Goal: Task Accomplishment & Management: Use online tool/utility

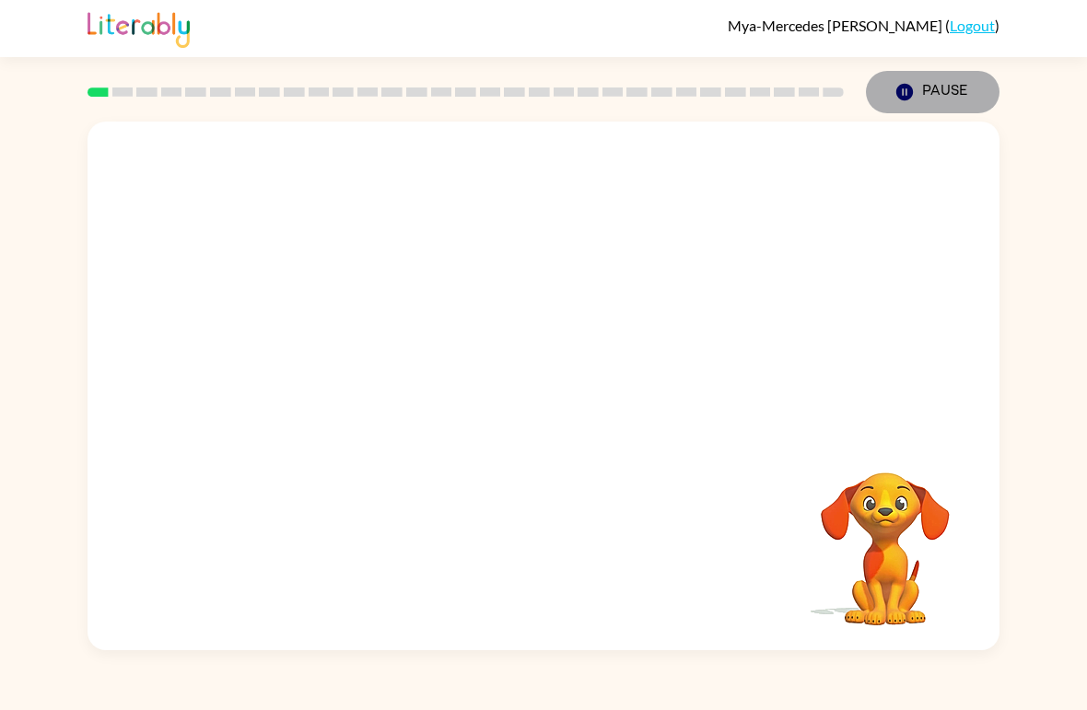
click at [925, 88] on button "Pause Pause" at bounding box center [933, 92] width 134 height 42
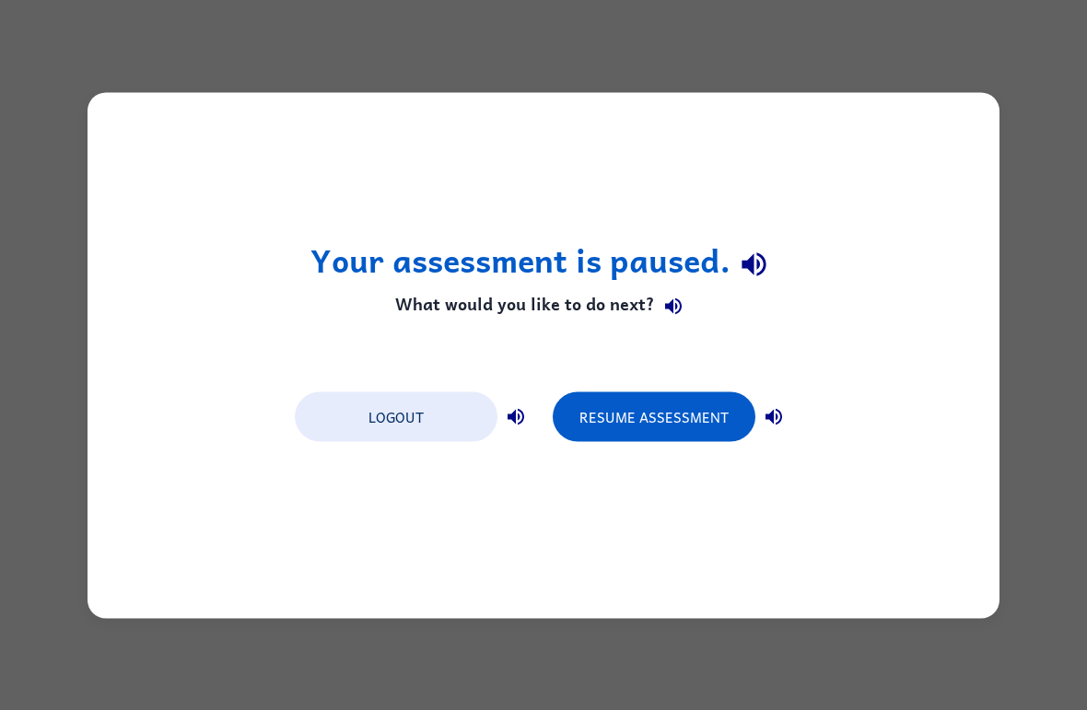
click at [70, 235] on div "Your assessment is paused. What would you like to do next? Logout Resume Assess…" at bounding box center [543, 355] width 1087 height 710
click at [382, 412] on button "Logout" at bounding box center [396, 417] width 203 height 50
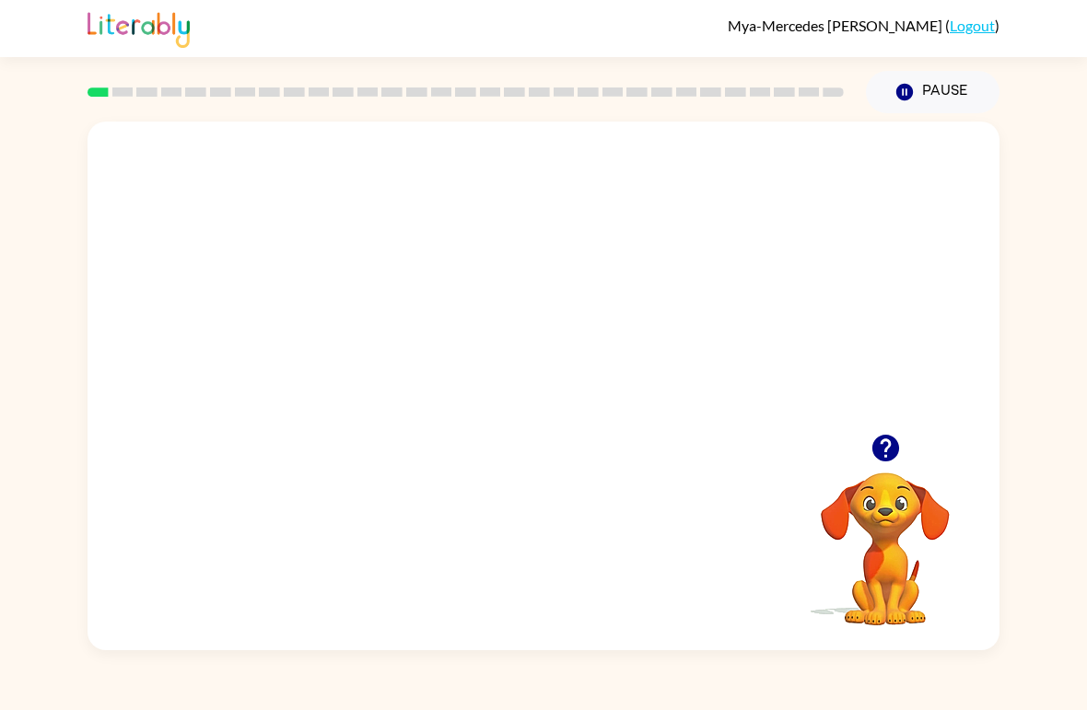
click at [492, 300] on video "Your browser must support playing .mp4 files to use Literably. Please try using…" at bounding box center [544, 278] width 912 height 312
click at [551, 402] on div at bounding box center [544, 395] width 118 height 67
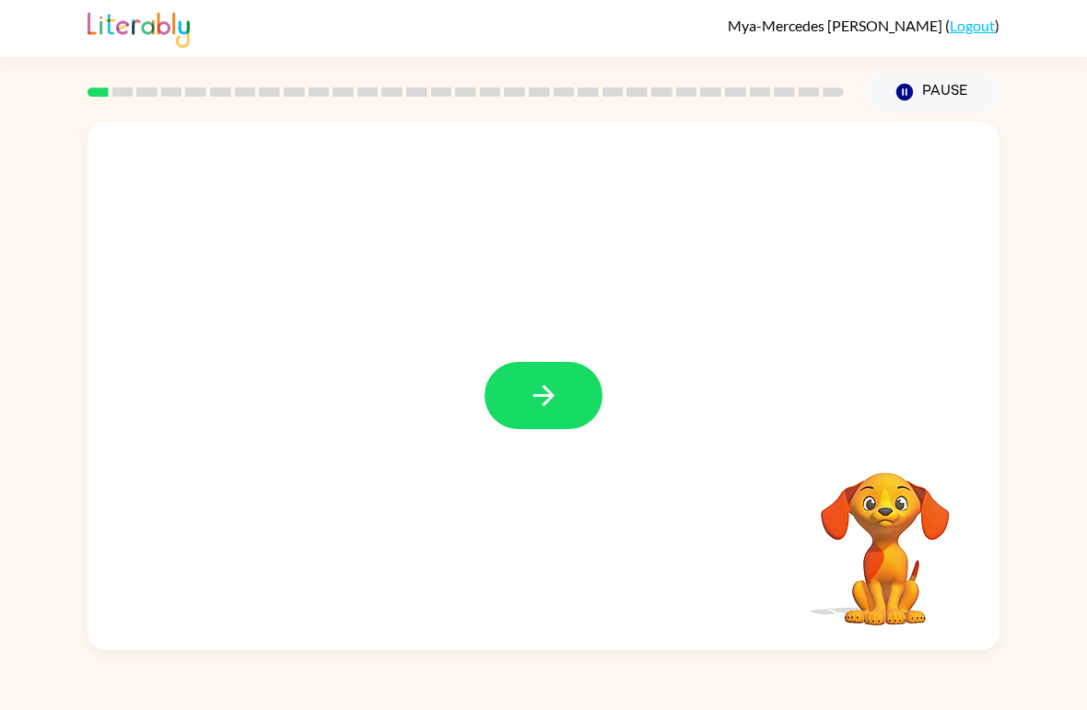
click at [552, 427] on button "button" at bounding box center [544, 395] width 118 height 67
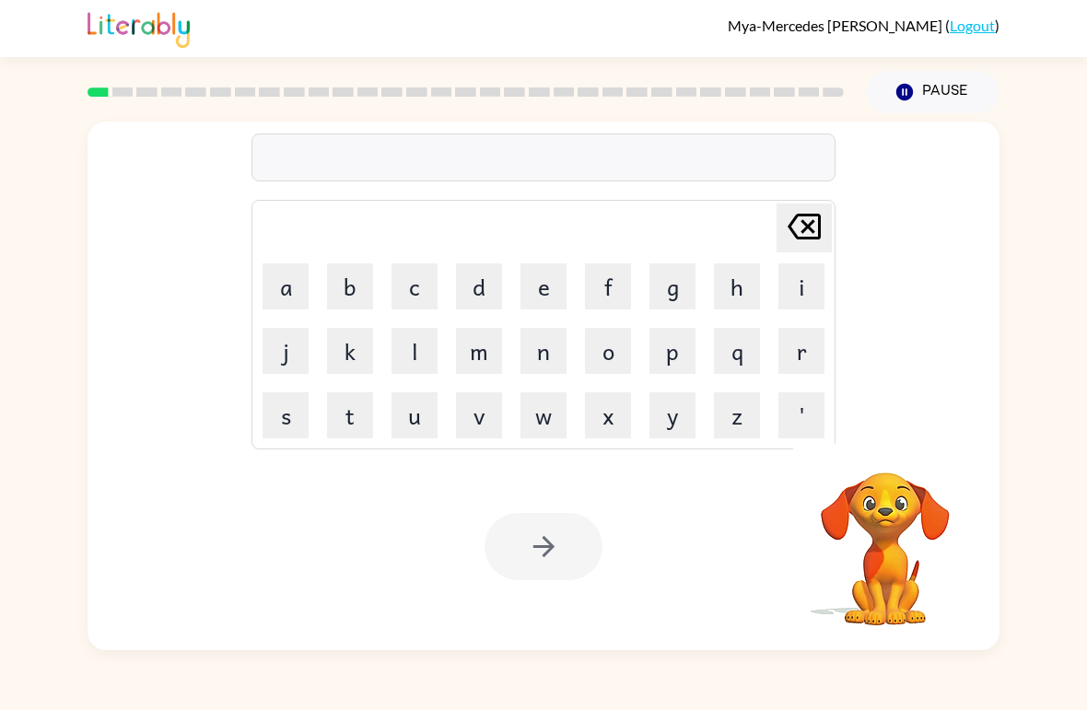
click at [487, 293] on button "d" at bounding box center [479, 286] width 46 height 46
click at [420, 420] on button "u" at bounding box center [415, 415] width 46 height 46
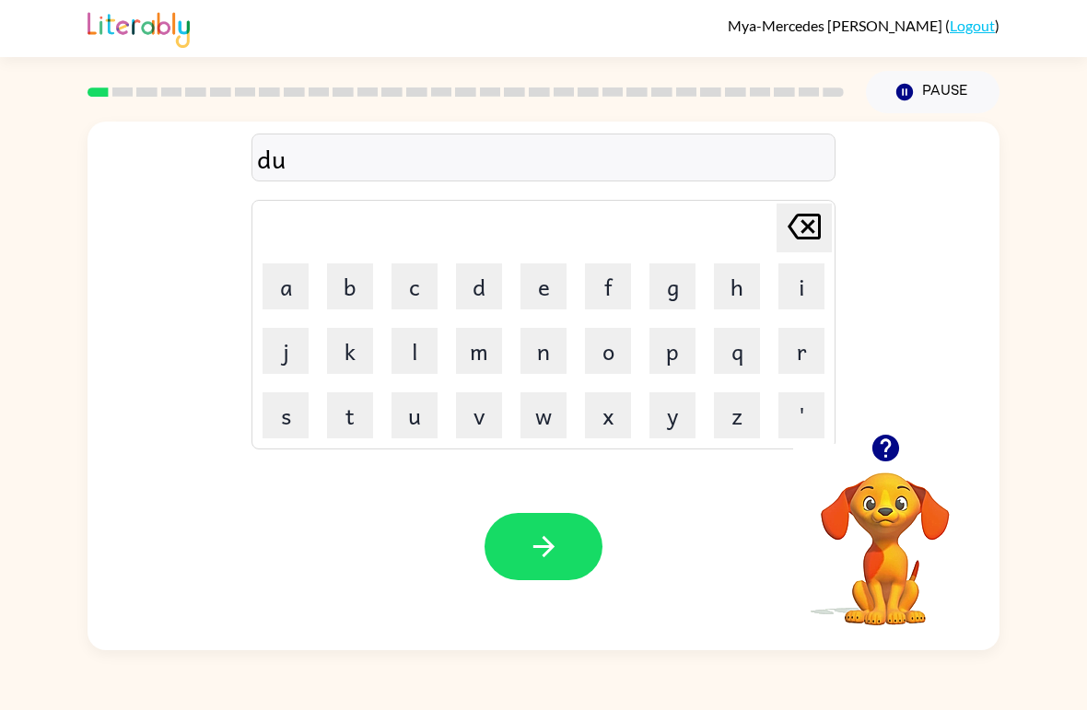
click at [358, 281] on button "b" at bounding box center [350, 286] width 46 height 46
click at [791, 341] on button "r" at bounding box center [802, 351] width 46 height 46
click at [886, 454] on icon "button" at bounding box center [885, 448] width 27 height 27
click at [558, 526] on button "button" at bounding box center [544, 546] width 118 height 67
click at [814, 346] on button "r" at bounding box center [802, 351] width 46 height 46
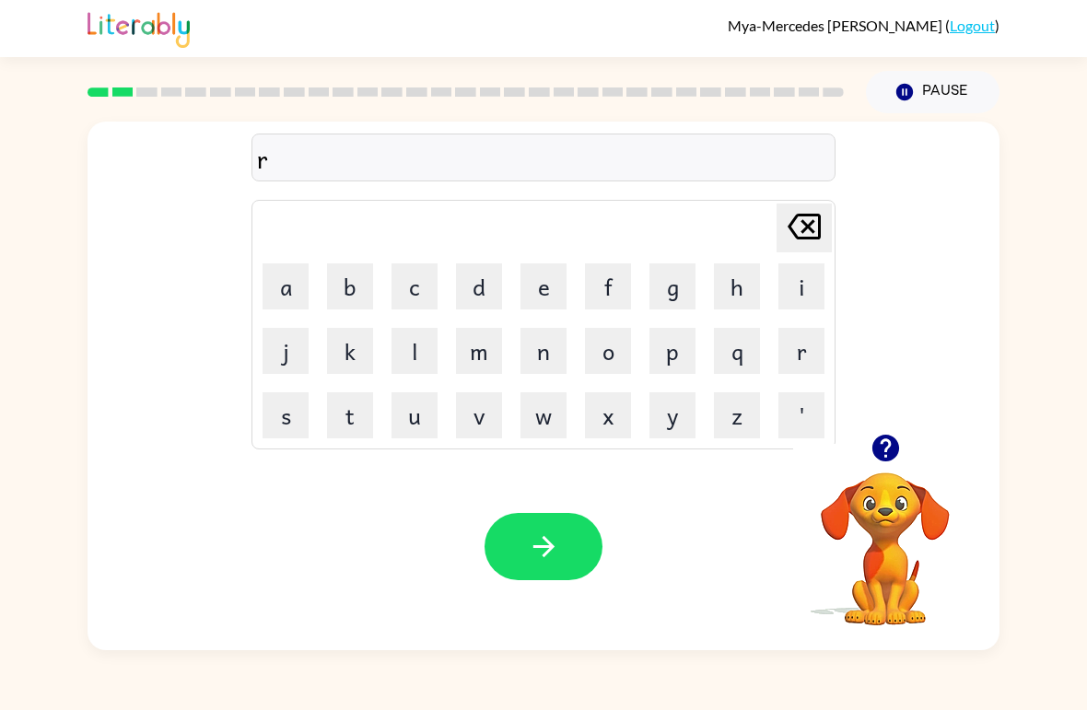
click at [289, 304] on button "a" at bounding box center [286, 286] width 46 height 46
click at [554, 355] on button "n" at bounding box center [544, 351] width 46 height 46
click at [485, 292] on button "d" at bounding box center [479, 286] width 46 height 46
click at [545, 540] on icon "button" at bounding box center [543, 546] width 21 height 21
click at [485, 354] on button "m" at bounding box center [479, 351] width 46 height 46
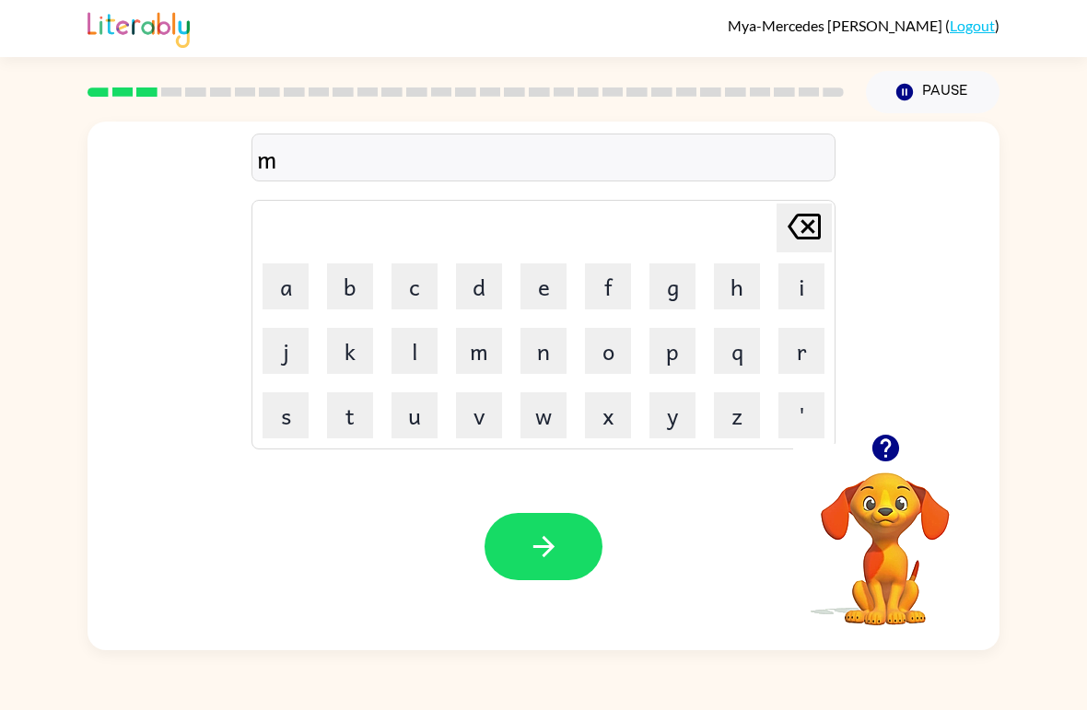
click at [292, 277] on button "a" at bounding box center [286, 286] width 46 height 46
click at [555, 356] on button "n" at bounding box center [544, 351] width 46 height 46
click at [273, 417] on button "s" at bounding box center [286, 415] width 46 height 46
click at [731, 293] on button "h" at bounding box center [737, 286] width 46 height 46
click at [555, 361] on button "n" at bounding box center [544, 351] width 46 height 46
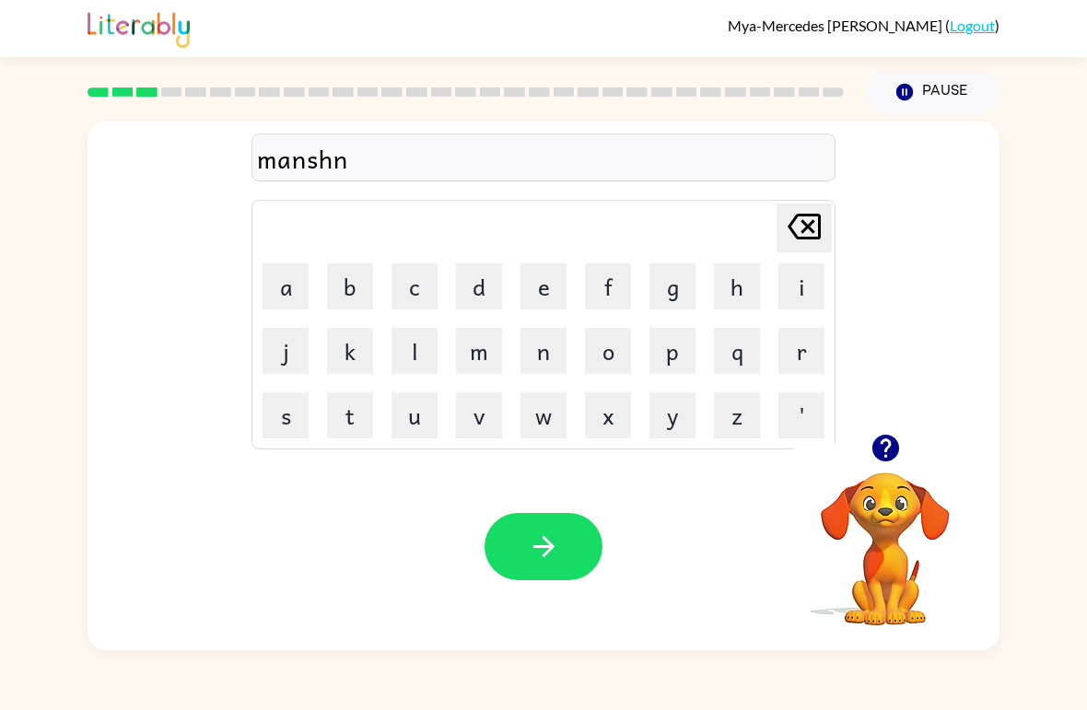
click at [573, 495] on div "Your browser must support playing .mp4 files to use Literably. Please try using…" at bounding box center [544, 546] width 912 height 207
click at [562, 537] on button "button" at bounding box center [544, 546] width 118 height 67
click at [363, 424] on button "t" at bounding box center [350, 415] width 46 height 46
click at [800, 349] on button "r" at bounding box center [802, 351] width 46 height 46
click at [485, 358] on button "m" at bounding box center [479, 351] width 46 height 46
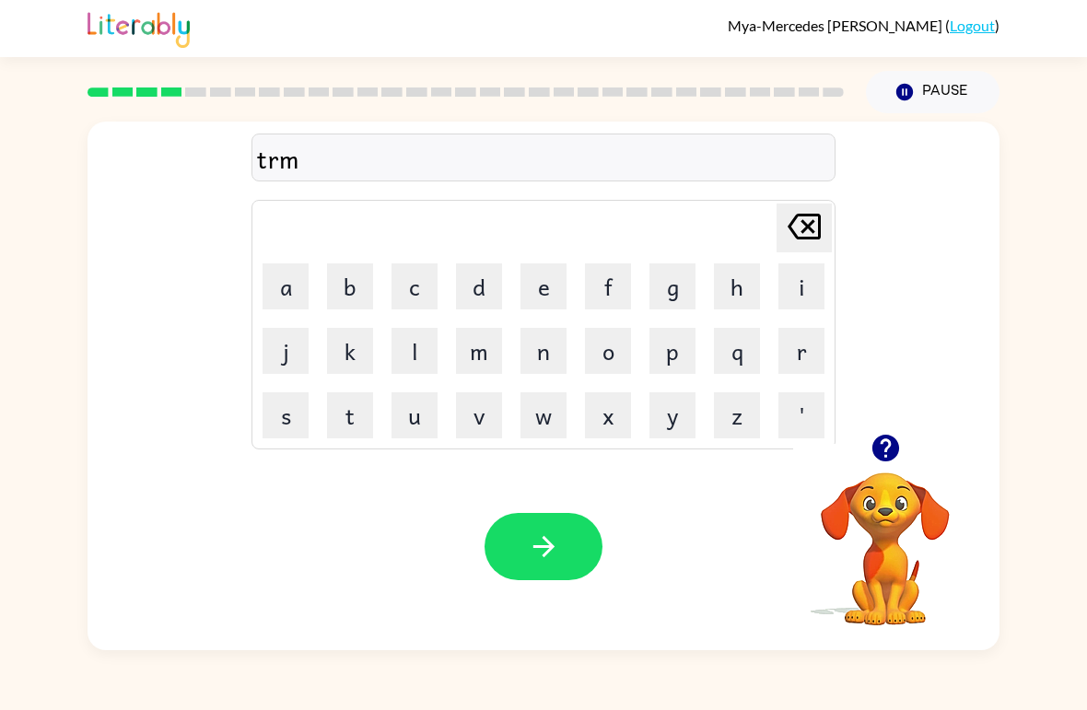
click at [816, 214] on icon "[PERSON_NAME] last character input" at bounding box center [804, 227] width 44 height 44
click at [300, 293] on button "a" at bounding box center [286, 286] width 46 height 46
click at [552, 361] on button "n" at bounding box center [544, 351] width 46 height 46
click at [531, 547] on icon "button" at bounding box center [544, 547] width 32 height 32
click at [361, 287] on button "b" at bounding box center [350, 286] width 46 height 46
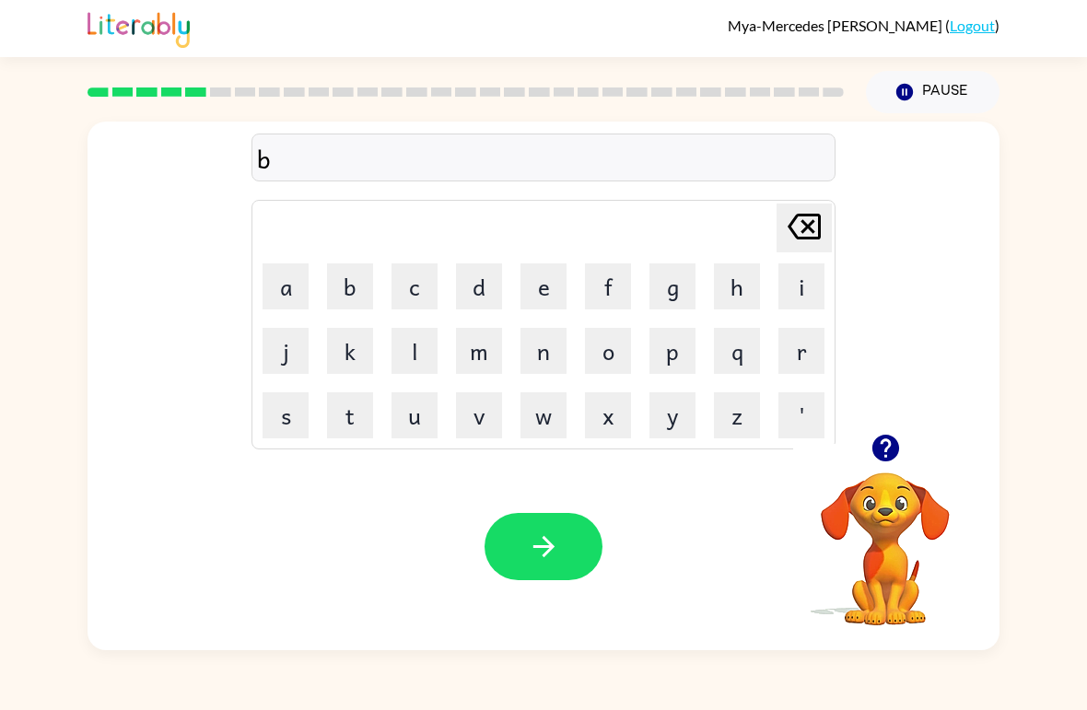
click at [549, 285] on button "e" at bounding box center [544, 286] width 46 height 46
click at [617, 285] on button "f" at bounding box center [608, 286] width 46 height 46
click at [544, 297] on button "e" at bounding box center [544, 286] width 46 height 46
click at [549, 362] on button "n" at bounding box center [544, 351] width 46 height 46
click at [299, 420] on button "s" at bounding box center [286, 415] width 46 height 46
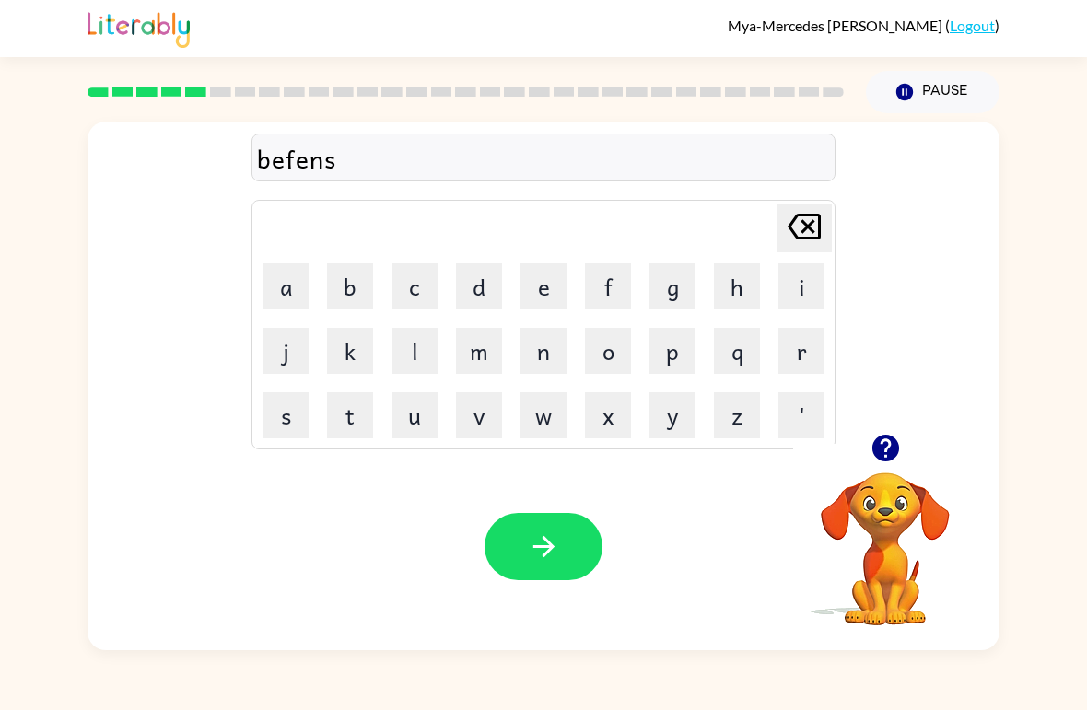
click at [802, 287] on button "i" at bounding box center [802, 286] width 46 height 46
click at [478, 434] on button "v" at bounding box center [479, 415] width 46 height 46
click at [566, 529] on button "button" at bounding box center [544, 546] width 118 height 67
click at [486, 433] on button "v" at bounding box center [479, 415] width 46 height 46
click at [301, 277] on button "a" at bounding box center [286, 286] width 46 height 46
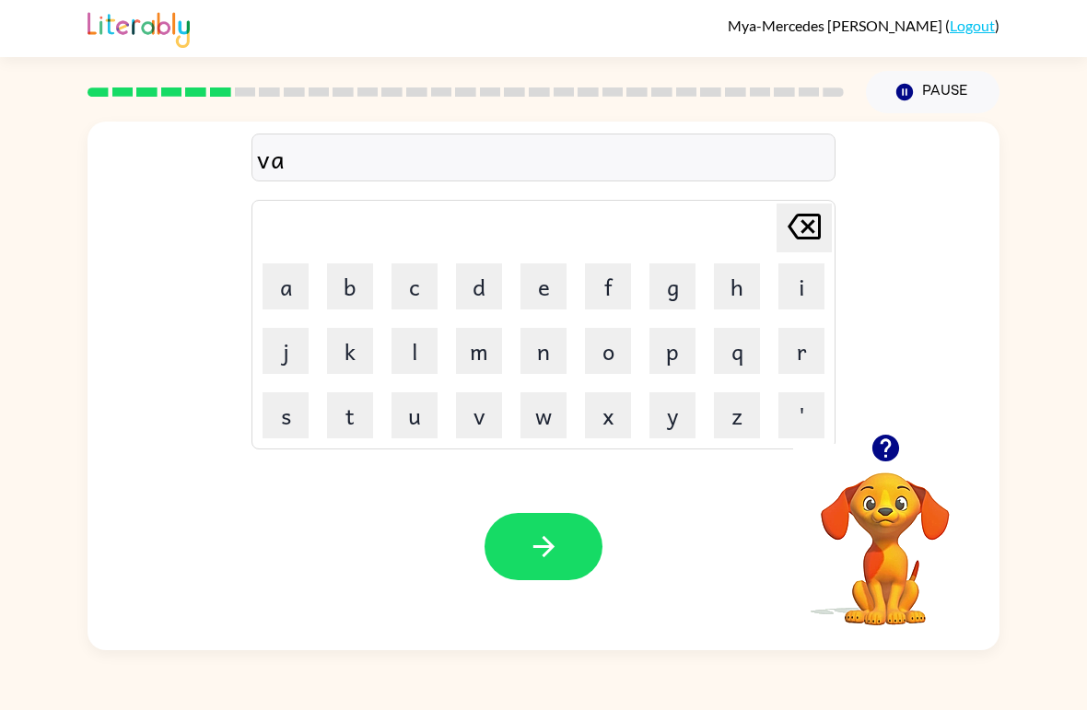
click at [396, 322] on td "l" at bounding box center [414, 351] width 63 height 63
click at [416, 278] on button "c" at bounding box center [415, 286] width 46 height 46
click at [361, 355] on button "k" at bounding box center [350, 351] width 46 height 46
click at [287, 416] on button "s" at bounding box center [286, 415] width 46 height 46
click at [715, 287] on button "h" at bounding box center [737, 286] width 46 height 46
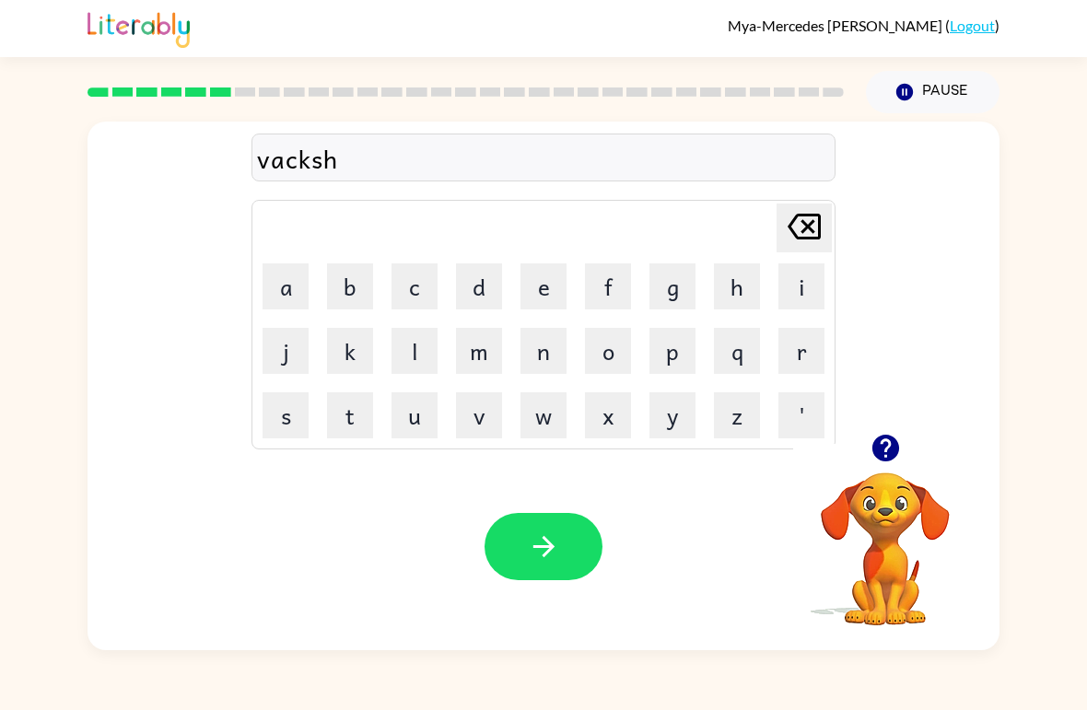
click at [556, 341] on button "n" at bounding box center [544, 351] width 46 height 46
click at [289, 415] on button "s" at bounding box center [286, 415] width 46 height 46
click at [571, 551] on button "button" at bounding box center [544, 546] width 118 height 67
click at [677, 362] on button "p" at bounding box center [673, 351] width 46 height 46
click at [401, 420] on button "u" at bounding box center [415, 415] width 46 height 46
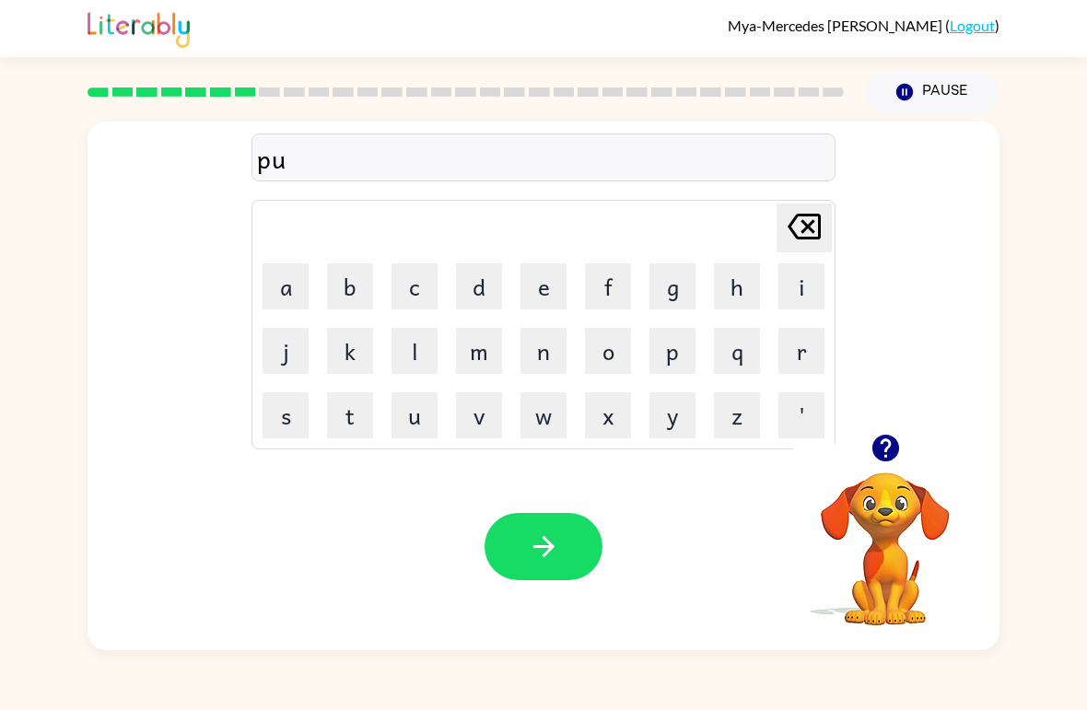
click at [814, 353] on button "r" at bounding box center [802, 351] width 46 height 46
click at [413, 436] on button "u" at bounding box center [415, 415] width 46 height 46
click at [533, 530] on button "button" at bounding box center [544, 546] width 118 height 67
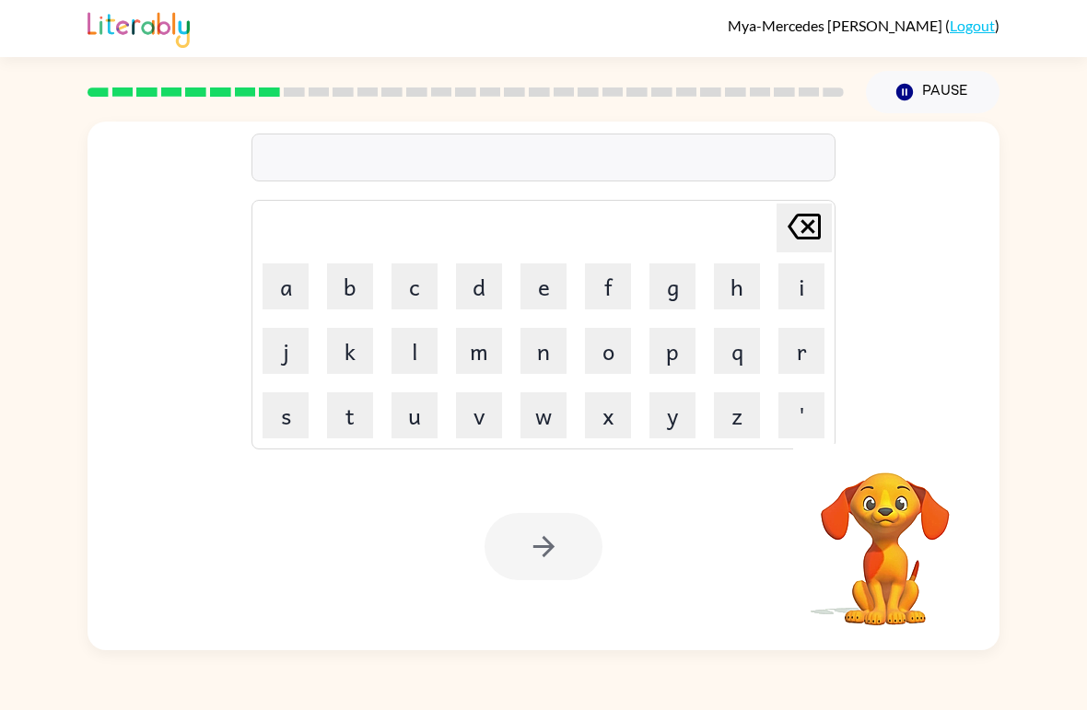
click at [582, 525] on div at bounding box center [544, 546] width 118 height 67
click at [474, 349] on button "m" at bounding box center [479, 351] width 46 height 46
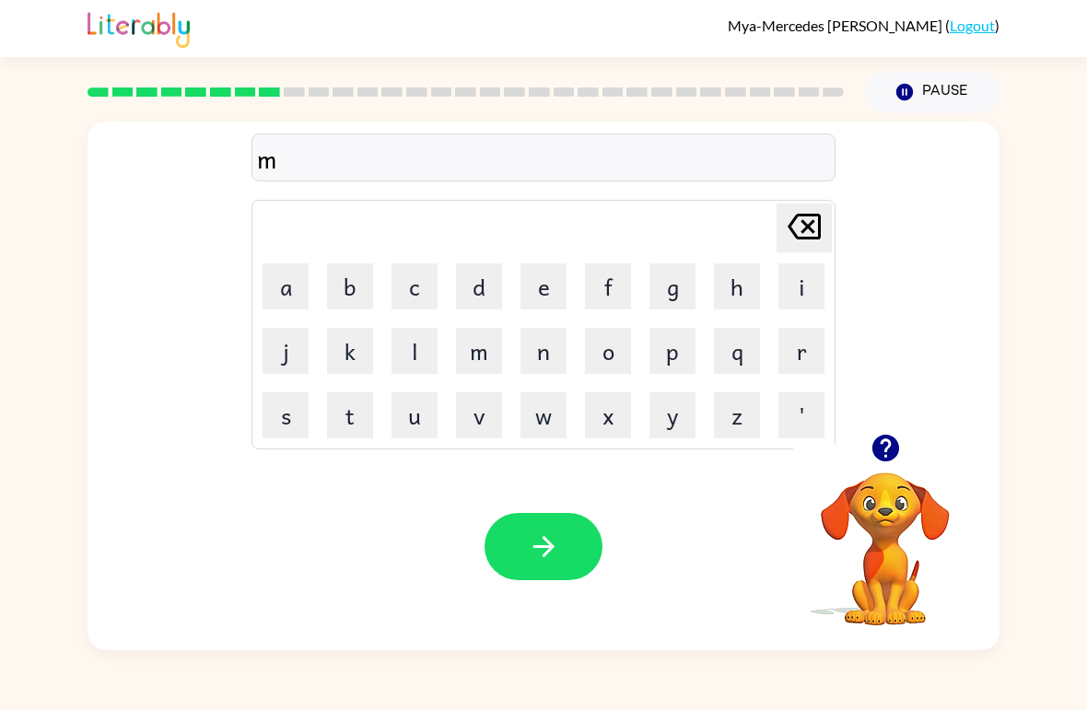
click at [544, 295] on button "e" at bounding box center [544, 286] width 46 height 46
click at [295, 302] on button "a" at bounding box center [286, 286] width 46 height 46
click at [411, 280] on button "c" at bounding box center [415, 286] width 46 height 46
click at [617, 351] on button "o" at bounding box center [608, 351] width 46 height 46
click at [416, 369] on button "l" at bounding box center [415, 351] width 46 height 46
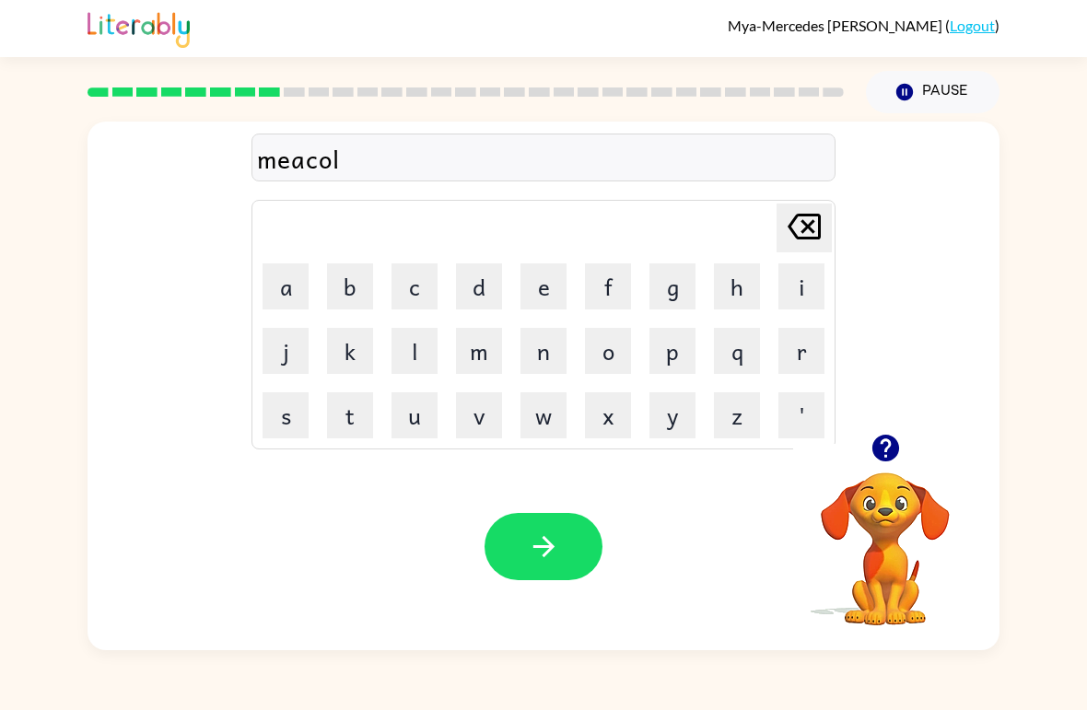
click at [531, 541] on icon "button" at bounding box center [544, 547] width 32 height 32
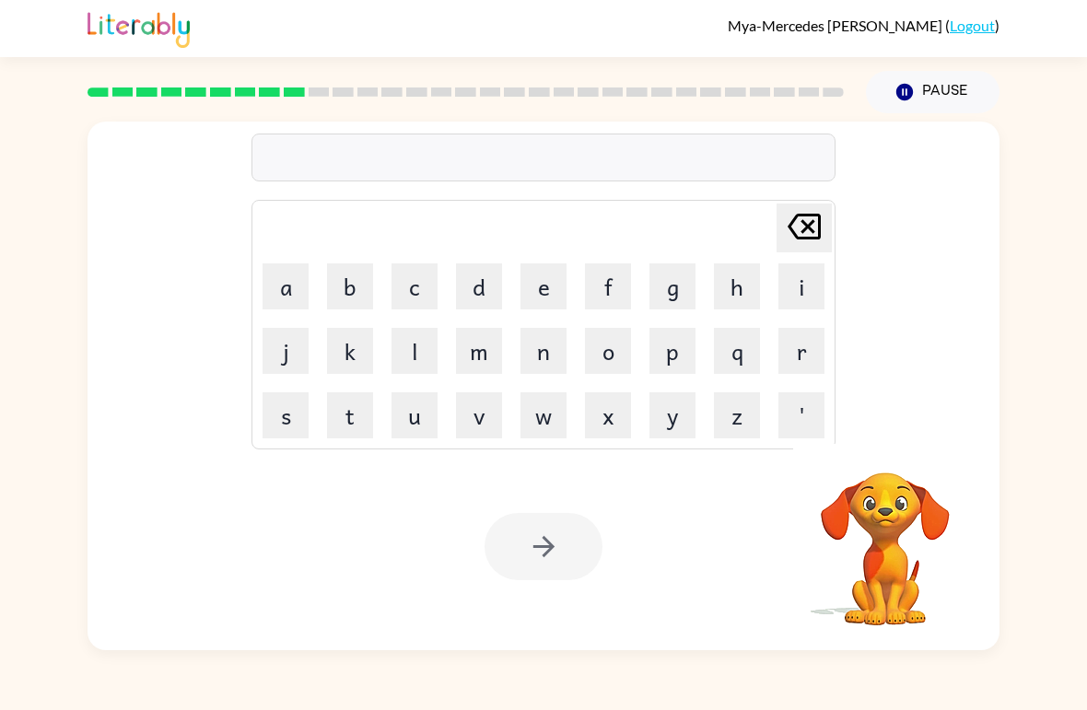
click at [476, 357] on button "m" at bounding box center [479, 351] width 46 height 46
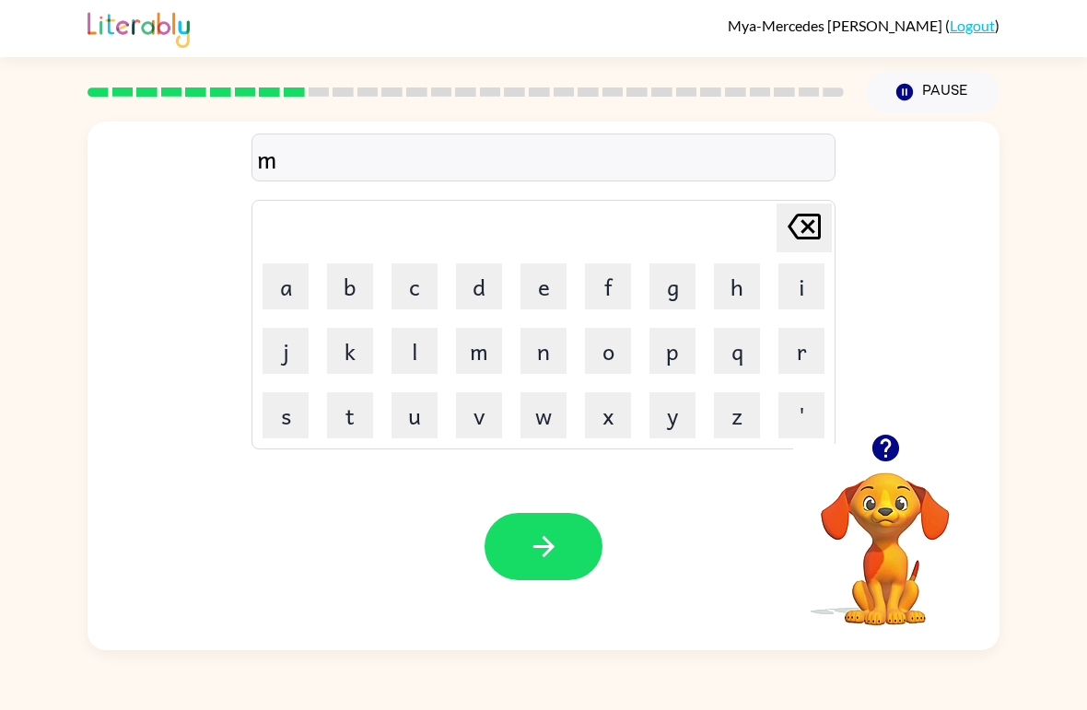
click at [558, 294] on button "e" at bounding box center [544, 286] width 46 height 46
click at [358, 420] on button "t" at bounding box center [350, 415] width 46 height 46
click at [480, 362] on button "m" at bounding box center [479, 351] width 46 height 46
click at [619, 357] on button "o" at bounding box center [608, 351] width 46 height 46
click at [799, 297] on button "i" at bounding box center [802, 286] width 46 height 46
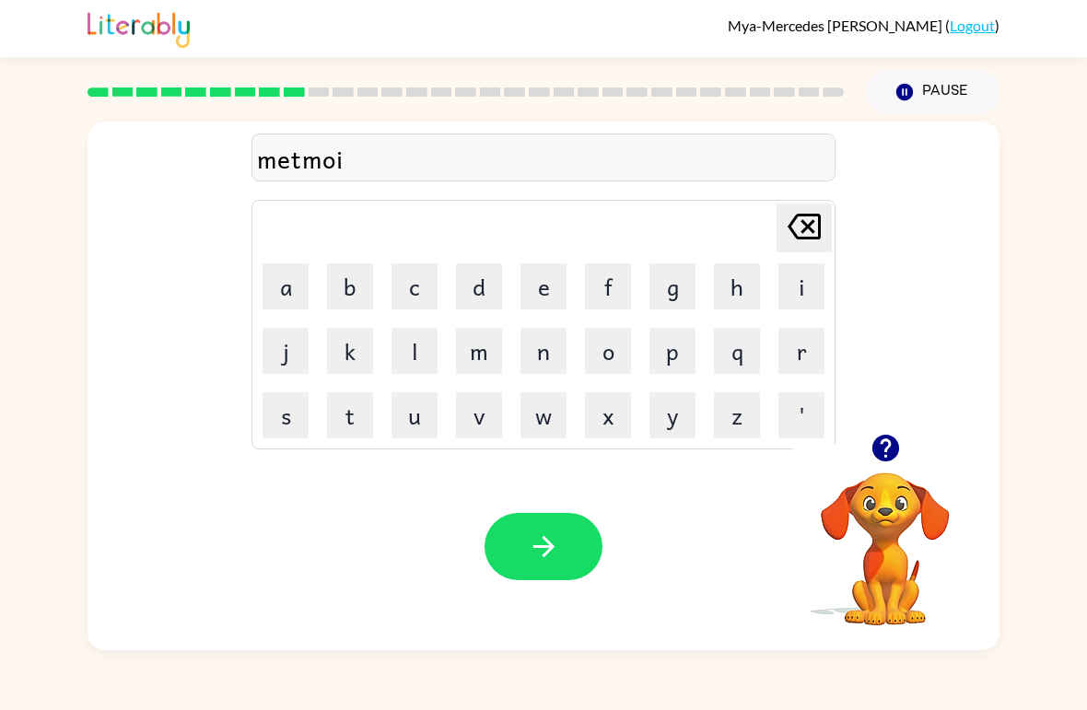
click at [555, 360] on button "n" at bounding box center [544, 351] width 46 height 46
click at [520, 571] on button "button" at bounding box center [544, 546] width 118 height 67
click at [357, 287] on button "b" at bounding box center [350, 286] width 46 height 46
click at [807, 296] on button "i" at bounding box center [802, 286] width 46 height 46
click at [304, 414] on button "s" at bounding box center [286, 415] width 46 height 46
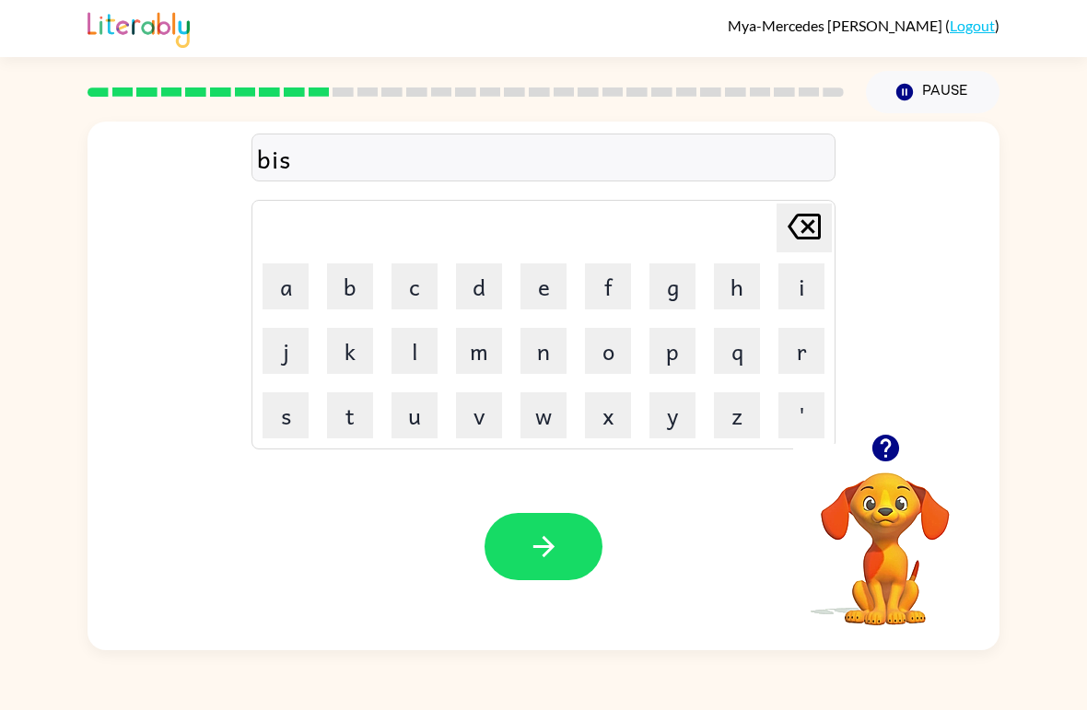
click at [359, 412] on button "t" at bounding box center [350, 415] width 46 height 46
click at [427, 421] on button "u" at bounding box center [415, 415] width 46 height 46
click at [296, 425] on button "s" at bounding box center [286, 415] width 46 height 46
click at [545, 539] on icon "button" at bounding box center [543, 546] width 21 height 21
click at [812, 359] on button "r" at bounding box center [802, 351] width 46 height 46
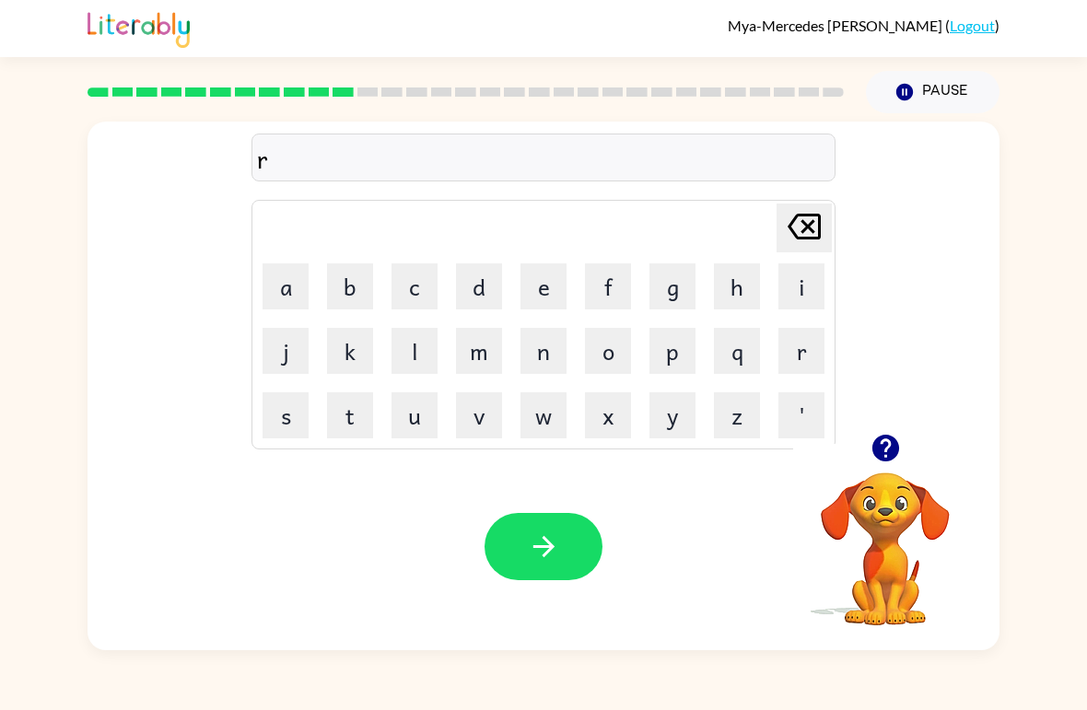
click at [435, 415] on button "u" at bounding box center [415, 415] width 46 height 46
click at [369, 279] on button "b" at bounding box center [350, 286] width 46 height 46
click at [545, 561] on icon "button" at bounding box center [544, 547] width 32 height 32
click at [428, 434] on button "u" at bounding box center [415, 415] width 46 height 46
click at [425, 281] on button "c" at bounding box center [415, 286] width 46 height 46
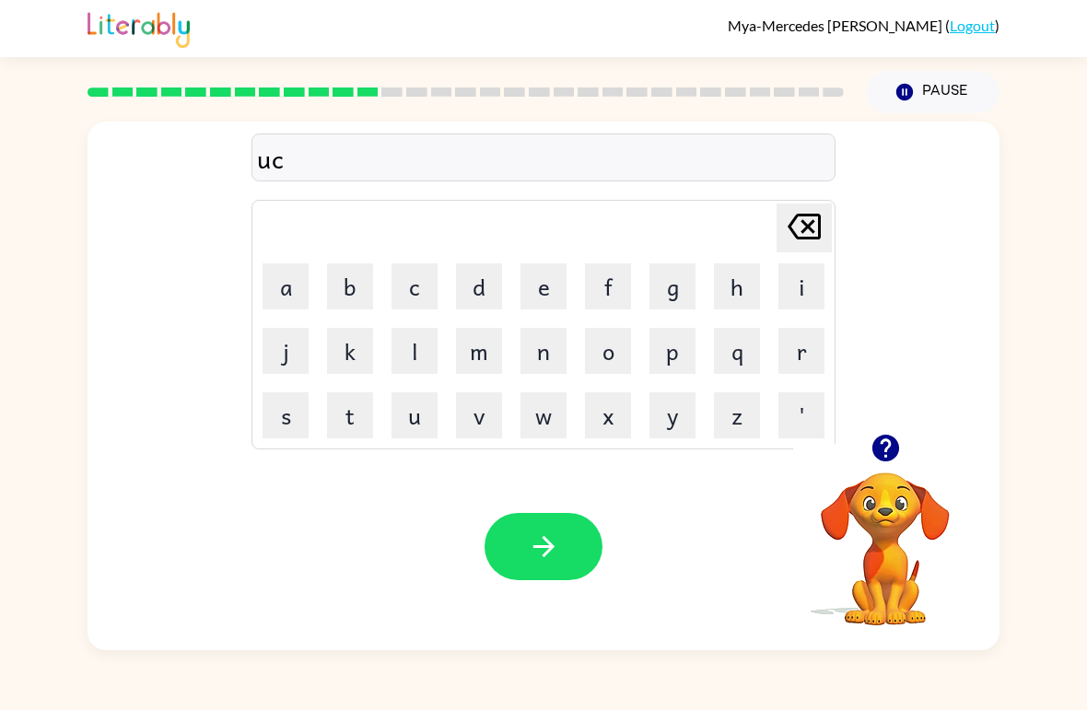
click at [429, 420] on button "u" at bounding box center [415, 415] width 46 height 46
click at [805, 344] on button "r" at bounding box center [802, 351] width 46 height 46
click at [558, 296] on button "e" at bounding box center [544, 286] width 46 height 46
click at [347, 429] on button "t" at bounding box center [350, 415] width 46 height 46
click at [548, 539] on icon "button" at bounding box center [544, 547] width 32 height 32
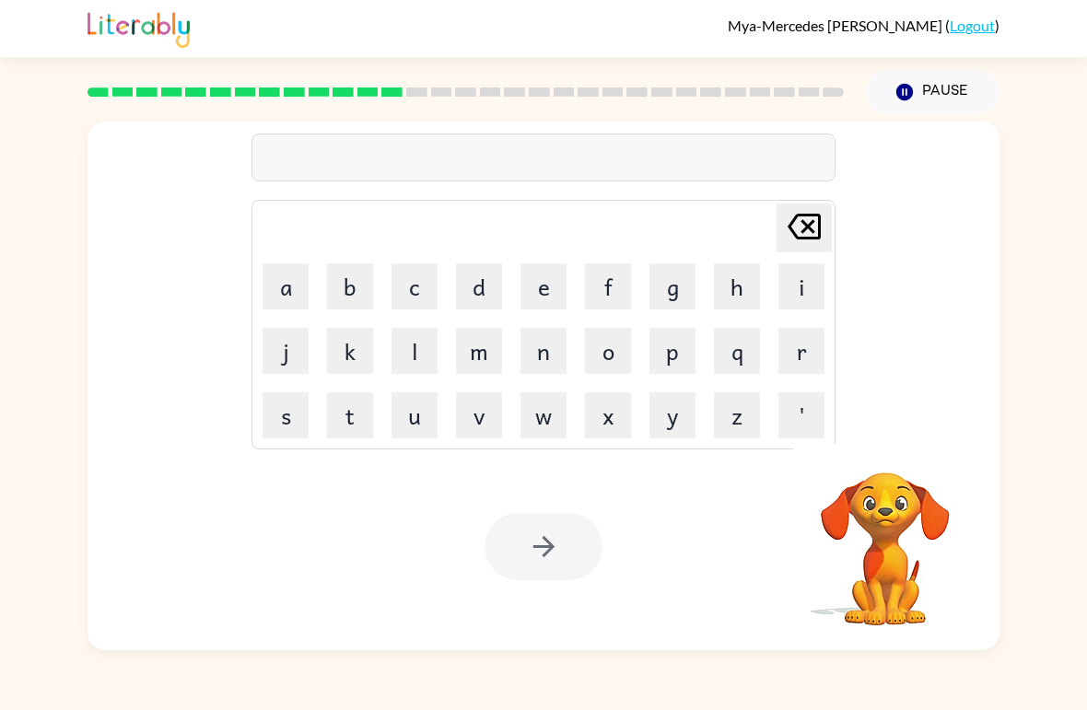
click at [481, 364] on button "m" at bounding box center [479, 351] width 46 height 46
click at [284, 298] on button "a" at bounding box center [286, 286] width 46 height 46
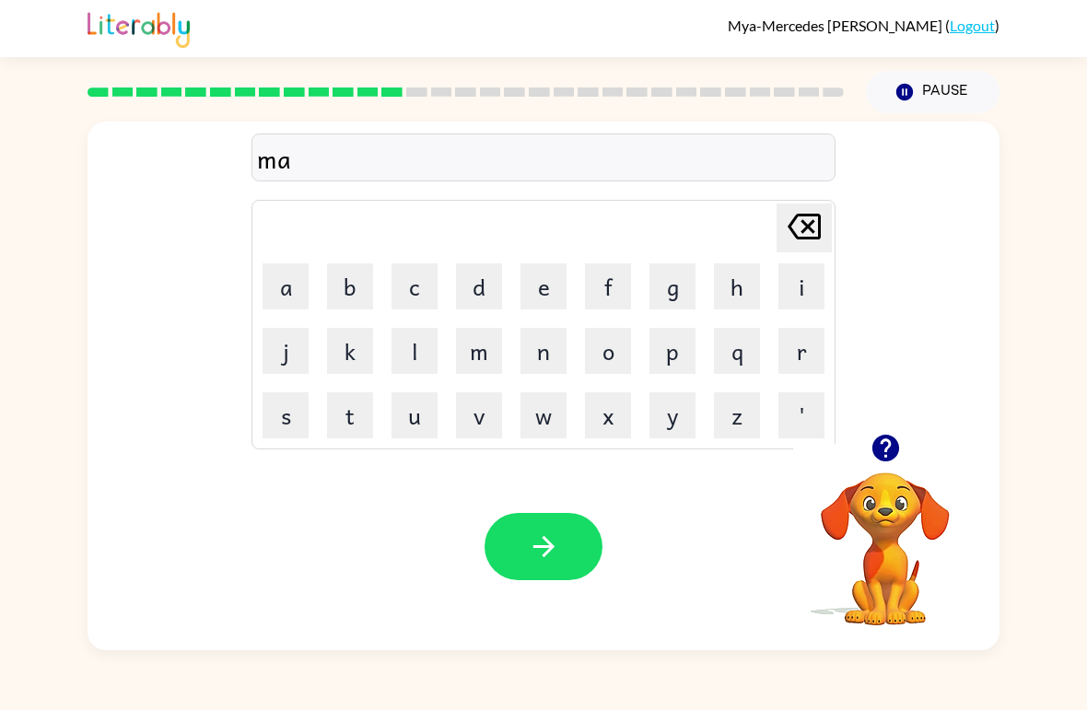
click at [554, 358] on button "n" at bounding box center [544, 351] width 46 height 46
click at [555, 277] on button "e" at bounding box center [544, 286] width 46 height 46
click at [300, 459] on div "Your browser must support playing .mp4 files to use Literably. Please try using…" at bounding box center [544, 546] width 912 height 207
click at [287, 416] on button "s" at bounding box center [286, 415] width 46 height 46
click at [550, 534] on icon "button" at bounding box center [544, 547] width 32 height 32
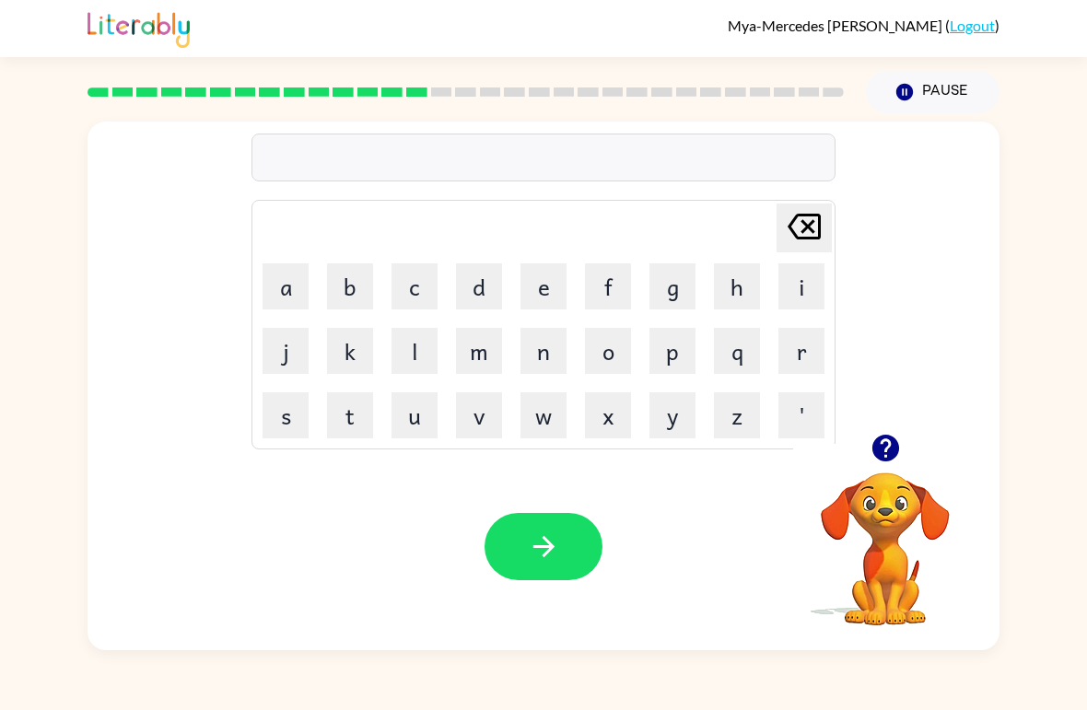
click at [481, 302] on button "d" at bounding box center [479, 286] width 46 height 46
click at [816, 232] on icon "[PERSON_NAME] last character input" at bounding box center [804, 227] width 44 height 44
click at [368, 287] on button "b" at bounding box center [350, 286] width 46 height 46
click at [618, 365] on button "o" at bounding box center [608, 351] width 46 height 46
click at [556, 358] on button "n" at bounding box center [544, 351] width 46 height 46
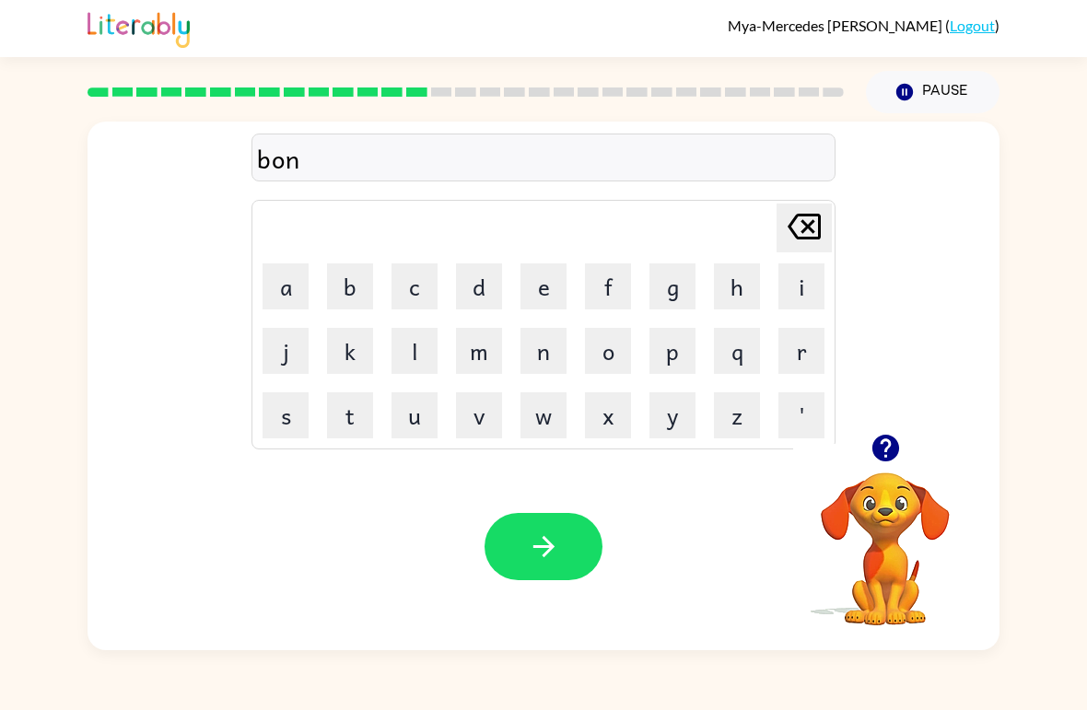
click at [551, 292] on button "e" at bounding box center [544, 286] width 46 height 46
click at [290, 422] on button "s" at bounding box center [286, 415] width 46 height 46
click at [551, 535] on icon "button" at bounding box center [544, 547] width 32 height 32
click at [275, 436] on button "s" at bounding box center [286, 415] width 46 height 46
click at [406, 429] on button "u" at bounding box center [415, 415] width 46 height 46
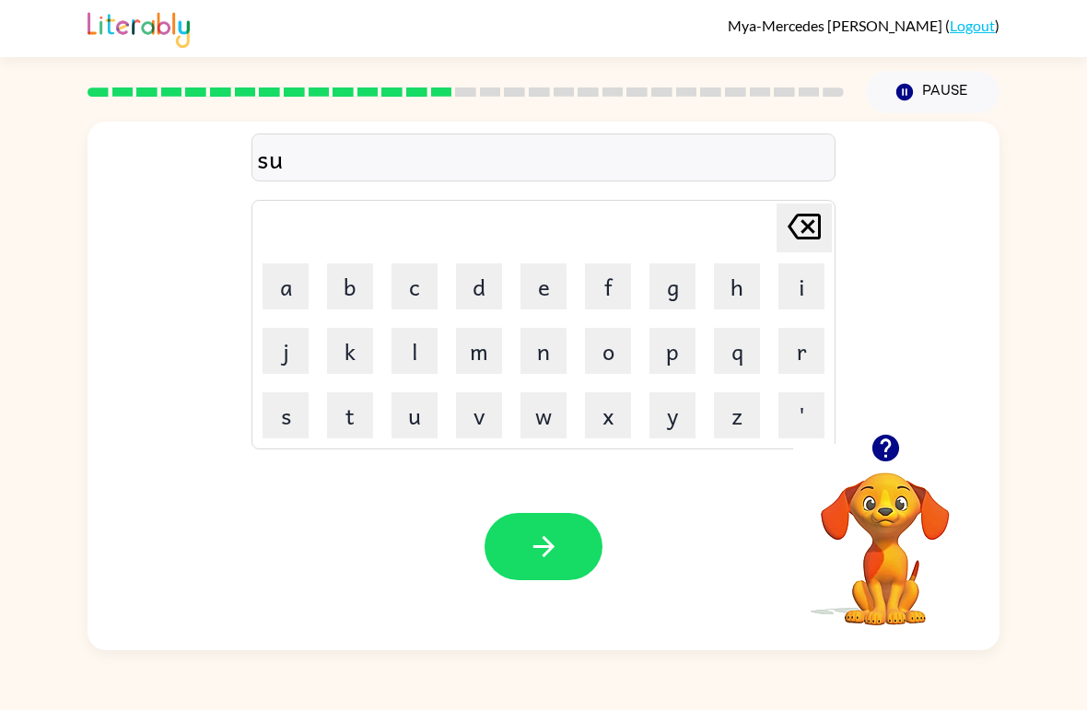
click at [487, 362] on button "m" at bounding box center [479, 351] width 46 height 46
click at [510, 527] on button "button" at bounding box center [544, 546] width 118 height 67
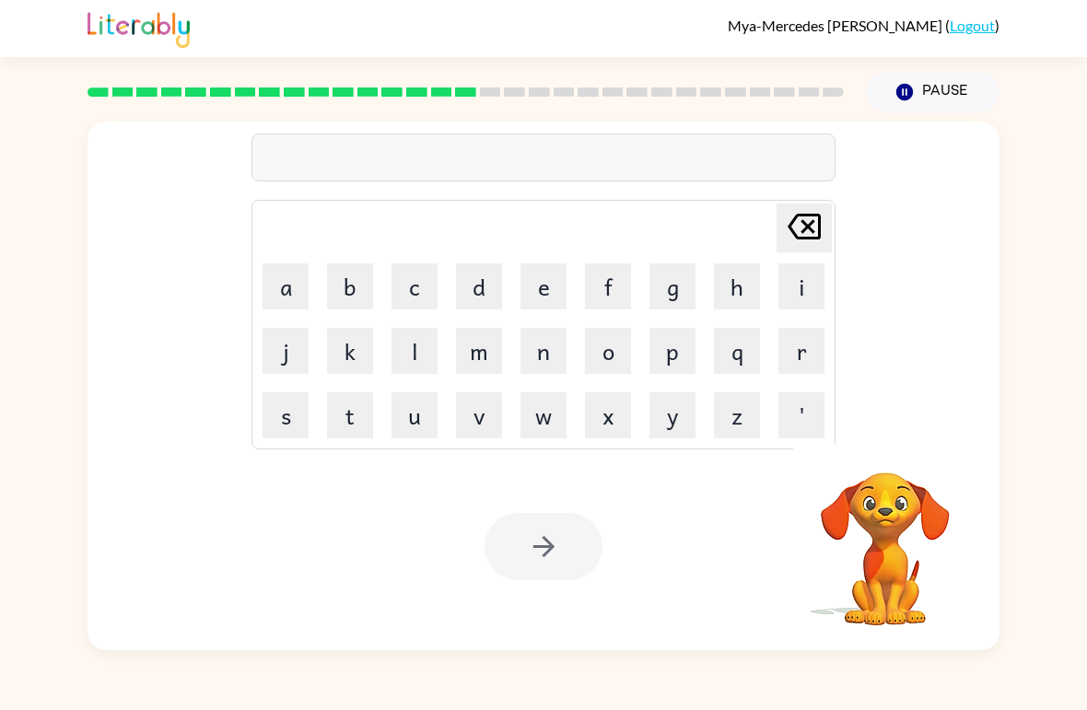
click at [802, 356] on button "r" at bounding box center [802, 351] width 46 height 46
click at [285, 273] on button "a" at bounding box center [286, 286] width 46 height 46
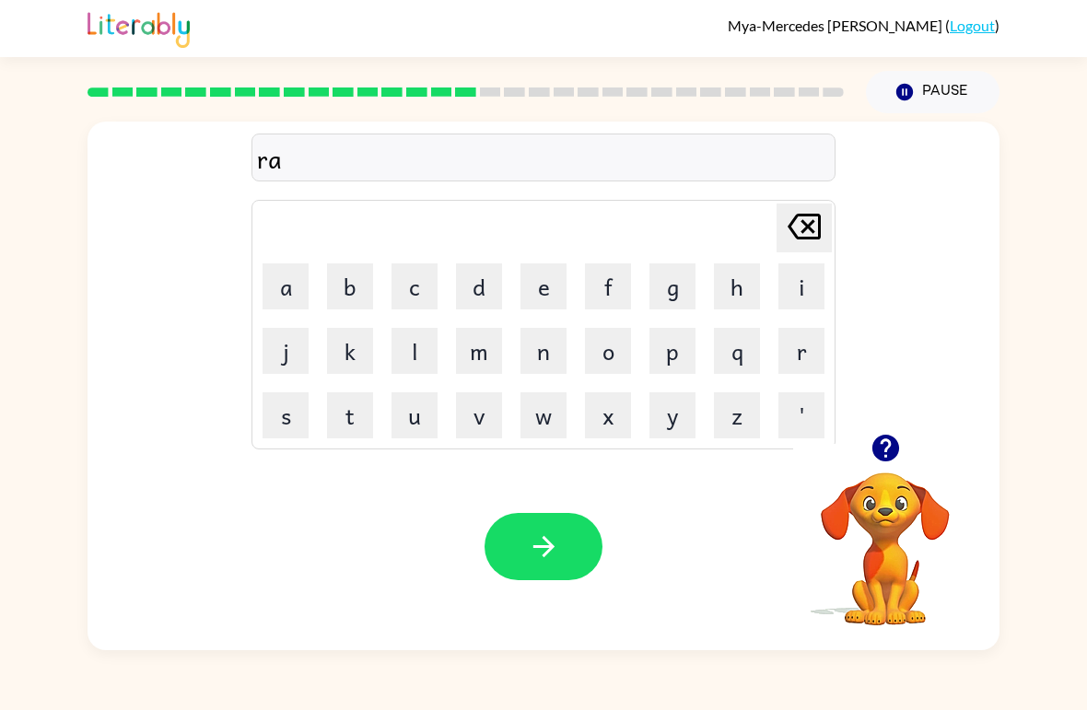
click at [545, 364] on button "n" at bounding box center [544, 351] width 46 height 46
click at [816, 228] on icon "[PERSON_NAME] last character input" at bounding box center [804, 227] width 44 height 44
click at [480, 367] on button "m" at bounding box center [479, 351] width 46 height 46
click at [551, 547] on icon "button" at bounding box center [543, 546] width 21 height 21
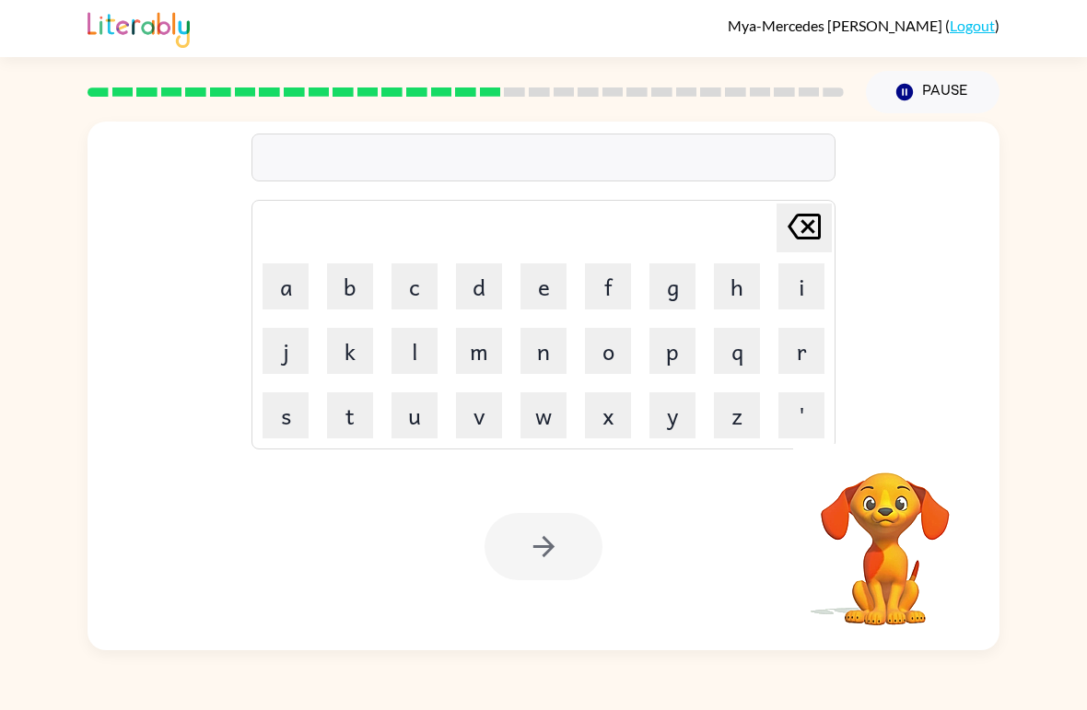
click at [674, 362] on button "p" at bounding box center [673, 351] width 46 height 46
click at [549, 295] on button "e" at bounding box center [544, 286] width 46 height 46
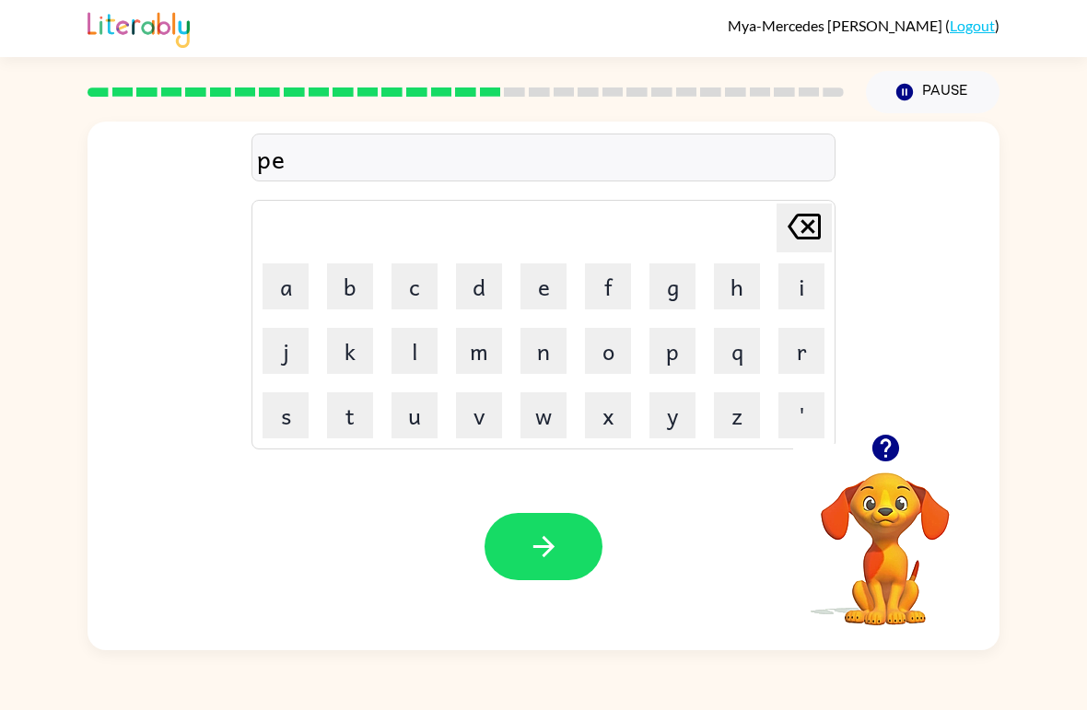
click at [556, 386] on td "w" at bounding box center [543, 415] width 63 height 63
click at [540, 360] on button "n" at bounding box center [544, 351] width 46 height 46
click at [24, 671] on div "Mya-[PERSON_NAME] ( Logout ) Pause Pause pen Delete Delete last character input…" at bounding box center [543, 355] width 1087 height 710
click at [550, 294] on button "e" at bounding box center [544, 286] width 46 height 46
click at [548, 553] on icon "button" at bounding box center [543, 546] width 21 height 21
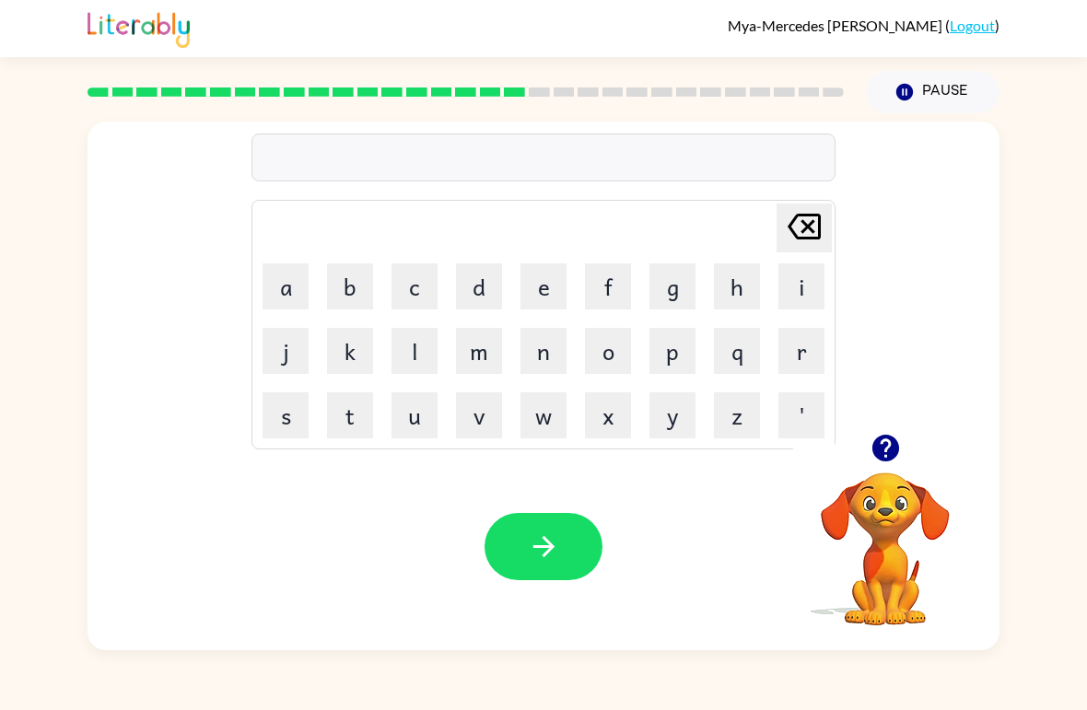
click at [807, 363] on button "r" at bounding box center [802, 351] width 46 height 46
click at [808, 299] on button "i" at bounding box center [802, 286] width 46 height 46
click at [416, 295] on button "c" at bounding box center [415, 286] width 46 height 46
click at [802, 295] on button "i" at bounding box center [802, 286] width 46 height 46
click at [291, 429] on button "s" at bounding box center [286, 415] width 46 height 46
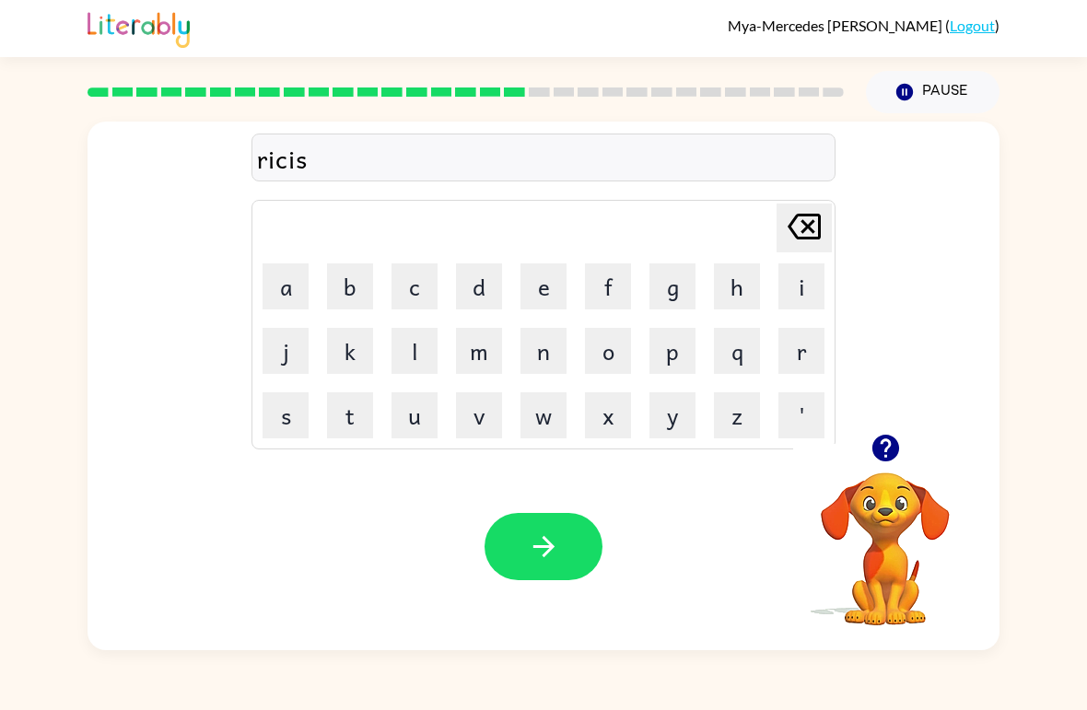
click at [531, 555] on icon "button" at bounding box center [544, 547] width 32 height 32
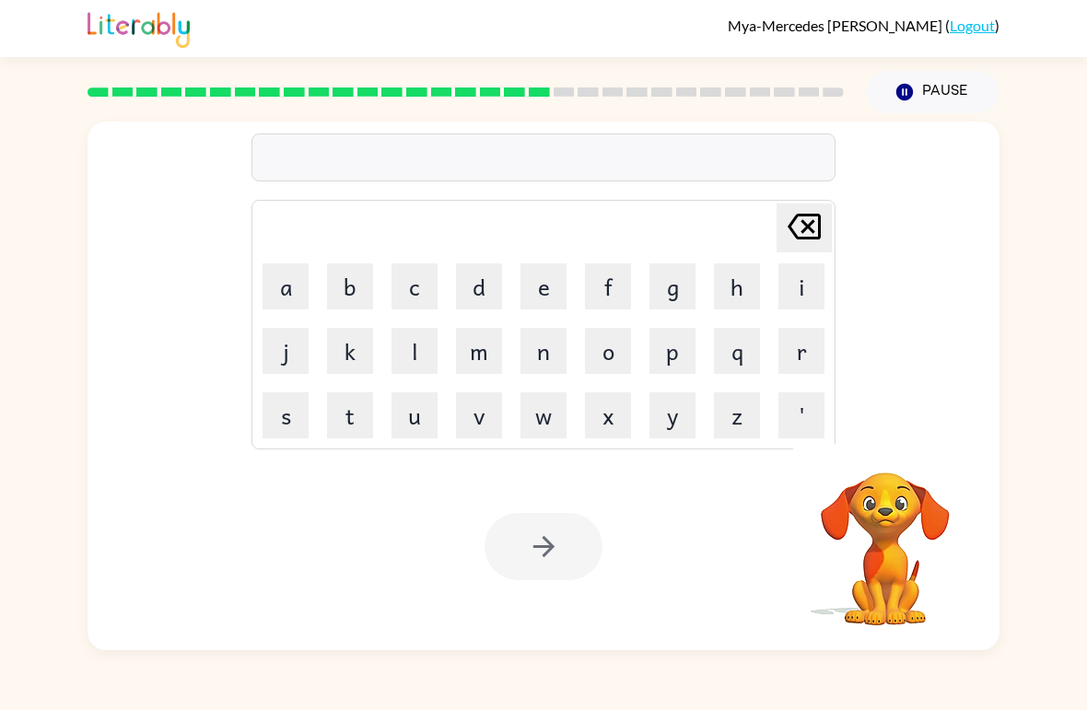
click at [296, 290] on button "a" at bounding box center [286, 286] width 46 height 46
click at [419, 296] on button "c" at bounding box center [415, 286] width 46 height 46
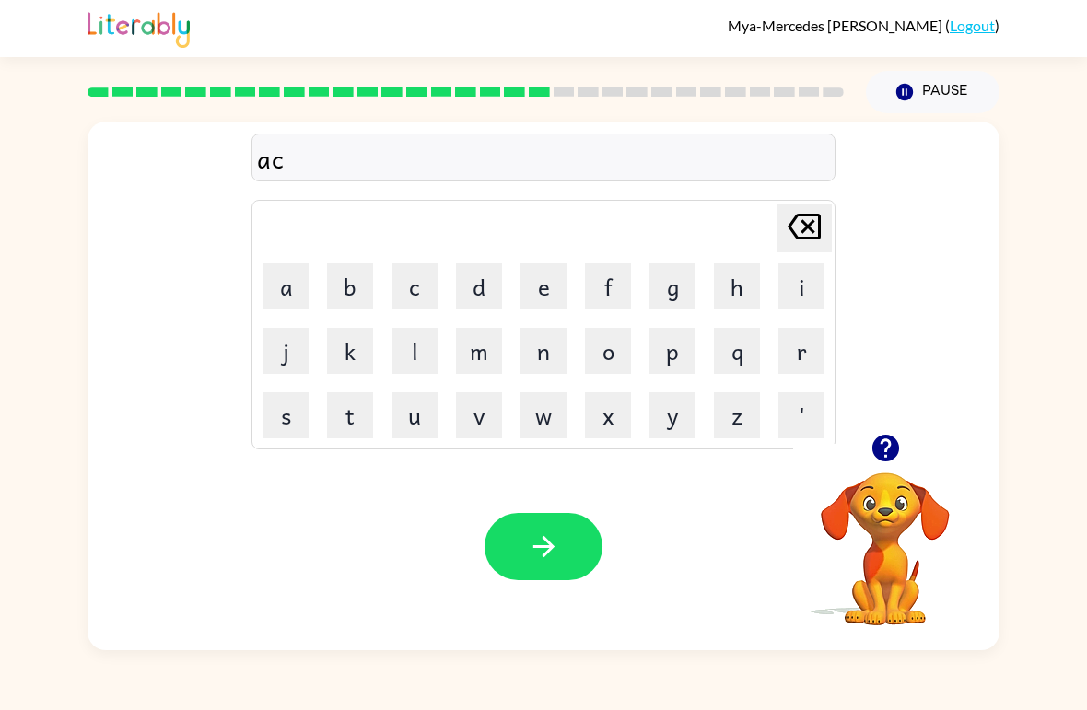
click at [743, 296] on button "h" at bounding box center [737, 286] width 46 height 46
click at [811, 357] on button "r" at bounding box center [802, 351] width 46 height 46
click at [300, 283] on button "a" at bounding box center [286, 286] width 46 height 46
click at [807, 224] on icon "[PERSON_NAME] last character input" at bounding box center [804, 227] width 44 height 44
click at [569, 539] on button "button" at bounding box center [544, 546] width 118 height 67
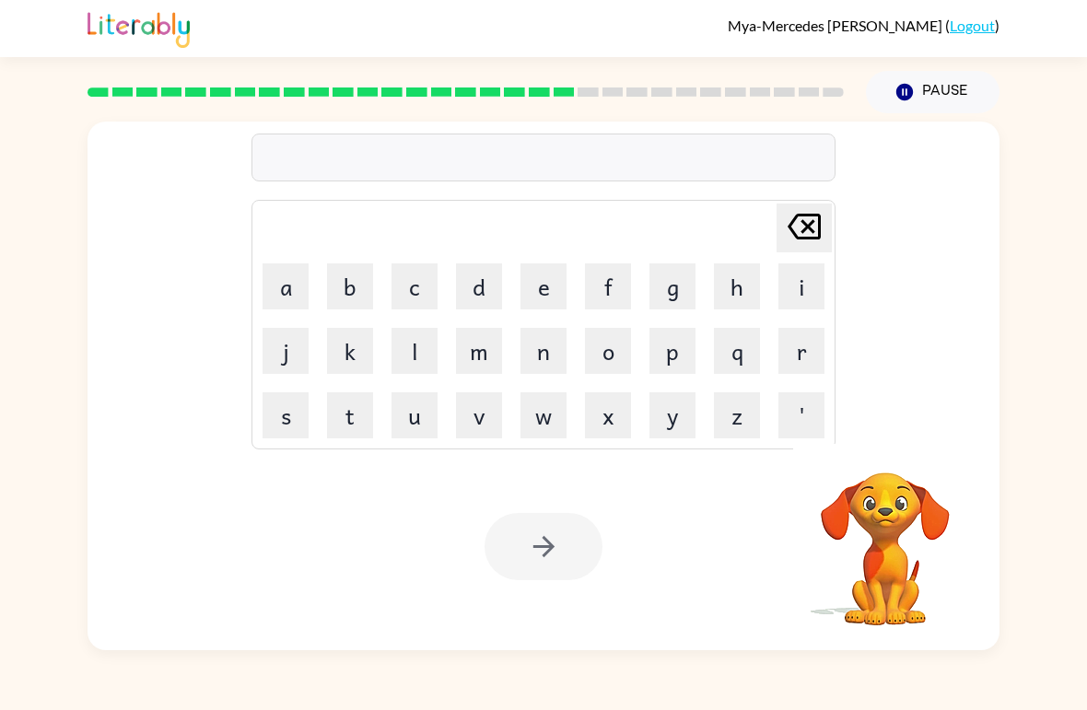
click at [608, 292] on button "f" at bounding box center [608, 286] width 46 height 46
click at [414, 422] on button "u" at bounding box center [415, 415] width 46 height 46
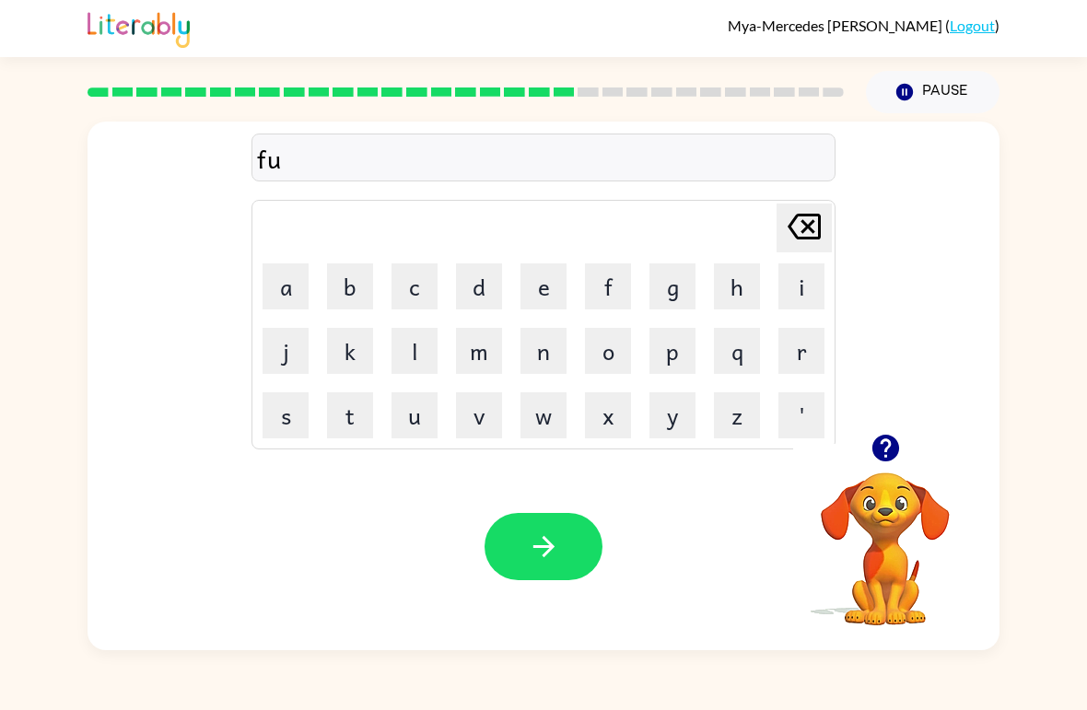
click at [403, 357] on button "l" at bounding box center [415, 351] width 46 height 46
click at [619, 351] on button "o" at bounding box center [608, 351] width 46 height 46
click at [427, 426] on button "u" at bounding box center [415, 415] width 46 height 46
click at [571, 533] on button "button" at bounding box center [544, 546] width 118 height 67
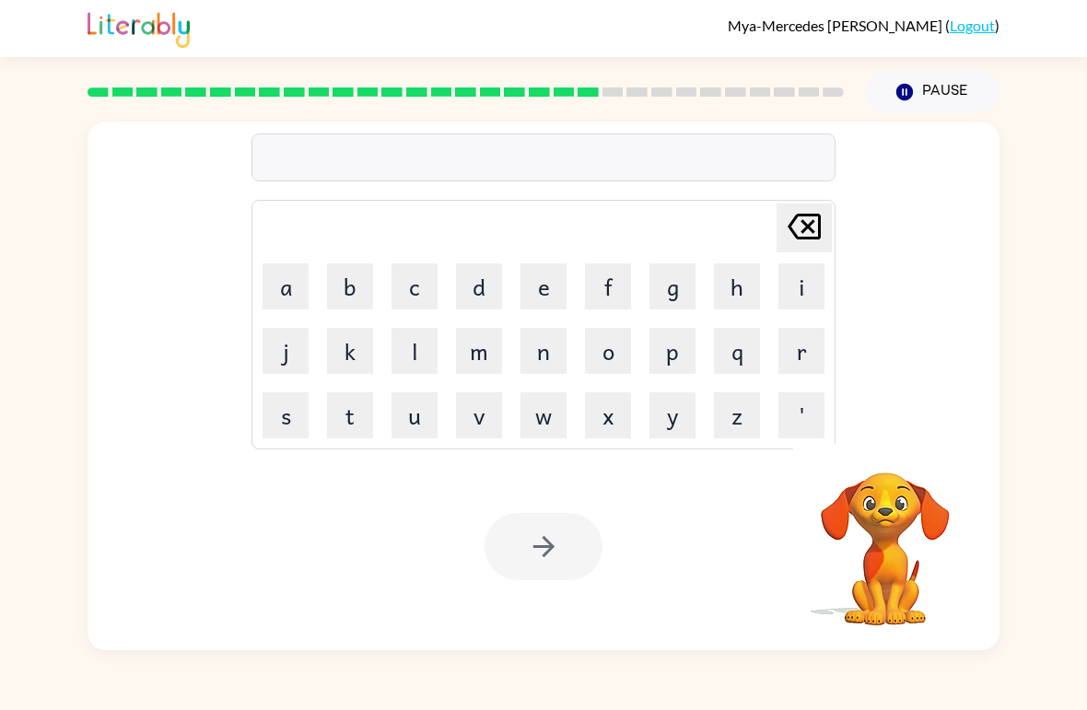
click at [264, 435] on button "s" at bounding box center [286, 415] width 46 height 46
click at [555, 299] on button "e" at bounding box center [544, 286] width 46 height 46
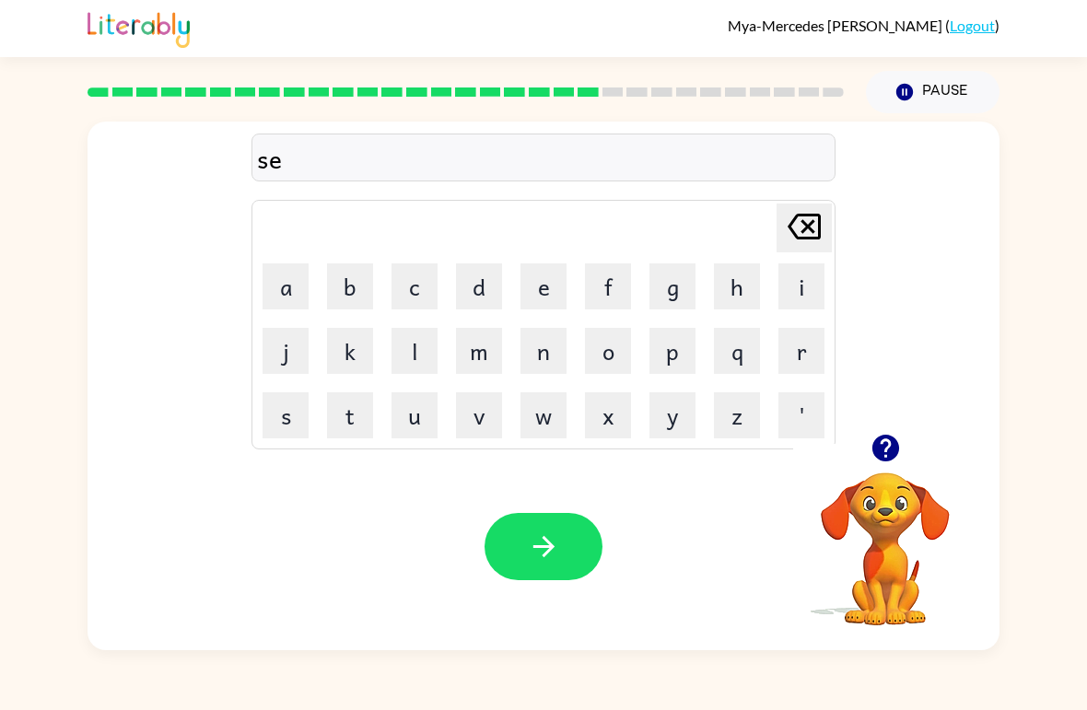
click at [535, 348] on button "n" at bounding box center [544, 351] width 46 height 46
click at [354, 414] on button "t" at bounding box center [350, 415] width 46 height 46
click at [489, 359] on button "m" at bounding box center [479, 351] width 46 height 46
click at [352, 427] on button "t" at bounding box center [350, 415] width 46 height 46
click at [551, 519] on button "button" at bounding box center [544, 546] width 118 height 67
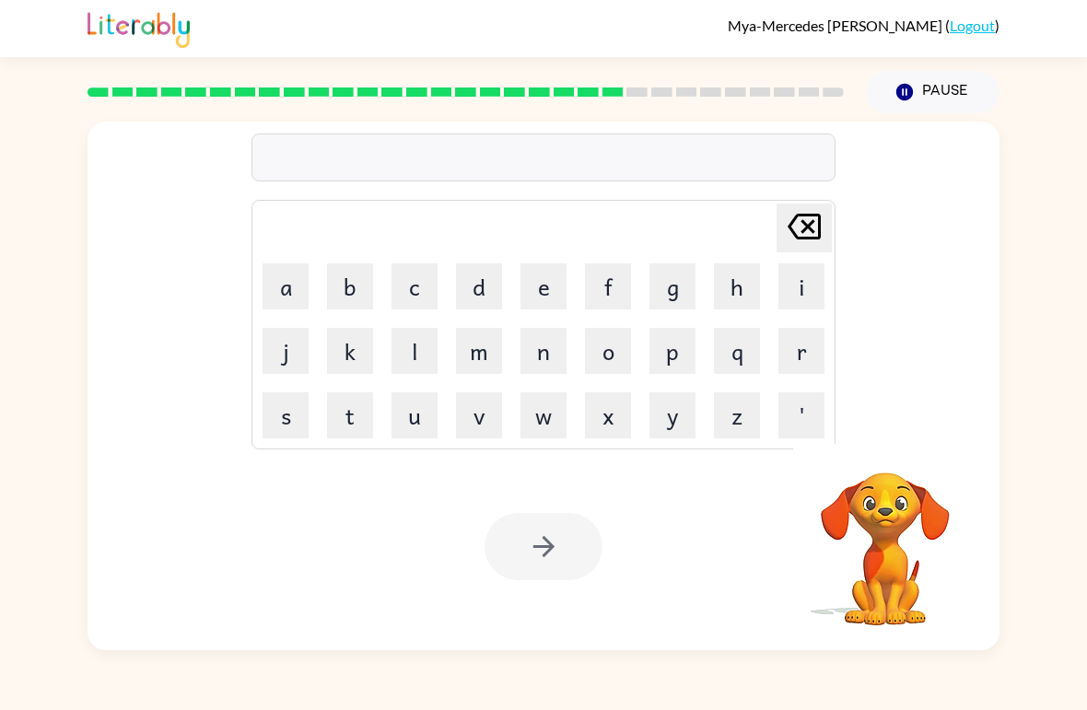
click at [255, 439] on td "s" at bounding box center [285, 415] width 63 height 63
click at [287, 415] on button "s" at bounding box center [286, 415] width 46 height 46
click at [428, 424] on button "u" at bounding box center [415, 415] width 46 height 46
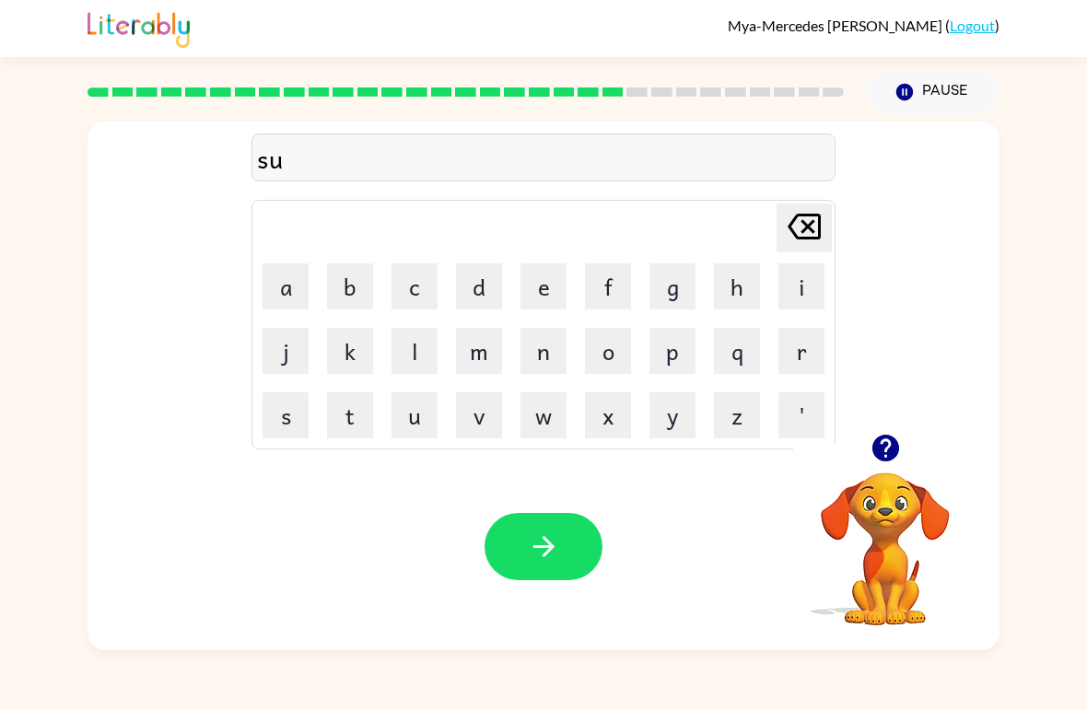
click at [287, 421] on button "s" at bounding box center [286, 415] width 46 height 46
click at [356, 416] on button "t" at bounding box center [350, 415] width 46 height 46
click at [287, 283] on button "a" at bounding box center [286, 286] width 46 height 46
click at [547, 365] on button "n" at bounding box center [544, 351] width 46 height 46
click at [529, 538] on icon "button" at bounding box center [544, 547] width 32 height 32
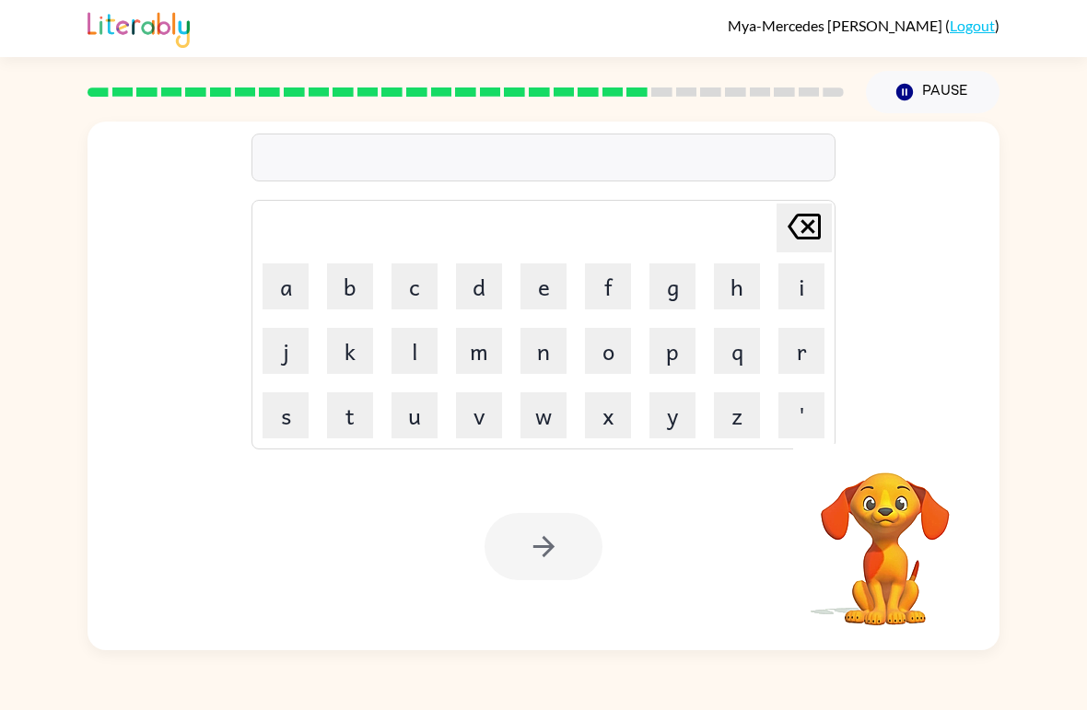
click at [615, 294] on button "f" at bounding box center [608, 286] width 46 height 46
click at [426, 416] on button "u" at bounding box center [415, 415] width 46 height 46
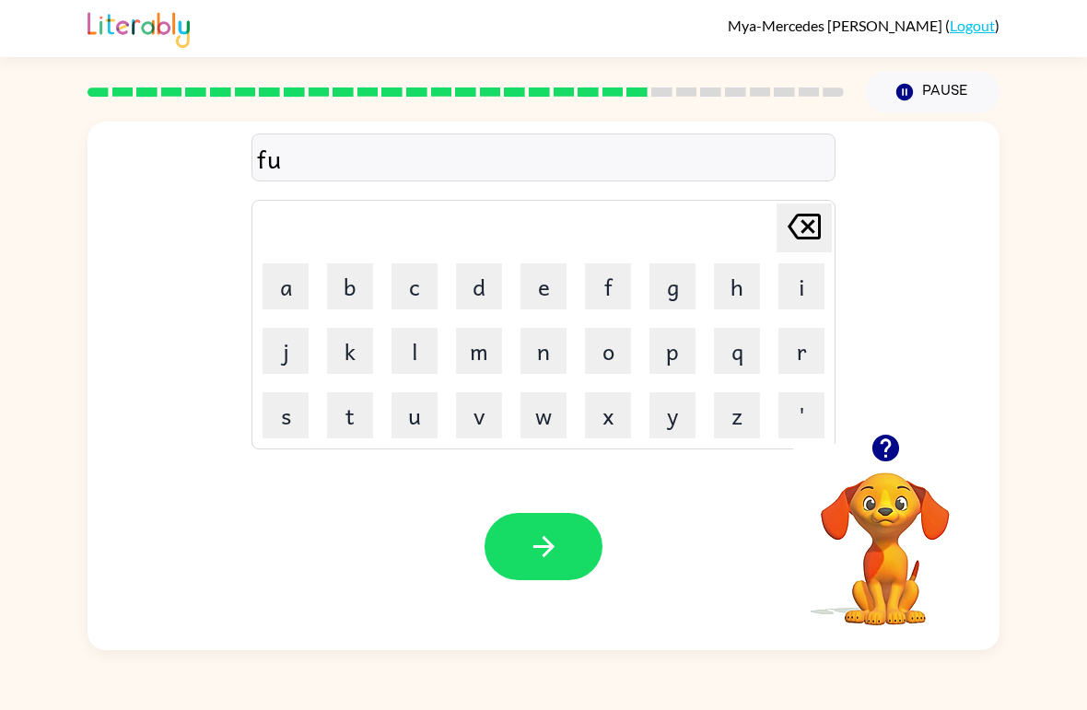
click at [488, 415] on button "v" at bounding box center [479, 415] width 46 height 46
click at [545, 288] on button "e" at bounding box center [544, 286] width 46 height 46
click at [348, 418] on button "t" at bounding box center [350, 415] width 46 height 46
click at [513, 553] on button "button" at bounding box center [544, 546] width 118 height 67
click at [803, 352] on button "r" at bounding box center [802, 351] width 46 height 46
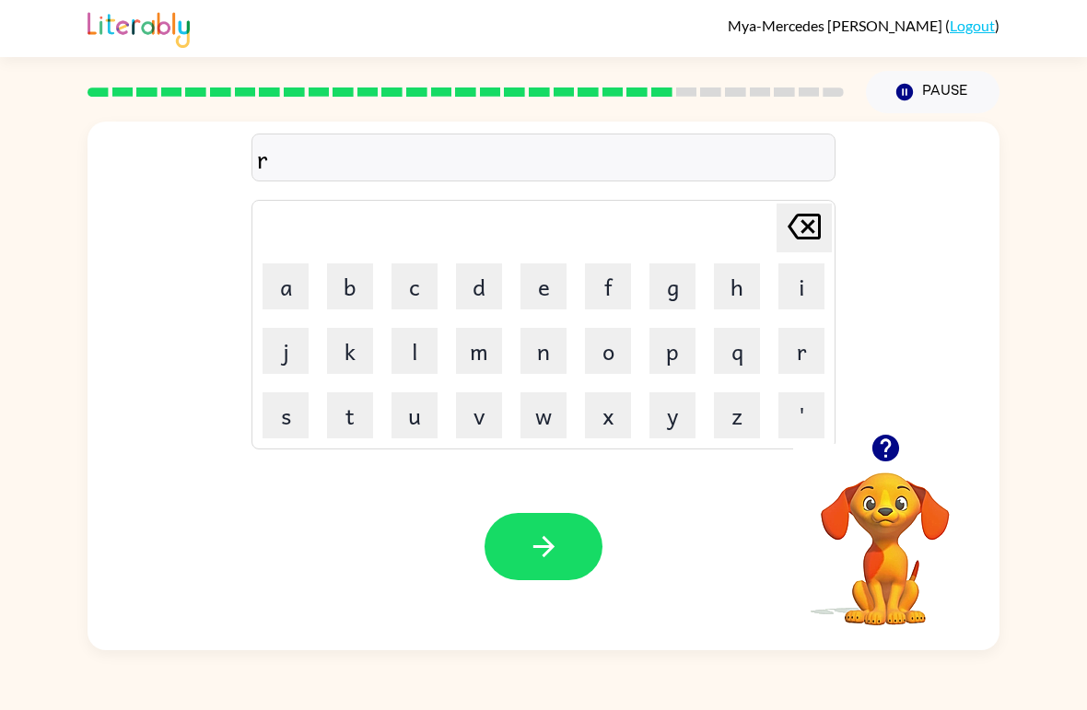
click at [808, 298] on button "i" at bounding box center [802, 286] width 46 height 46
click at [409, 362] on button "l" at bounding box center [415, 351] width 46 height 46
click at [545, 299] on button "e" at bounding box center [544, 286] width 46 height 46
click at [799, 334] on button "r" at bounding box center [802, 351] width 46 height 46
click at [544, 291] on button "e" at bounding box center [544, 286] width 46 height 46
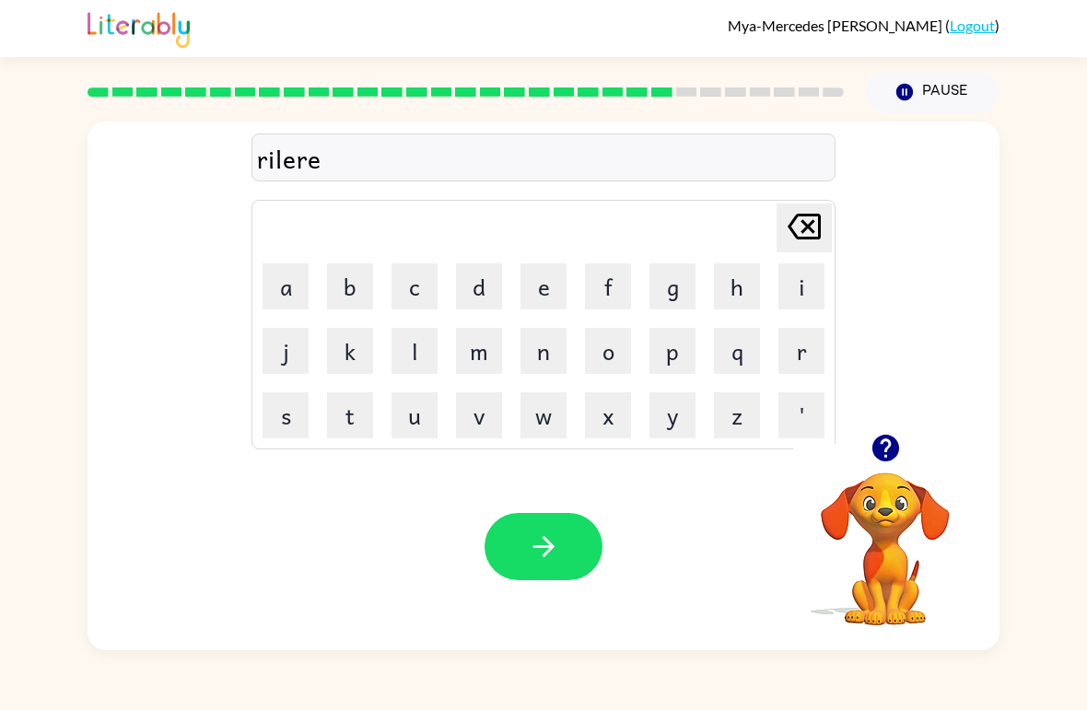
click at [354, 418] on button "t" at bounding box center [350, 415] width 46 height 46
click at [545, 541] on icon "button" at bounding box center [543, 546] width 21 height 21
click at [685, 296] on button "g" at bounding box center [673, 286] width 46 height 46
click at [418, 409] on button "u" at bounding box center [415, 415] width 46 height 46
click at [490, 412] on button "v" at bounding box center [479, 415] width 46 height 46
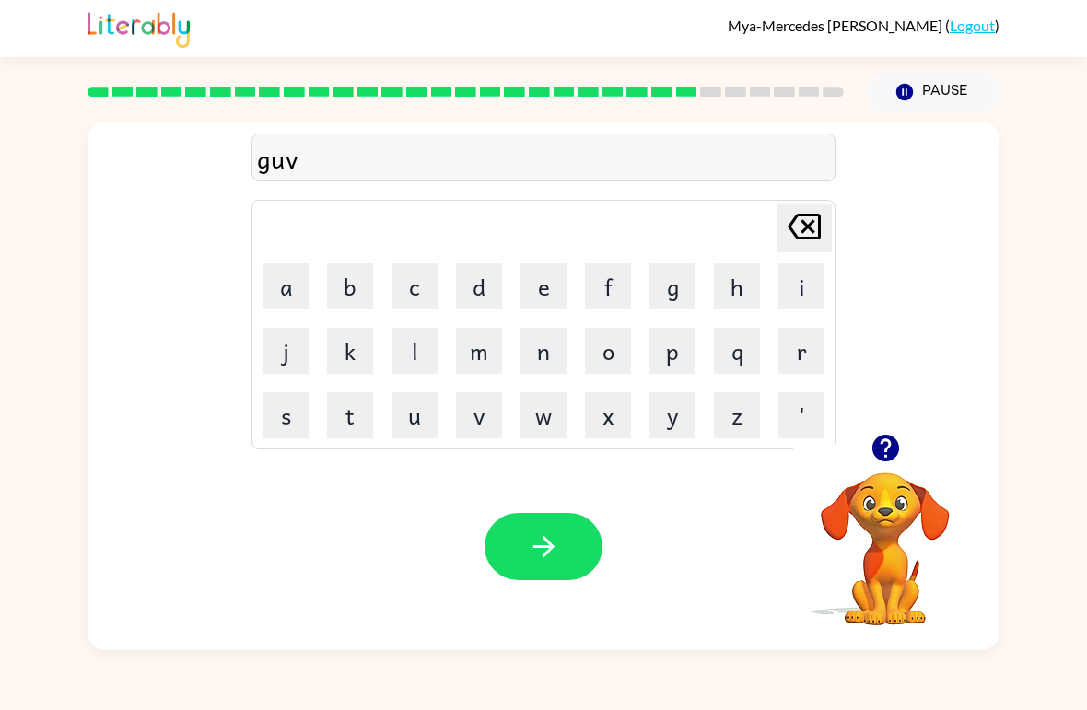
click at [545, 278] on button "e" at bounding box center [544, 286] width 46 height 46
click at [346, 418] on button "t" at bounding box center [350, 415] width 46 height 46
click at [563, 526] on button "button" at bounding box center [544, 546] width 118 height 67
click at [427, 358] on button "l" at bounding box center [415, 351] width 46 height 46
click at [420, 423] on button "u" at bounding box center [415, 415] width 46 height 46
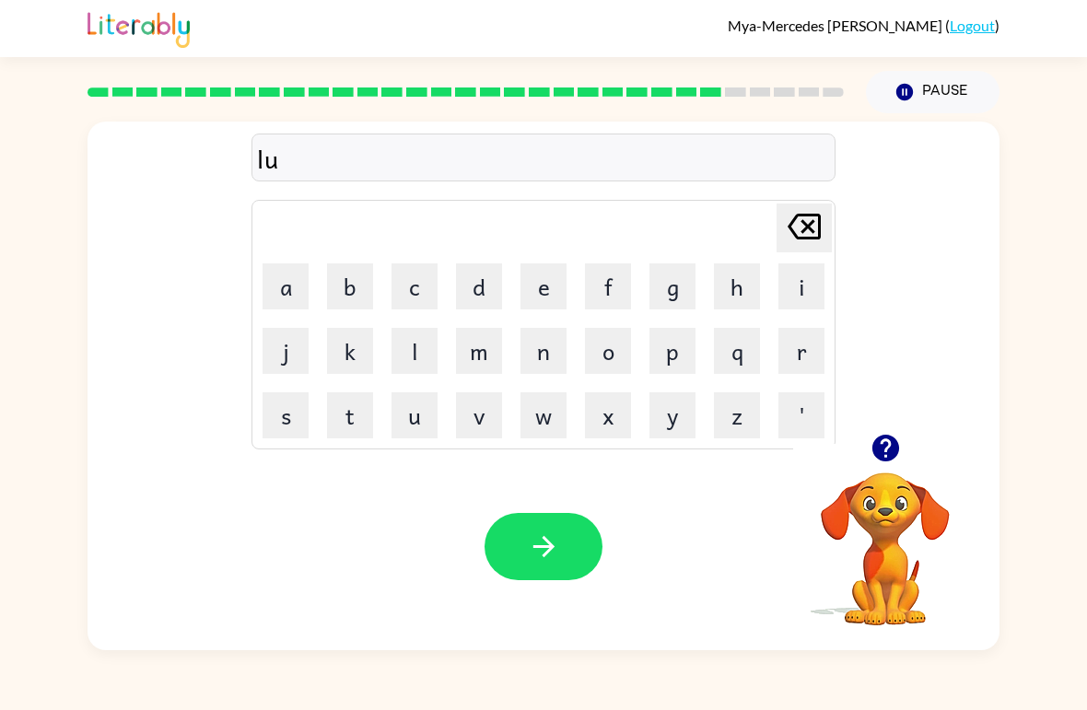
click at [493, 369] on button "m" at bounding box center [479, 351] width 46 height 46
click at [358, 293] on button "b" at bounding box center [350, 286] width 46 height 46
click at [556, 291] on button "e" at bounding box center [544, 286] width 46 height 46
click at [352, 292] on button "b" at bounding box center [350, 286] width 46 height 46
click at [296, 286] on button "a" at bounding box center [286, 286] width 46 height 46
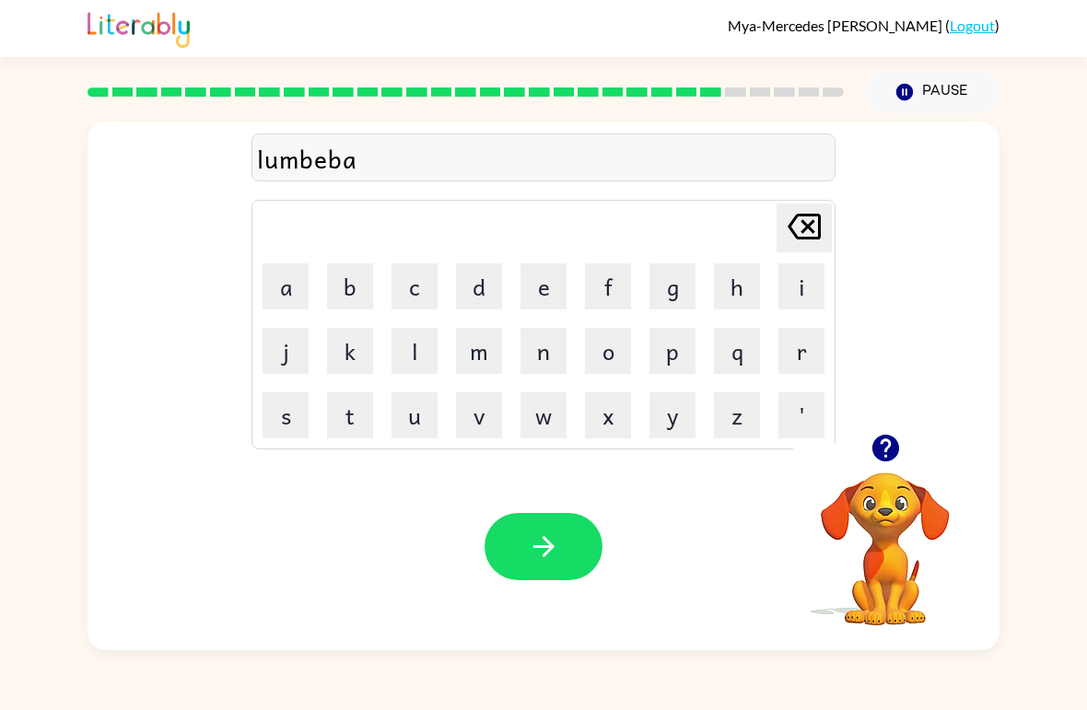
click at [426, 288] on button "c" at bounding box center [415, 286] width 46 height 46
click at [357, 362] on button "k" at bounding box center [350, 351] width 46 height 46
click at [581, 540] on button "button" at bounding box center [544, 546] width 118 height 67
click at [738, 363] on button "q" at bounding box center [737, 351] width 46 height 46
click at [804, 227] on icon "[PERSON_NAME] last character input" at bounding box center [804, 227] width 44 height 44
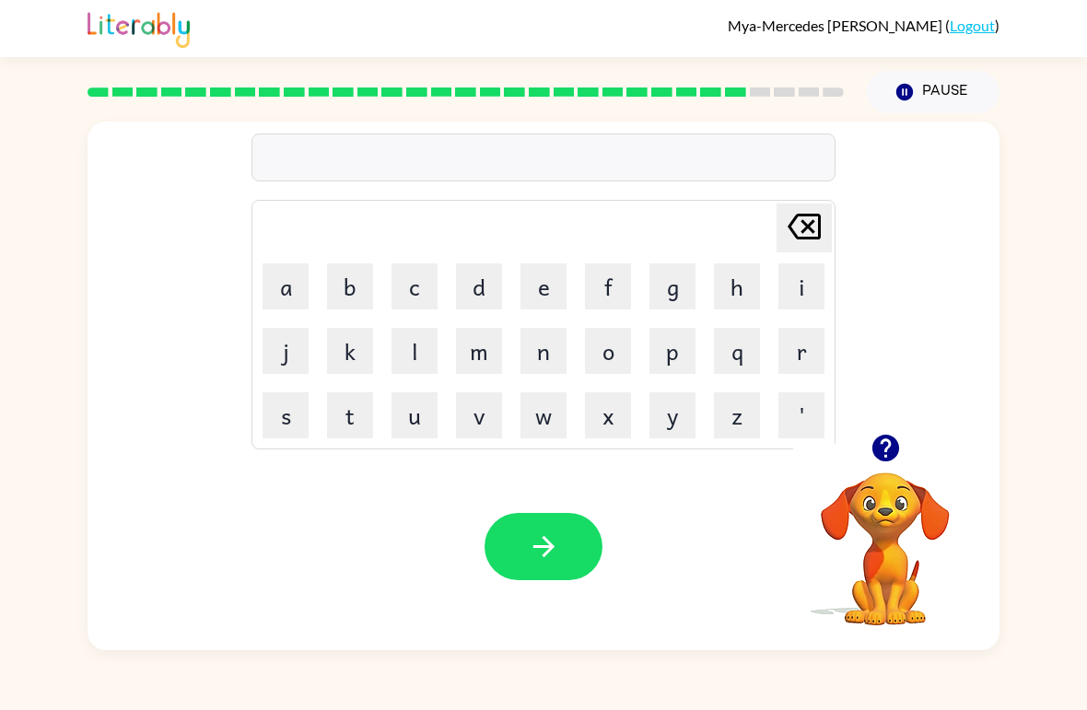
click at [680, 359] on button "p" at bounding box center [673, 351] width 46 height 46
click at [802, 291] on button "i" at bounding box center [802, 286] width 46 height 46
click at [547, 296] on button "e" at bounding box center [544, 286] width 46 height 46
click at [802, 366] on button "r" at bounding box center [802, 351] width 46 height 46
click at [296, 419] on button "s" at bounding box center [286, 415] width 46 height 46
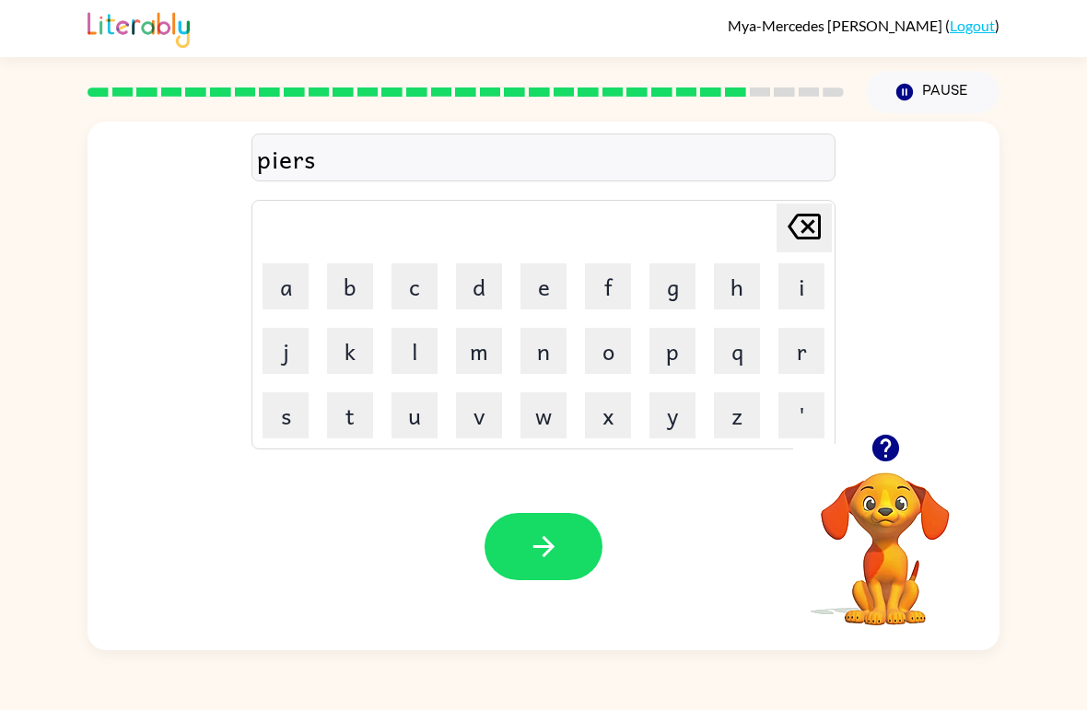
click at [599, 521] on div at bounding box center [544, 546] width 118 height 67
click at [516, 554] on button "button" at bounding box center [544, 546] width 118 height 67
click at [360, 416] on button "t" at bounding box center [350, 415] width 46 height 46
click at [754, 296] on button "h" at bounding box center [737, 286] width 46 height 46
click at [808, 298] on button "i" at bounding box center [802, 286] width 46 height 46
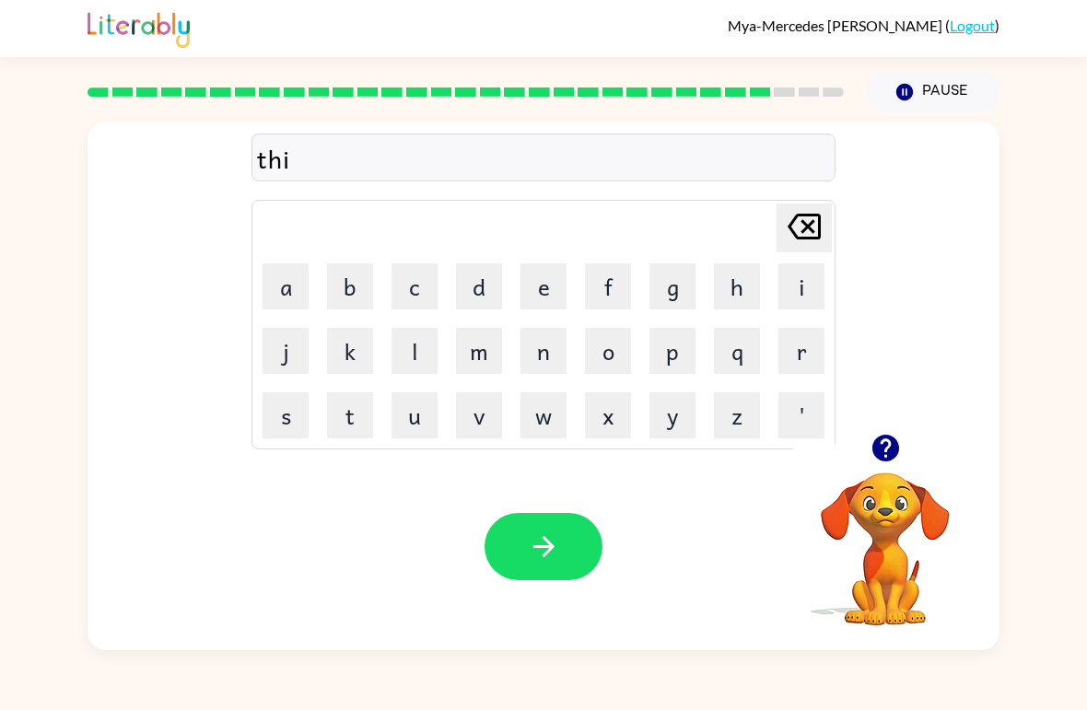
click at [556, 360] on button "n" at bounding box center [544, 351] width 46 height 46
click at [568, 523] on button "button" at bounding box center [544, 546] width 118 height 67
click at [299, 419] on button "s" at bounding box center [286, 415] width 46 height 46
click at [802, 289] on button "i" at bounding box center [802, 286] width 46 height 46
click at [474, 423] on button "v" at bounding box center [479, 415] width 46 height 46
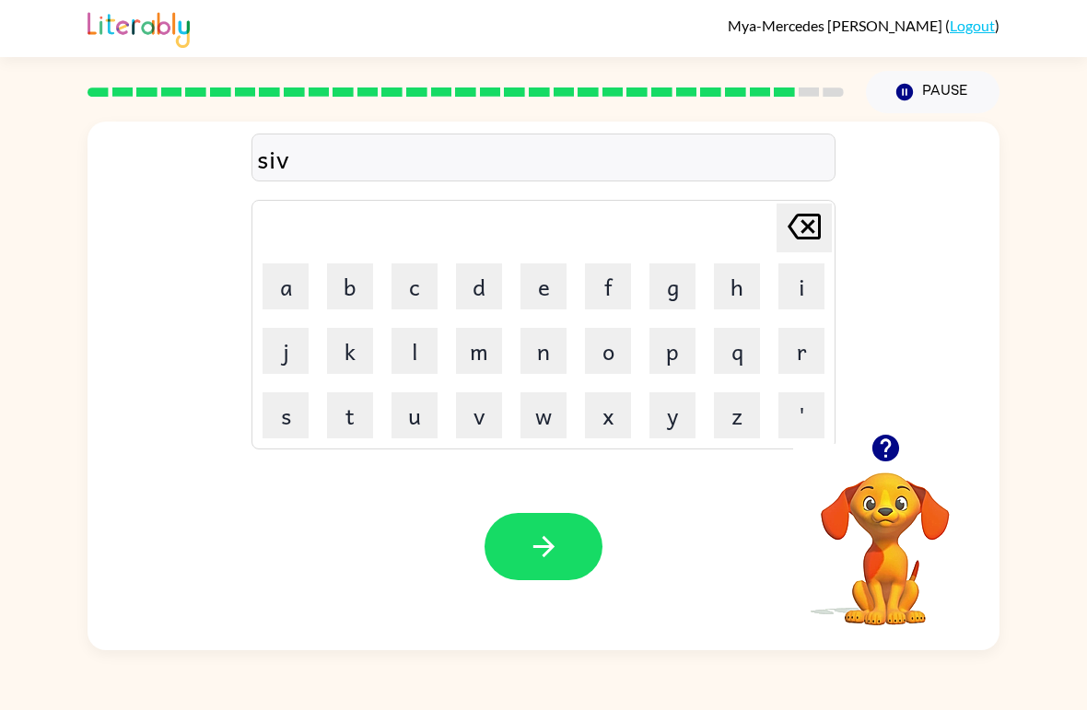
click at [548, 294] on button "e" at bounding box center [544, 286] width 46 height 46
click at [780, 358] on button "r" at bounding box center [802, 351] width 46 height 46
click at [522, 403] on button "w" at bounding box center [544, 415] width 46 height 46
click at [557, 288] on button "e" at bounding box center [544, 286] width 46 height 46
click at [790, 351] on button "r" at bounding box center [802, 351] width 46 height 46
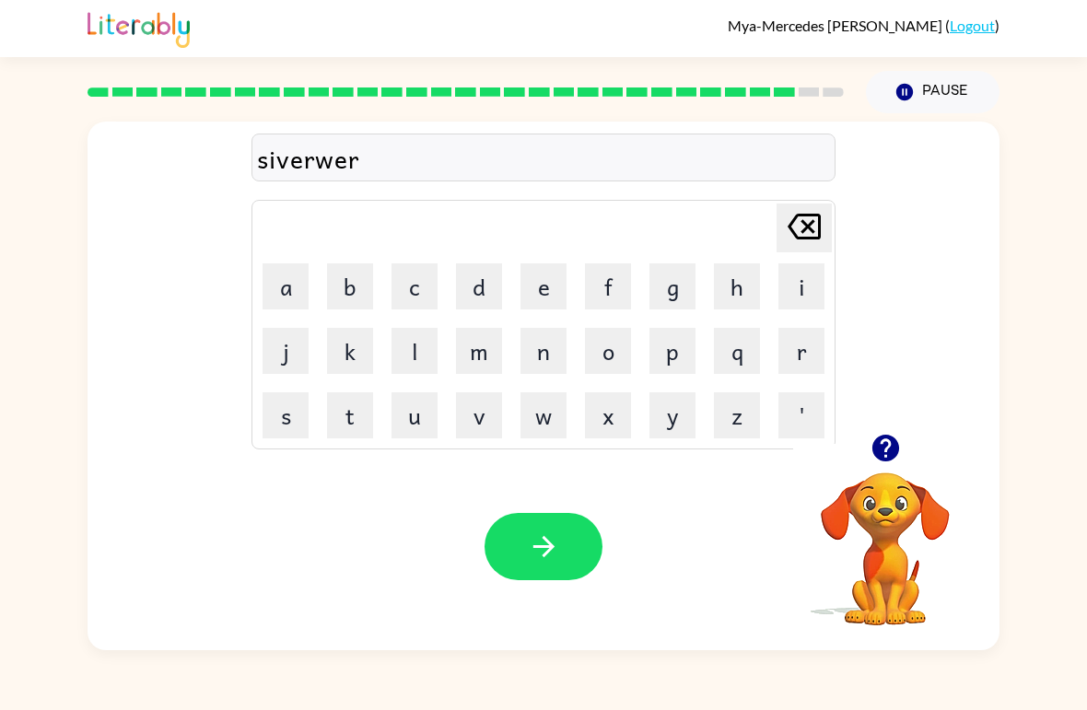
click at [530, 528] on button "button" at bounding box center [544, 546] width 118 height 67
click at [421, 426] on button "u" at bounding box center [415, 415] width 46 height 46
click at [554, 350] on button "n" at bounding box center [544, 351] width 46 height 46
click at [354, 288] on button "b" at bounding box center [350, 286] width 46 height 46
click at [553, 288] on button "e" at bounding box center [544, 286] width 46 height 46
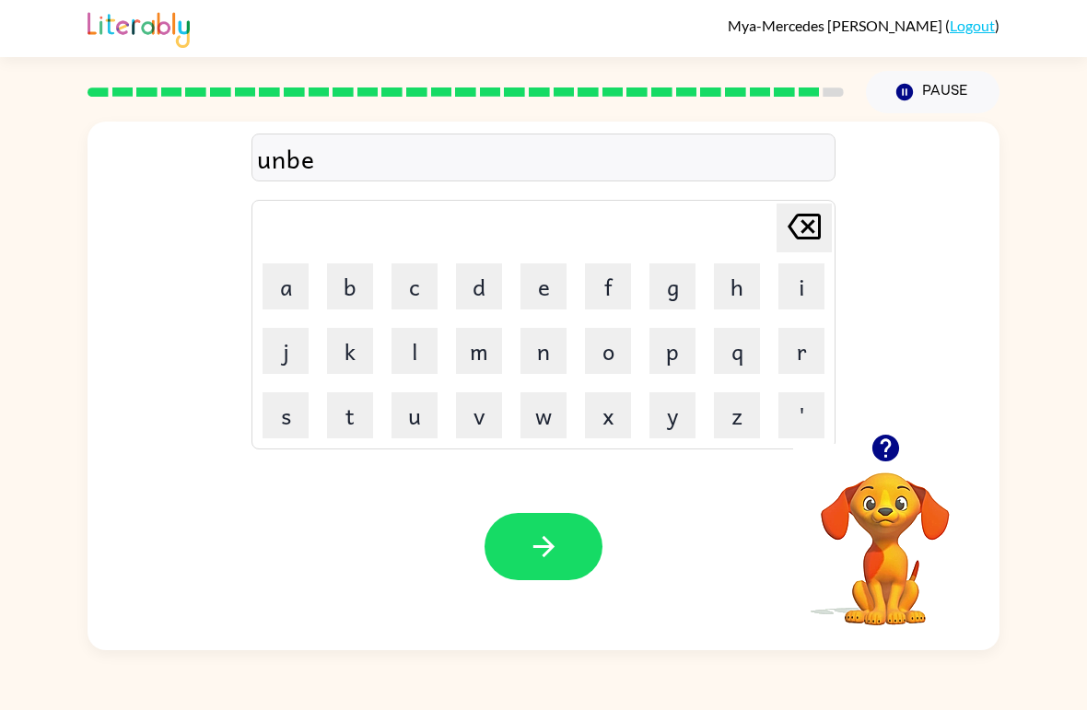
click at [809, 360] on button "r" at bounding box center [802, 351] width 46 height 46
click at [624, 299] on button "f" at bounding box center [608, 286] width 46 height 46
click at [794, 357] on button "r" at bounding box center [802, 351] width 46 height 46
click at [281, 304] on button "a" at bounding box center [286, 286] width 46 height 46
click at [811, 299] on button "i" at bounding box center [802, 286] width 46 height 46
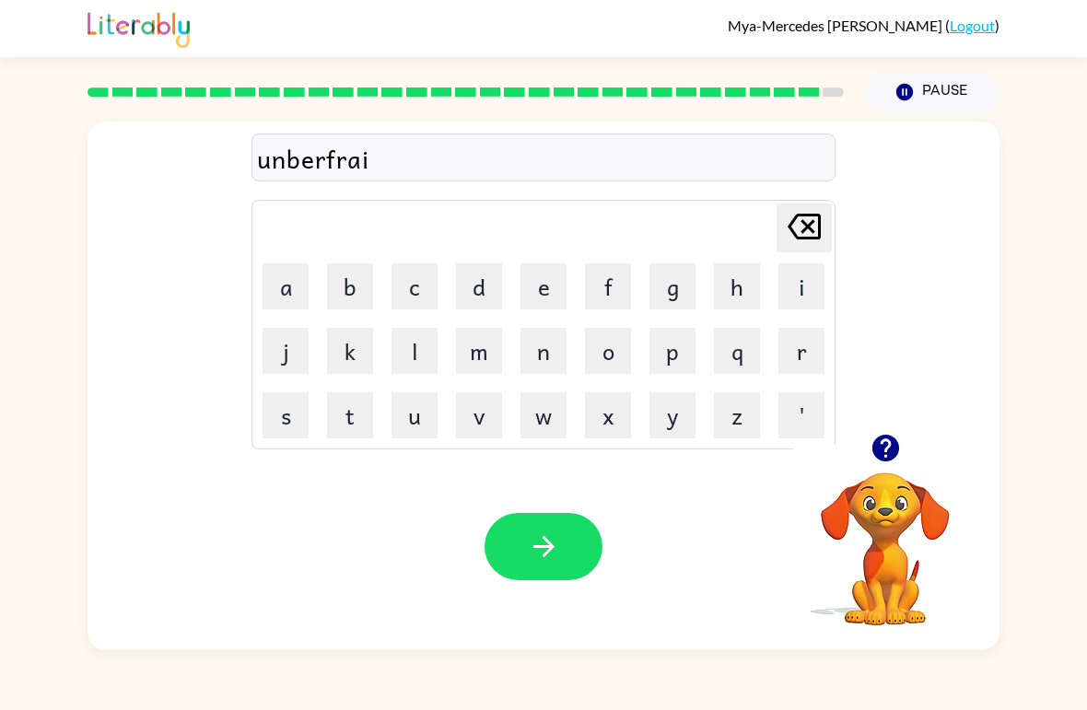
click at [547, 547] on icon "button" at bounding box center [543, 546] width 21 height 21
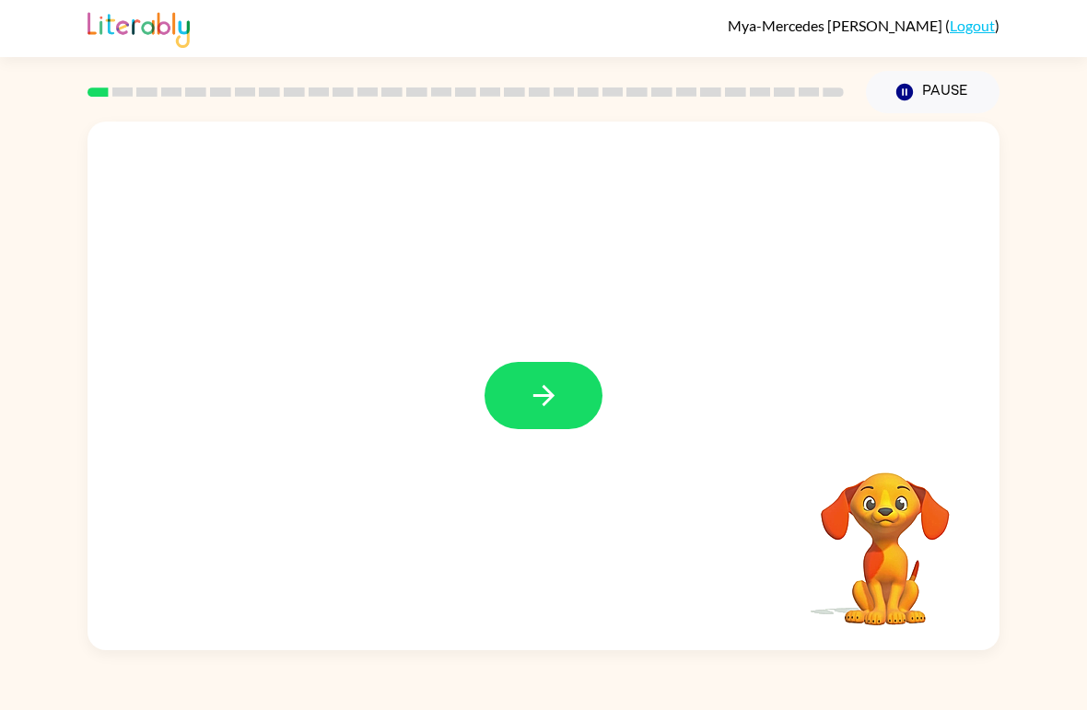
click at [575, 392] on button "button" at bounding box center [544, 395] width 118 height 67
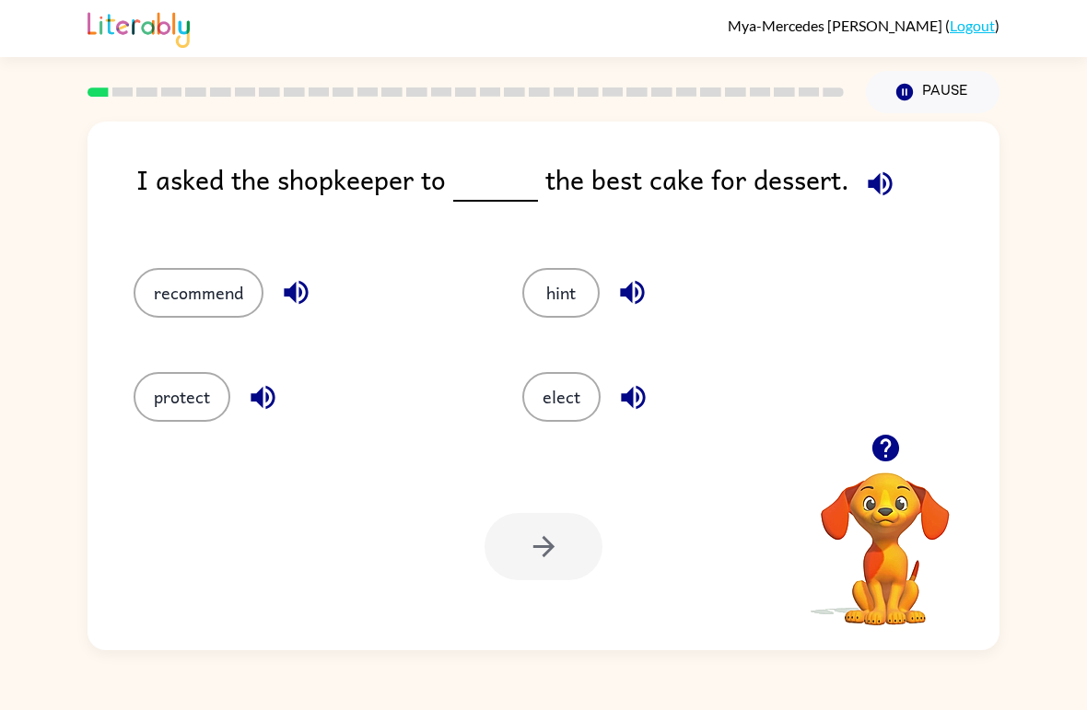
click at [872, 179] on icon "button" at bounding box center [880, 183] width 24 height 24
click at [298, 291] on icon "button" at bounding box center [296, 292] width 32 height 32
click at [217, 284] on button "recommend" at bounding box center [199, 293] width 130 height 50
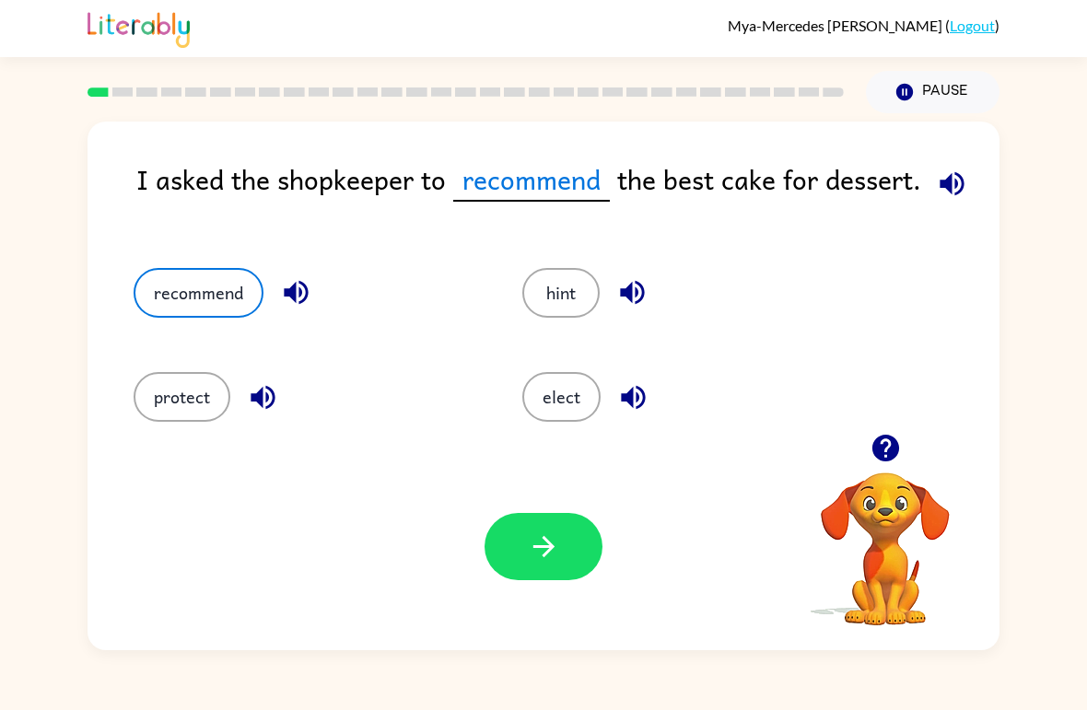
click at [568, 544] on button "button" at bounding box center [544, 546] width 118 height 67
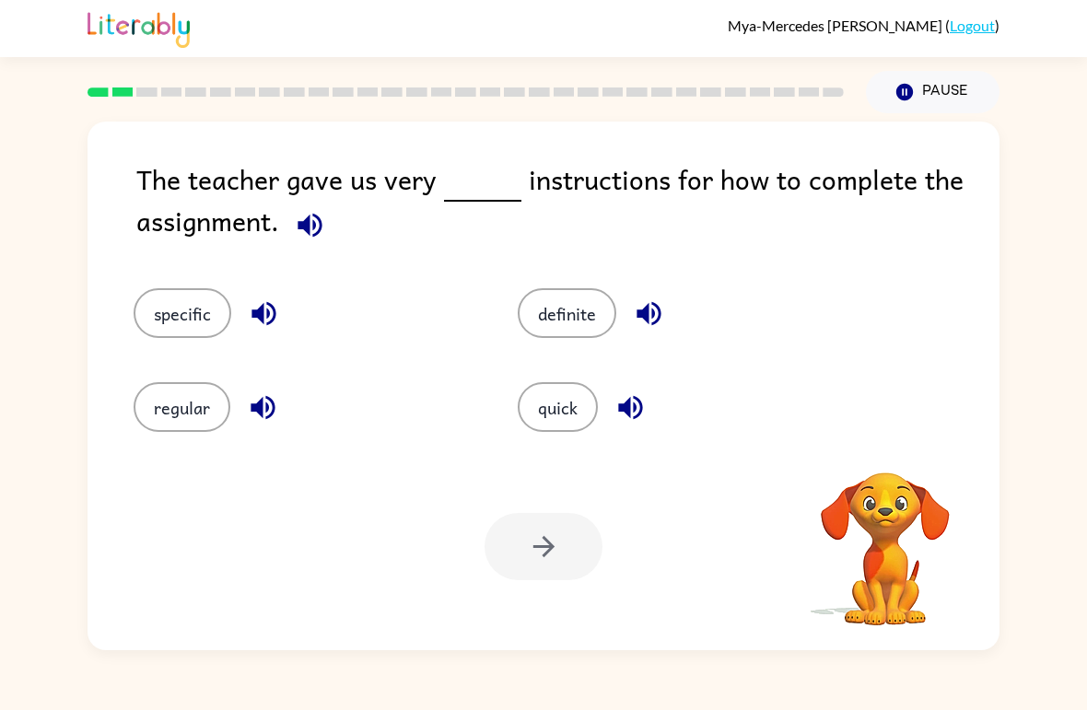
click at [304, 229] on icon "button" at bounding box center [310, 225] width 24 height 24
click at [260, 318] on icon "button" at bounding box center [264, 314] width 24 height 24
click at [255, 314] on icon "button" at bounding box center [264, 314] width 24 height 24
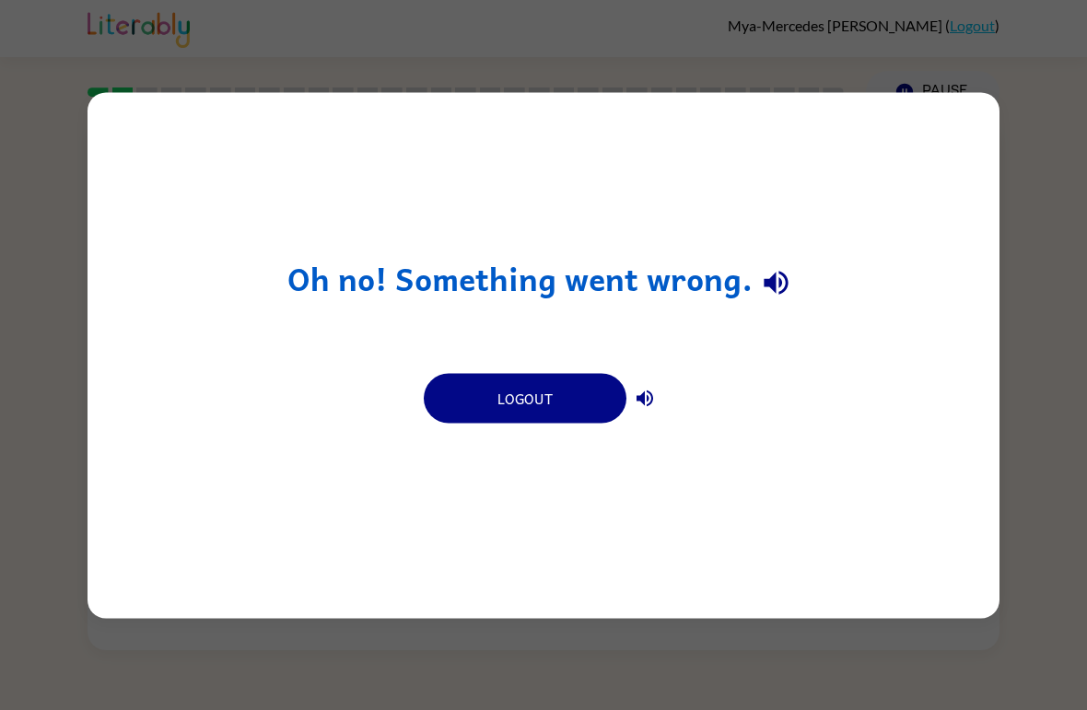
click at [568, 408] on button "Logout" at bounding box center [525, 398] width 203 height 50
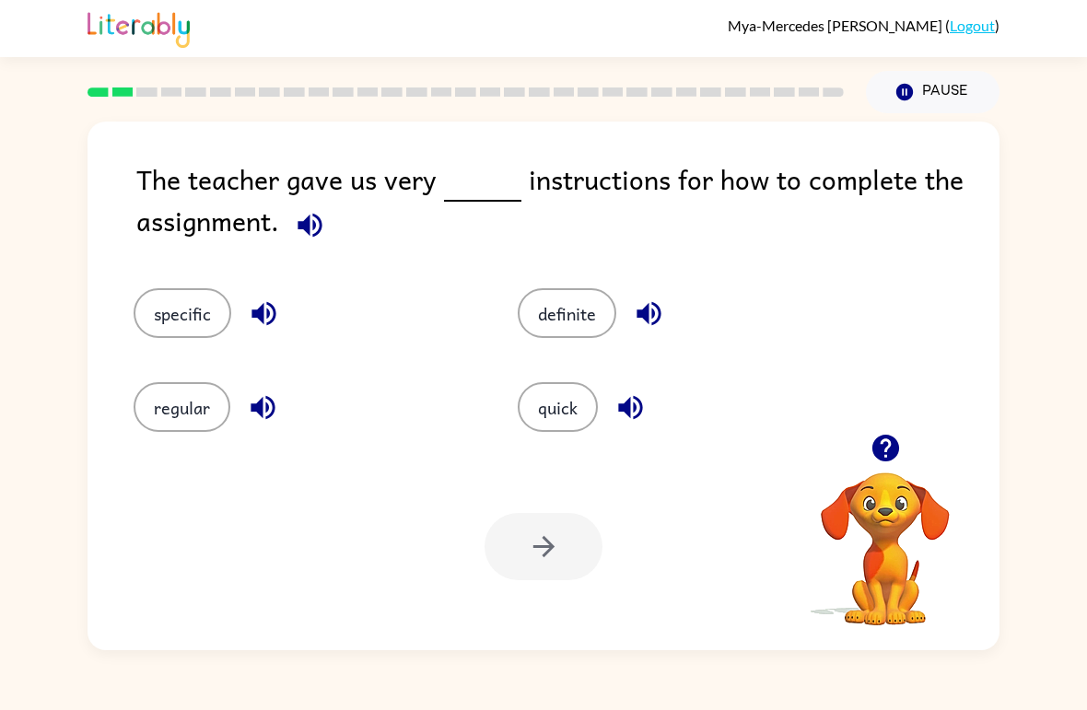
click at [310, 236] on icon "button" at bounding box center [310, 225] width 32 height 32
click at [649, 313] on icon "button" at bounding box center [649, 314] width 24 height 24
click at [626, 404] on icon "button" at bounding box center [630, 408] width 24 height 24
click at [255, 416] on icon "button" at bounding box center [263, 408] width 32 height 32
click at [261, 313] on icon "button" at bounding box center [264, 314] width 24 height 24
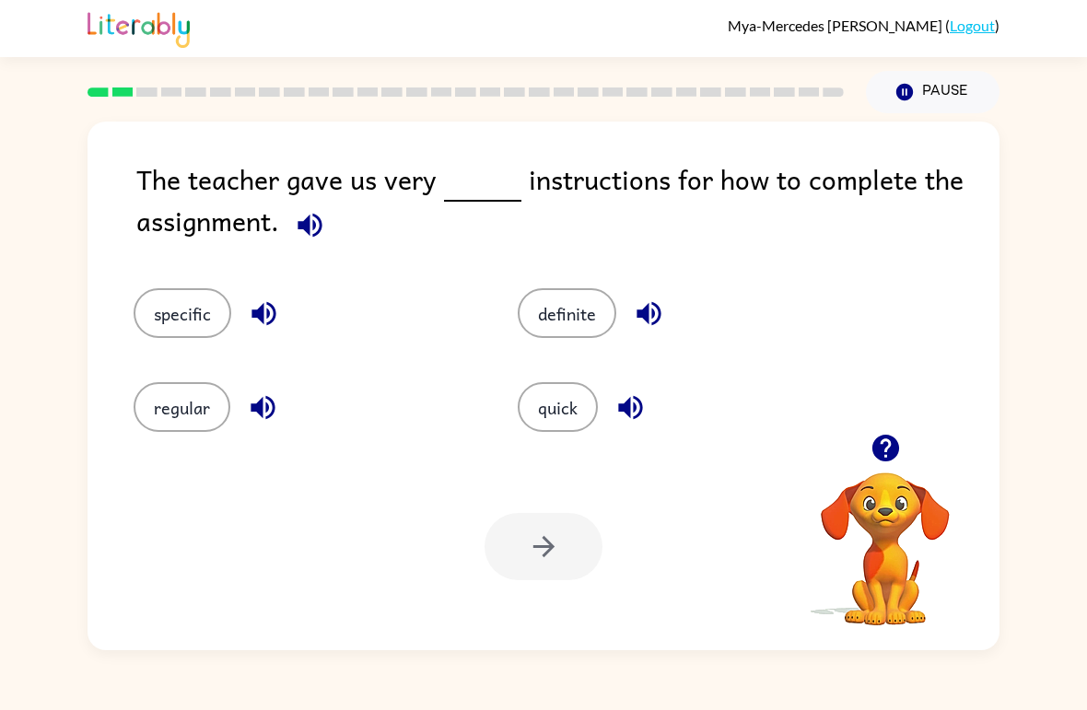
click at [212, 319] on button "specific" at bounding box center [183, 313] width 98 height 50
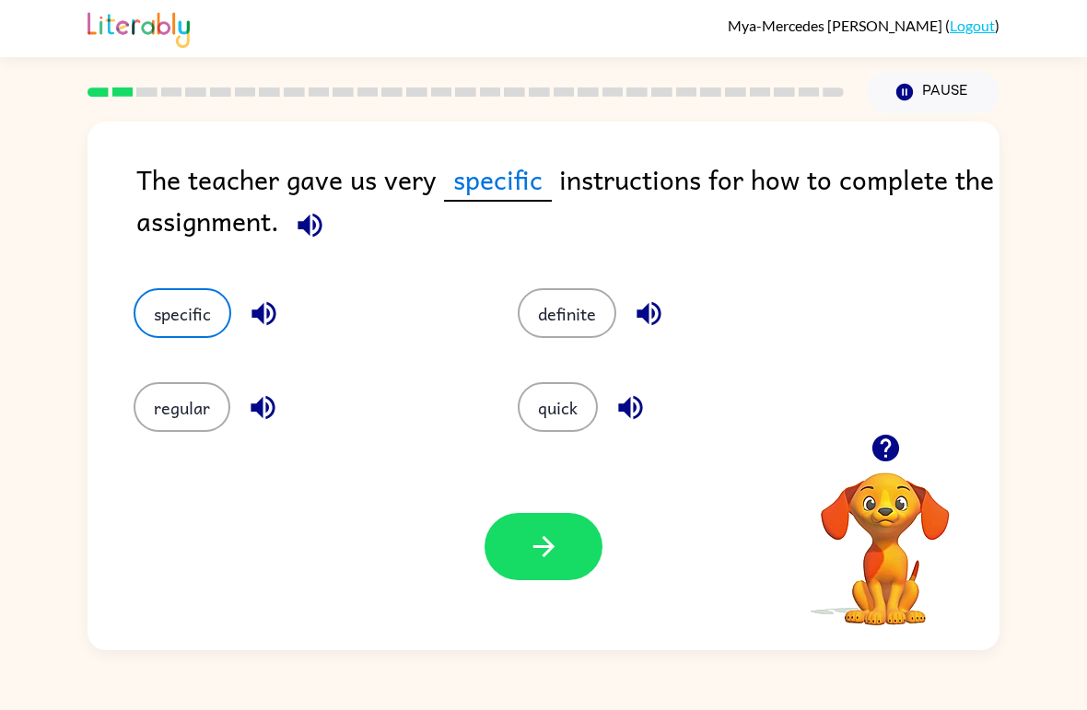
click at [555, 528] on button "button" at bounding box center [544, 546] width 118 height 67
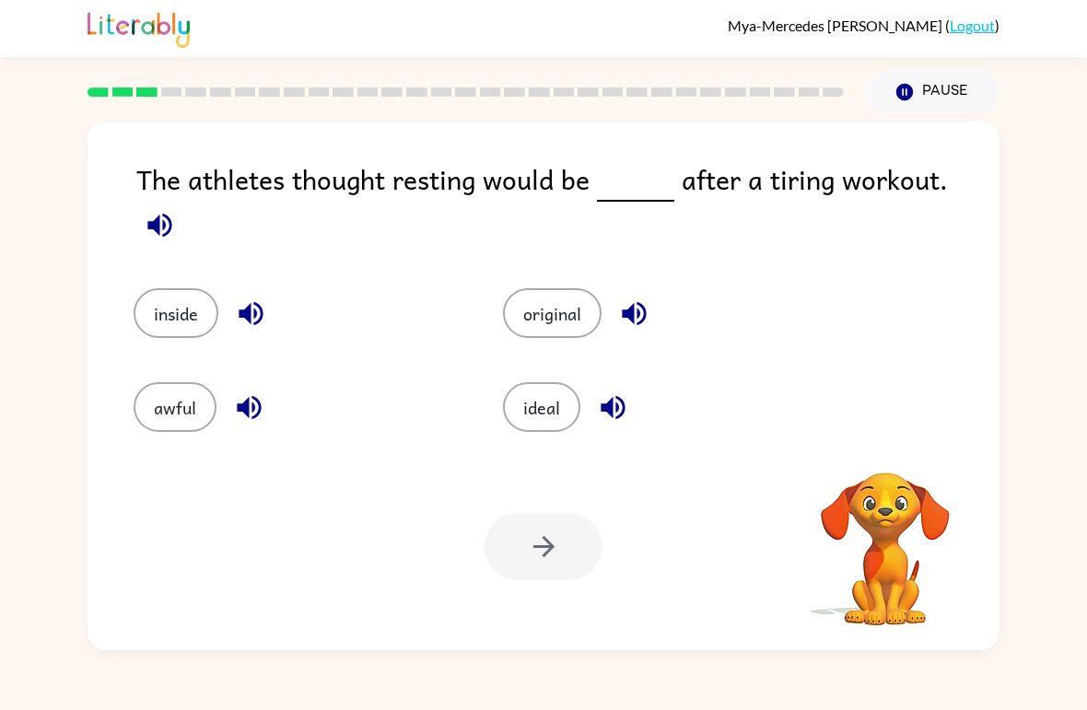
click at [176, 209] on icon "button" at bounding box center [160, 225] width 32 height 32
click at [171, 213] on icon "button" at bounding box center [159, 225] width 24 height 24
click at [176, 209] on icon "button" at bounding box center [160, 225] width 32 height 32
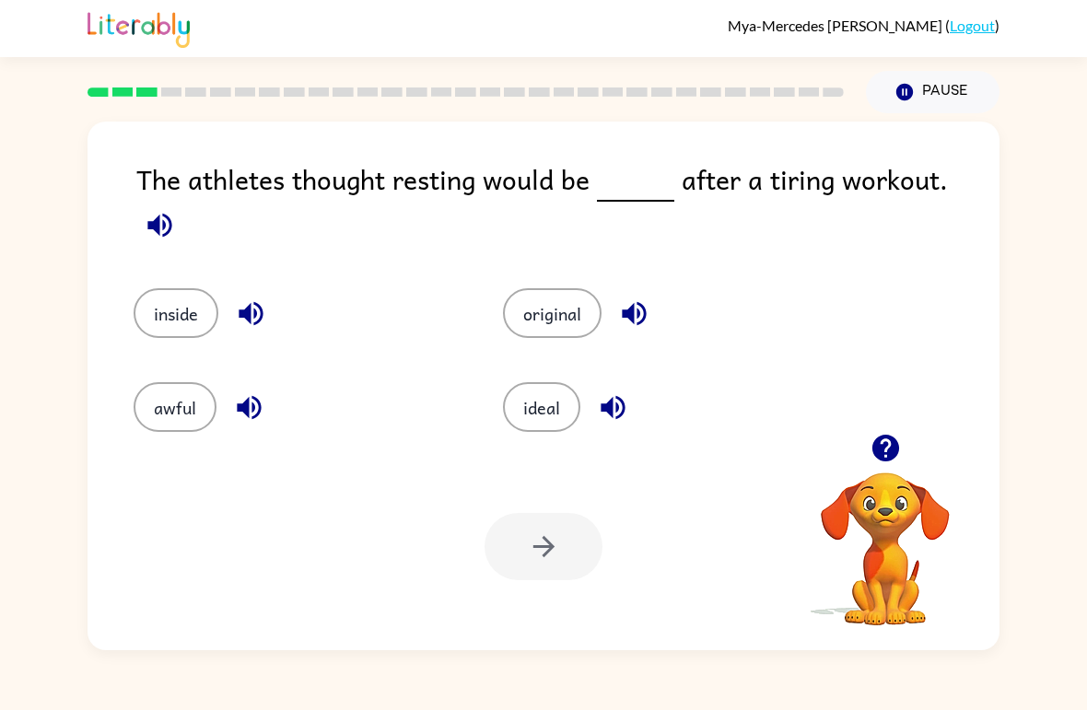
click at [171, 213] on icon "button" at bounding box center [159, 225] width 24 height 24
click at [176, 209] on icon "button" at bounding box center [160, 225] width 32 height 32
click at [171, 213] on icon "button" at bounding box center [159, 225] width 24 height 24
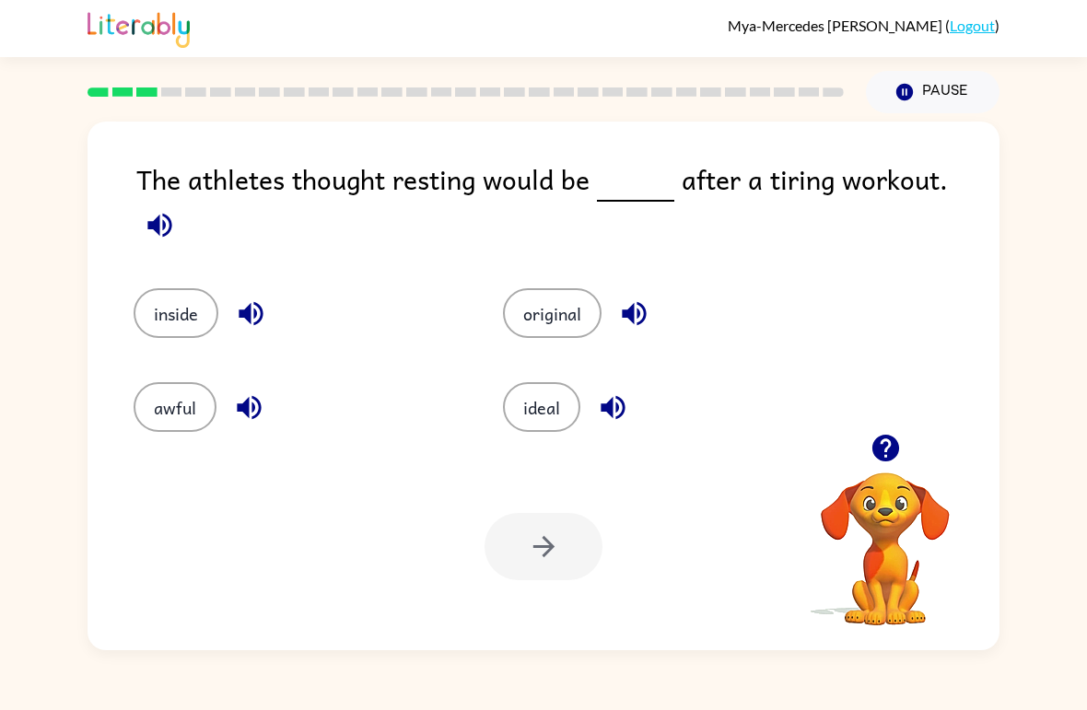
click at [171, 213] on icon "button" at bounding box center [159, 225] width 24 height 24
click at [176, 209] on icon "button" at bounding box center [160, 225] width 32 height 32
click at [171, 213] on icon "button" at bounding box center [159, 225] width 24 height 24
click at [891, 430] on button "button" at bounding box center [885, 448] width 47 height 47
click at [171, 213] on icon "button" at bounding box center [159, 225] width 24 height 24
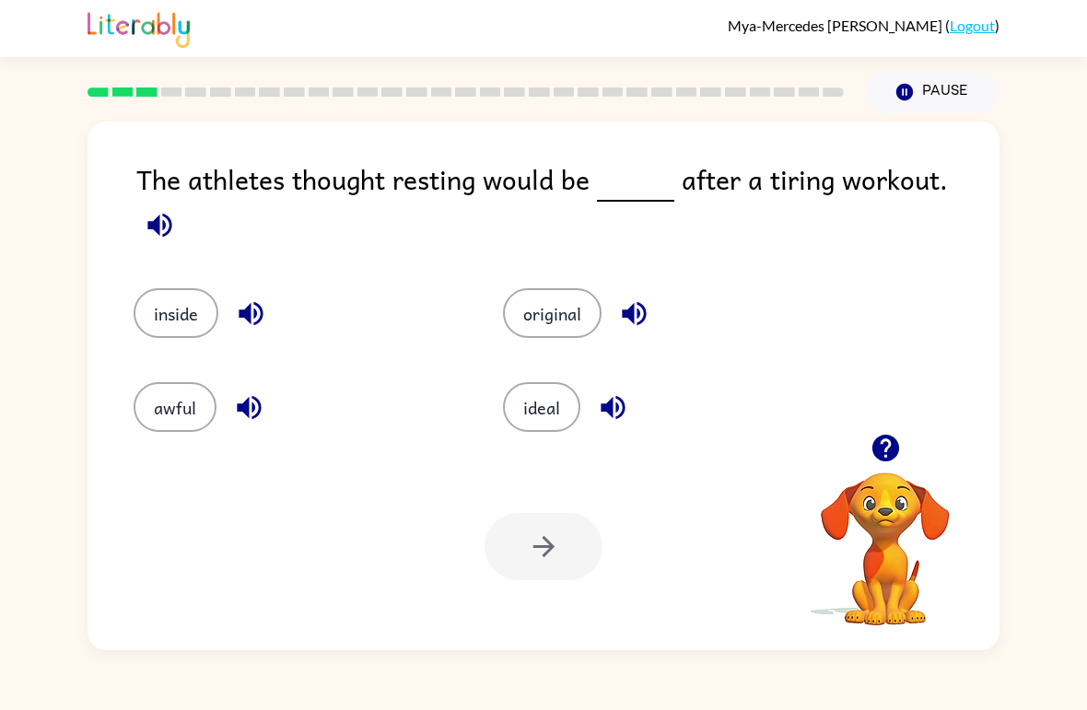
click at [258, 298] on icon "button" at bounding box center [251, 314] width 32 height 32
click at [242, 398] on icon "button" at bounding box center [249, 408] width 24 height 24
click at [632, 302] on icon "button" at bounding box center [634, 314] width 24 height 24
click at [617, 401] on icon "button" at bounding box center [613, 408] width 24 height 24
click at [162, 402] on button "awful" at bounding box center [175, 407] width 83 height 50
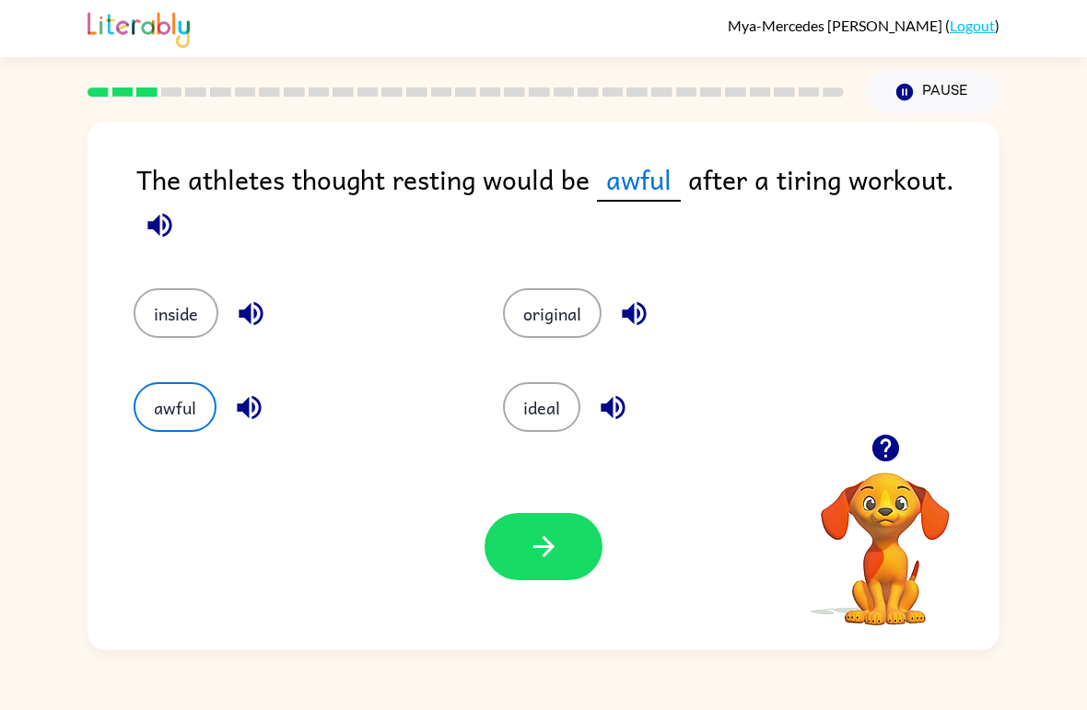
click at [560, 544] on button "button" at bounding box center [544, 546] width 118 height 67
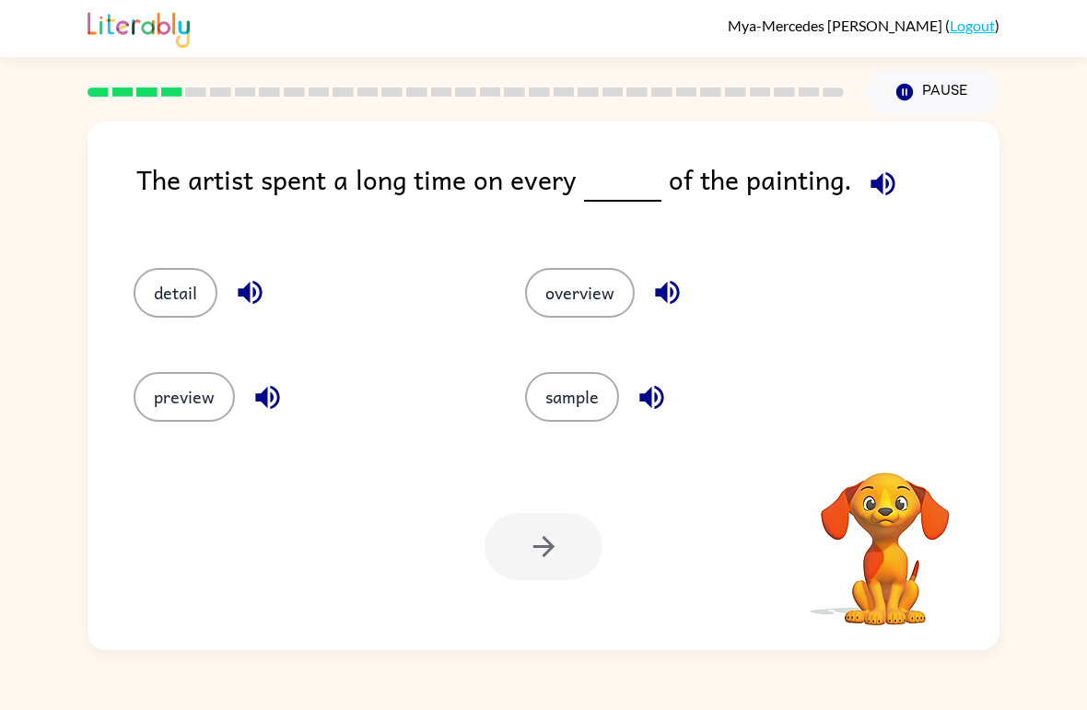
click at [879, 165] on button "button" at bounding box center [883, 183] width 47 height 47
click at [250, 296] on icon "button" at bounding box center [250, 293] width 24 height 24
click at [275, 410] on icon "button" at bounding box center [268, 397] width 32 height 32
click at [677, 284] on icon "button" at bounding box center [667, 292] width 32 height 32
click at [650, 400] on icon "button" at bounding box center [651, 397] width 24 height 24
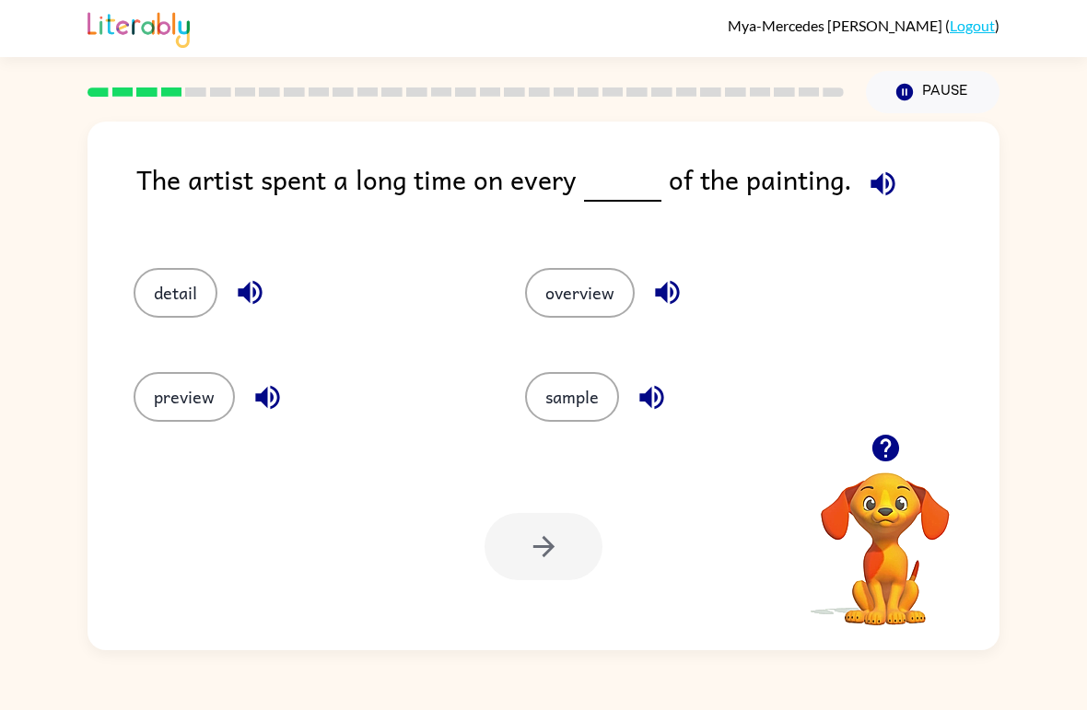
click at [195, 294] on button "detail" at bounding box center [176, 293] width 84 height 50
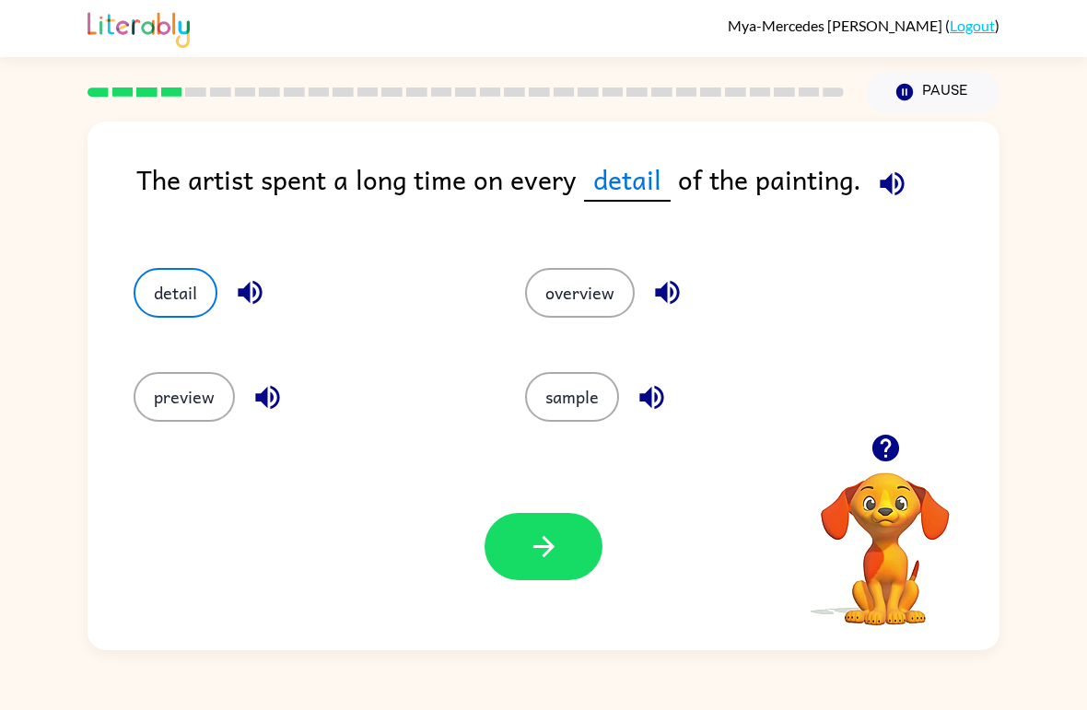
click at [559, 537] on icon "button" at bounding box center [544, 547] width 32 height 32
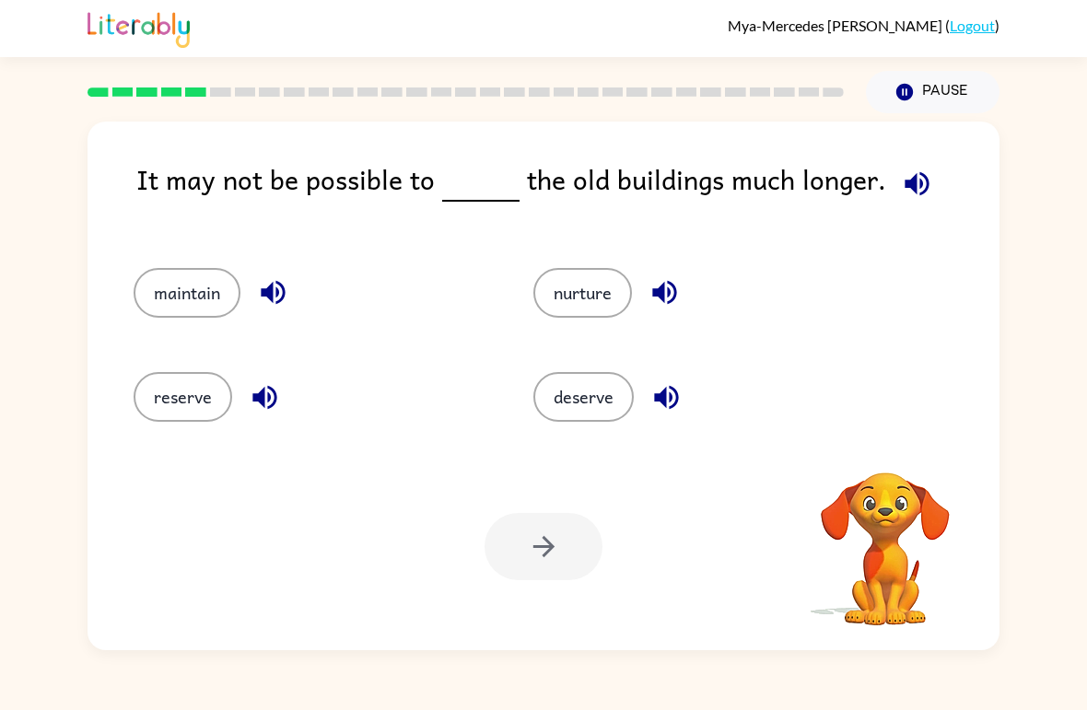
click at [905, 172] on icon "button" at bounding box center [917, 184] width 32 height 32
click at [915, 184] on icon "button" at bounding box center [917, 184] width 32 height 32
click at [898, 443] on icon "button" at bounding box center [886, 448] width 32 height 32
click at [917, 190] on icon "button" at bounding box center [917, 183] width 24 height 24
click at [279, 300] on icon "button" at bounding box center [273, 292] width 32 height 32
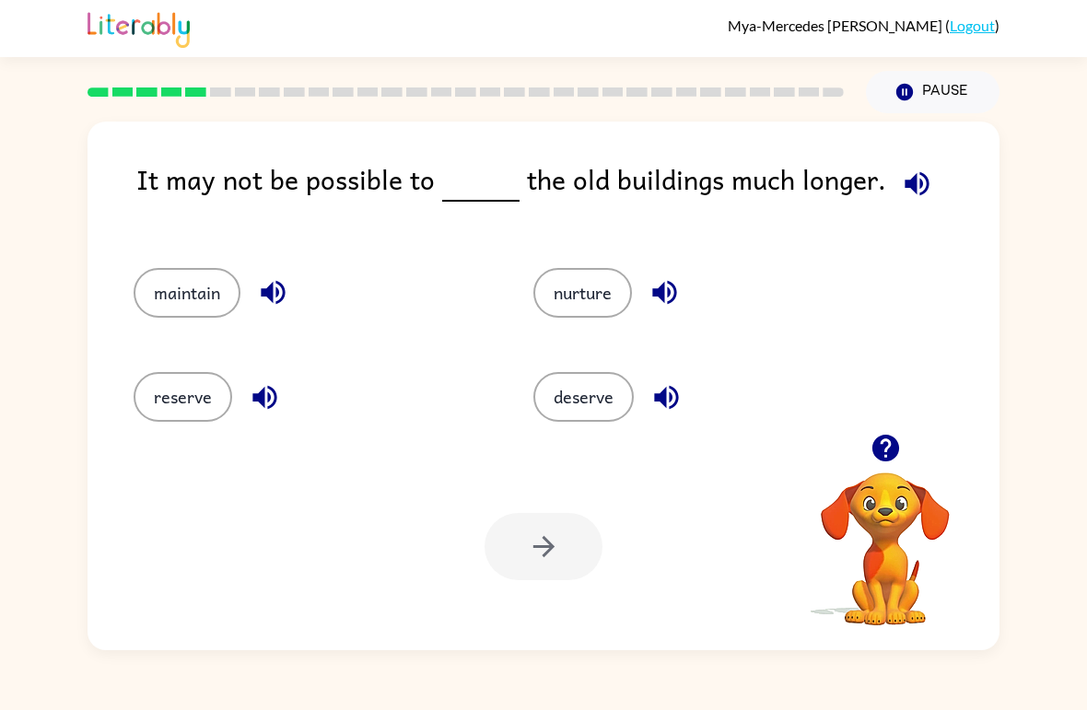
click at [273, 404] on icon "button" at bounding box center [264, 397] width 24 height 24
click at [678, 288] on icon "button" at bounding box center [665, 292] width 32 height 32
click at [684, 401] on button "button" at bounding box center [666, 397] width 47 height 47
click at [240, 286] on button "maintain" at bounding box center [187, 293] width 107 height 50
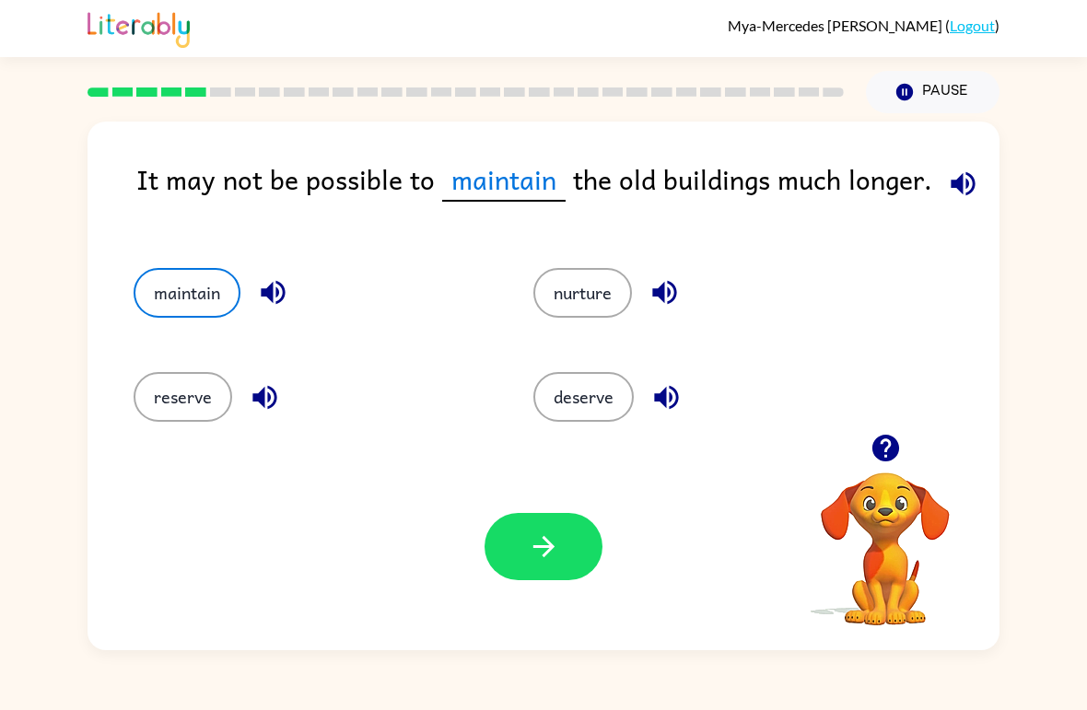
click at [561, 545] on button "button" at bounding box center [544, 546] width 118 height 67
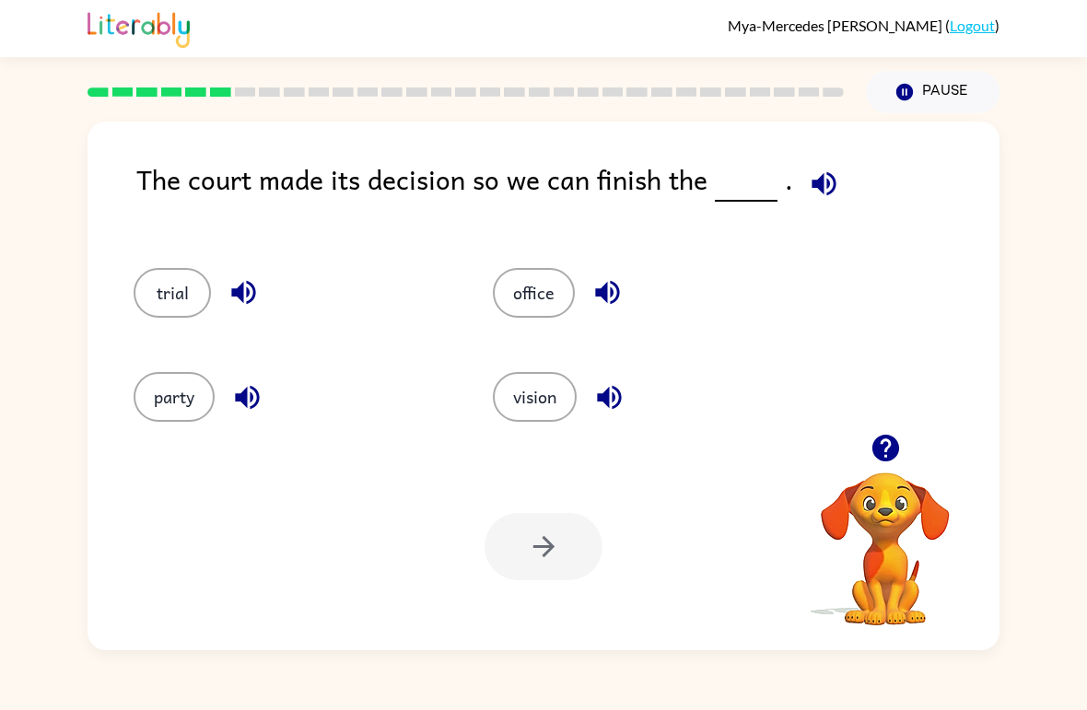
click at [821, 193] on icon "button" at bounding box center [824, 184] width 32 height 32
click at [234, 295] on icon "button" at bounding box center [243, 293] width 24 height 24
click at [255, 401] on icon "button" at bounding box center [247, 397] width 32 height 32
click at [616, 279] on icon "button" at bounding box center [607, 292] width 32 height 32
click at [630, 401] on button "button" at bounding box center [609, 397] width 47 height 47
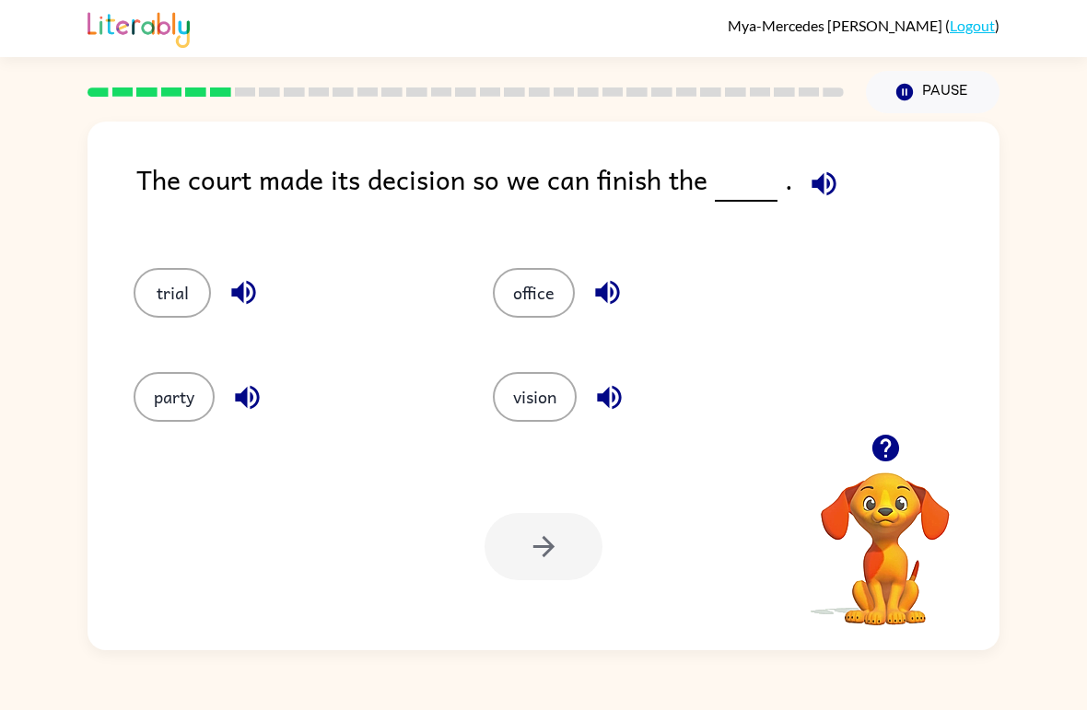
click at [175, 304] on button "trial" at bounding box center [172, 293] width 77 height 50
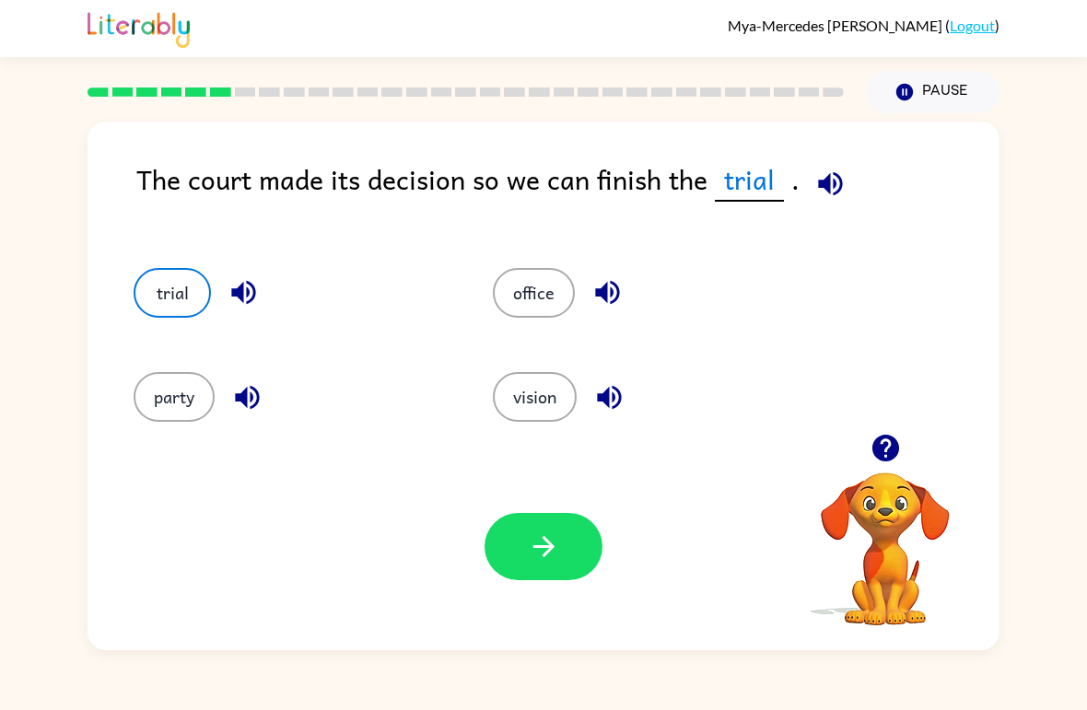
click at [524, 540] on button "button" at bounding box center [544, 546] width 118 height 67
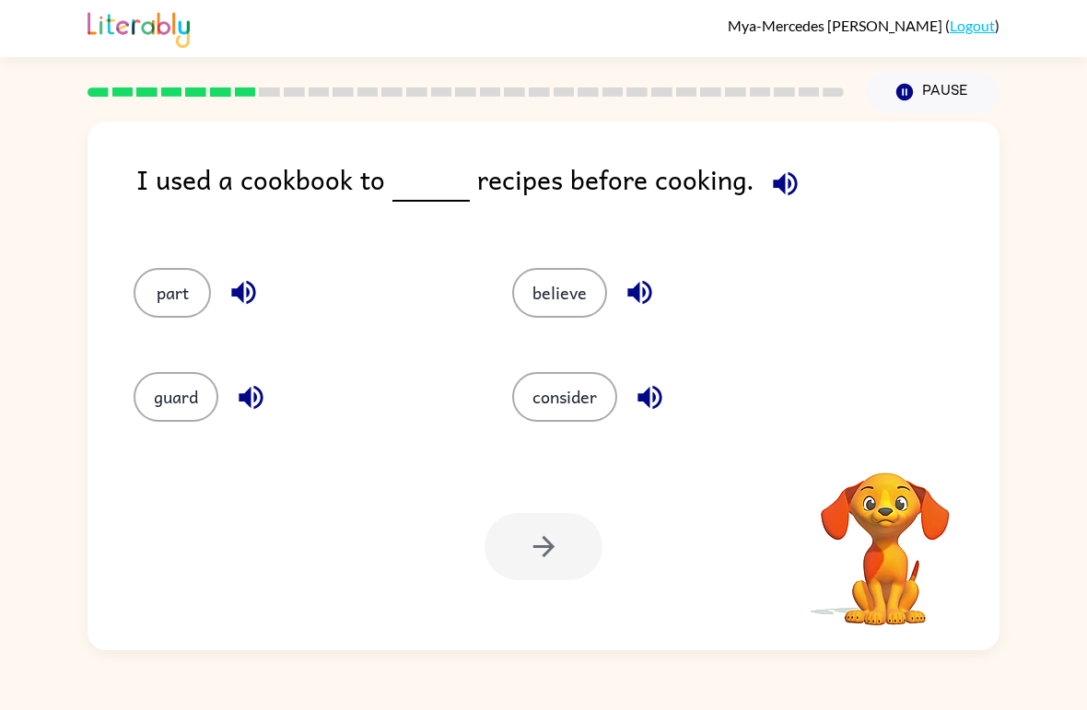
click at [773, 189] on icon "button" at bounding box center [785, 183] width 24 height 24
click at [235, 296] on icon "button" at bounding box center [243, 293] width 24 height 24
click at [786, 181] on icon "button" at bounding box center [785, 183] width 24 height 24
click at [247, 299] on icon "button" at bounding box center [243, 293] width 24 height 24
click at [239, 383] on icon "button" at bounding box center [251, 397] width 32 height 32
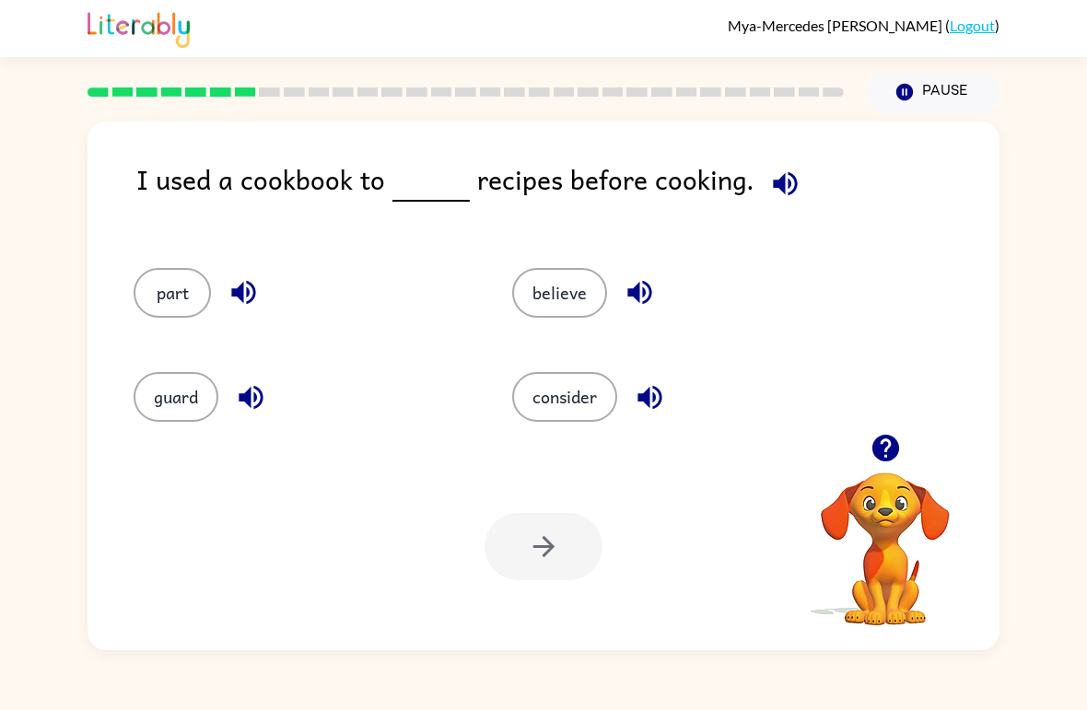
click at [652, 290] on icon "button" at bounding box center [640, 292] width 32 height 32
click at [659, 382] on icon "button" at bounding box center [650, 397] width 32 height 32
click at [258, 287] on icon "button" at bounding box center [244, 292] width 32 height 32
click at [260, 394] on icon "button" at bounding box center [251, 397] width 32 height 32
click at [639, 287] on icon "button" at bounding box center [640, 292] width 32 height 32
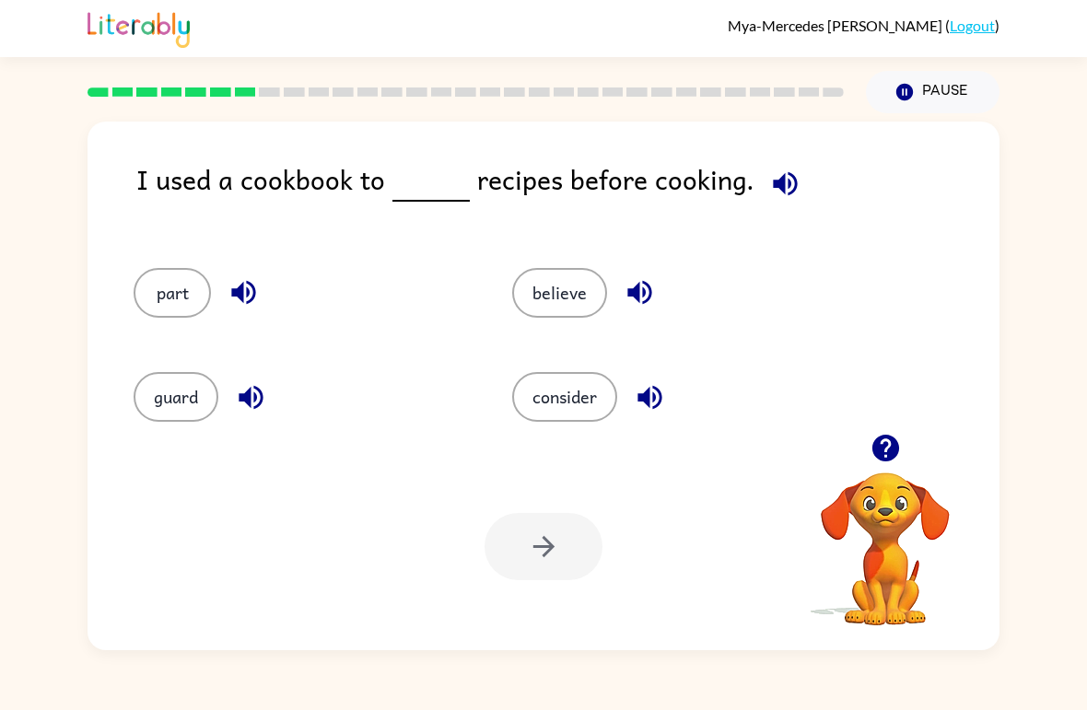
click at [646, 412] on icon "button" at bounding box center [650, 397] width 32 height 32
click at [581, 406] on button "consider" at bounding box center [564, 397] width 105 height 50
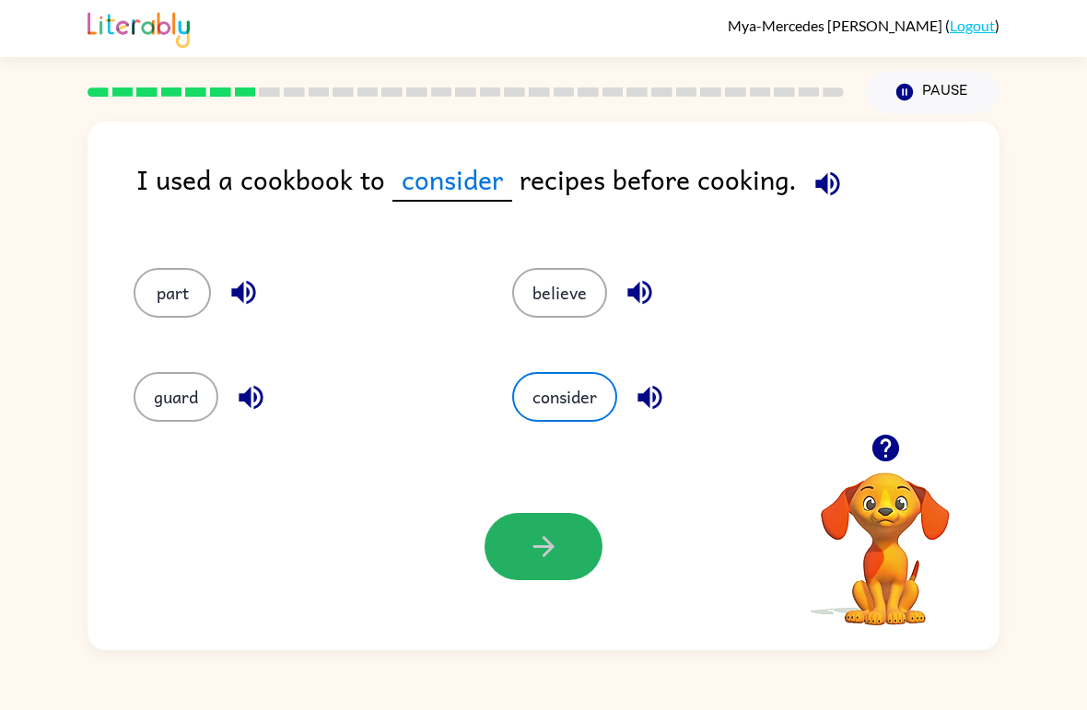
click at [544, 561] on icon "button" at bounding box center [544, 547] width 32 height 32
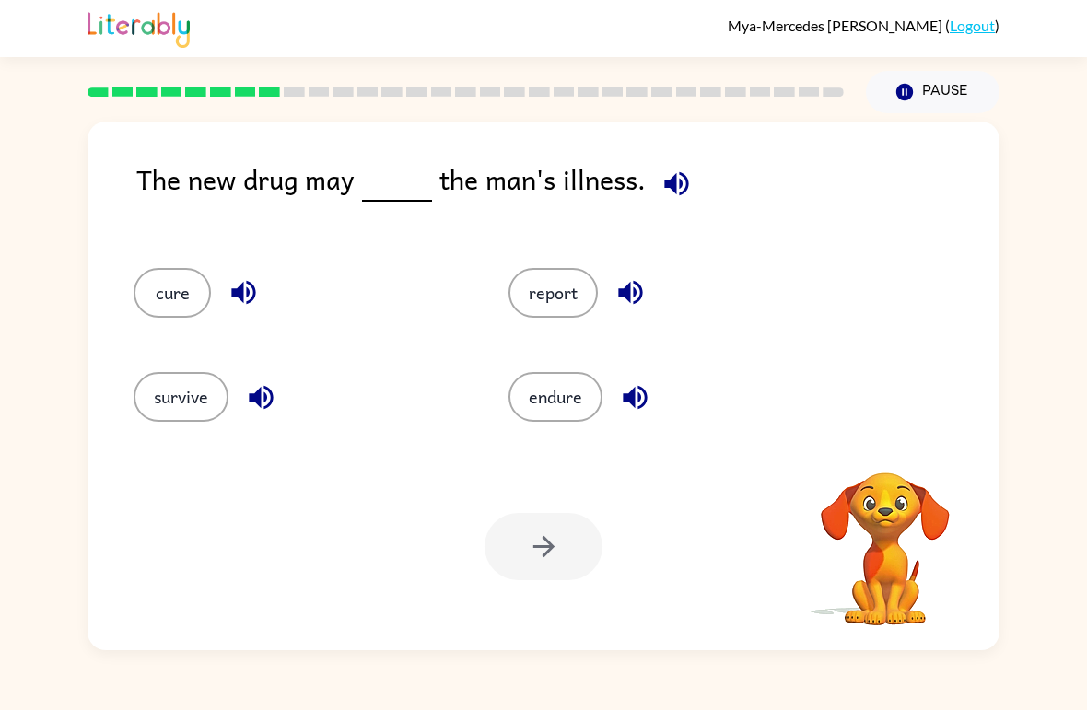
click at [673, 182] on icon "button" at bounding box center [677, 184] width 32 height 32
click at [648, 302] on button "button" at bounding box center [630, 292] width 47 height 47
click at [648, 392] on icon "button" at bounding box center [635, 397] width 32 height 32
click at [545, 298] on button "report" at bounding box center [553, 293] width 89 height 50
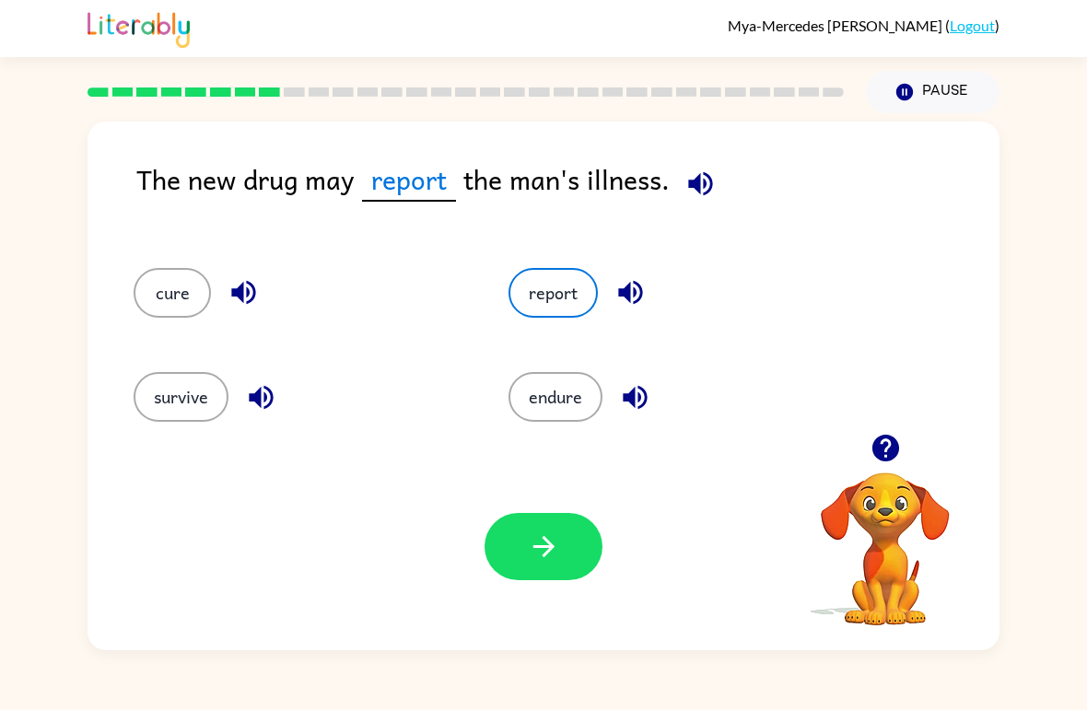
click at [707, 190] on icon "button" at bounding box center [701, 184] width 32 height 32
click at [550, 530] on button "button" at bounding box center [544, 546] width 118 height 67
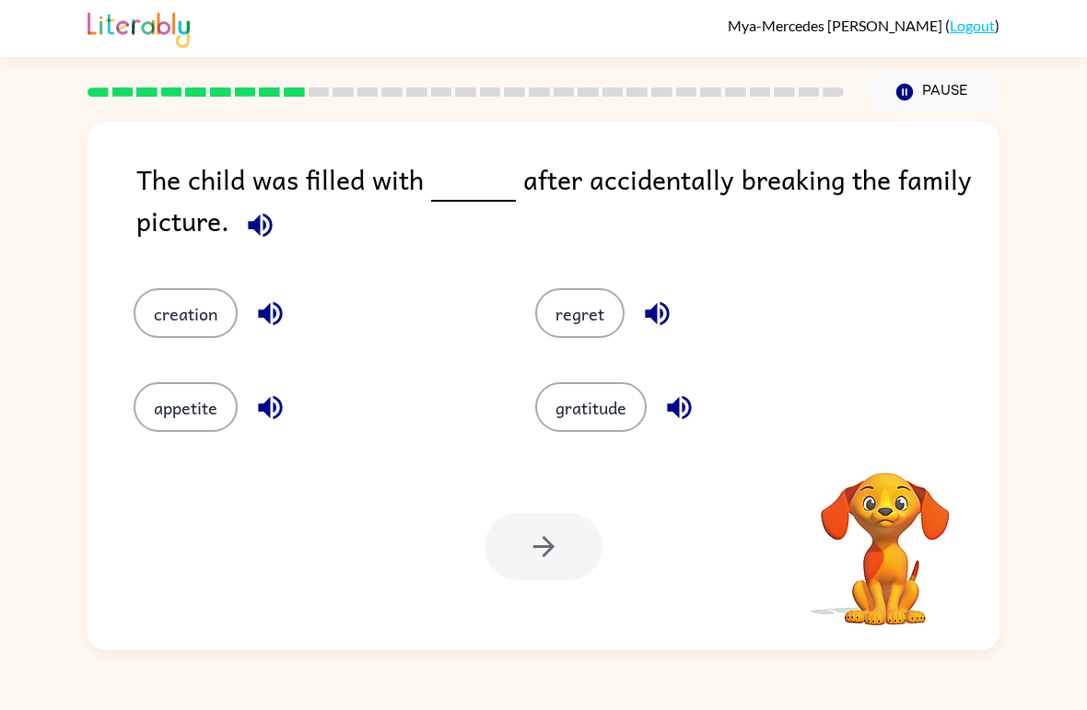
click at [271, 232] on icon "button" at bounding box center [260, 225] width 24 height 24
click at [334, 325] on div "creation" at bounding box center [313, 313] width 359 height 50
click at [247, 333] on div "creation" at bounding box center [313, 313] width 359 height 50
click at [275, 313] on icon "button" at bounding box center [270, 314] width 24 height 24
click at [279, 404] on icon "button" at bounding box center [270, 408] width 32 height 32
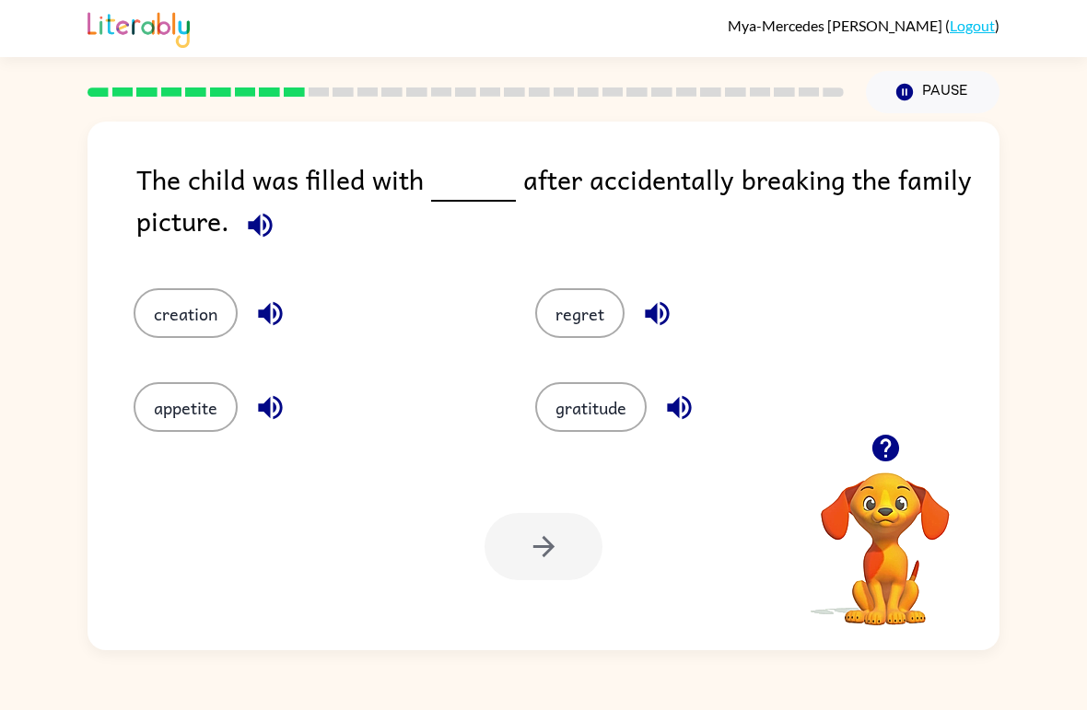
click at [657, 329] on icon "button" at bounding box center [657, 314] width 32 height 32
click at [681, 423] on icon "button" at bounding box center [679, 408] width 32 height 32
click at [280, 313] on icon "button" at bounding box center [270, 314] width 24 height 24
click at [277, 415] on icon "button" at bounding box center [270, 408] width 32 height 32
click at [661, 318] on icon "button" at bounding box center [657, 314] width 24 height 24
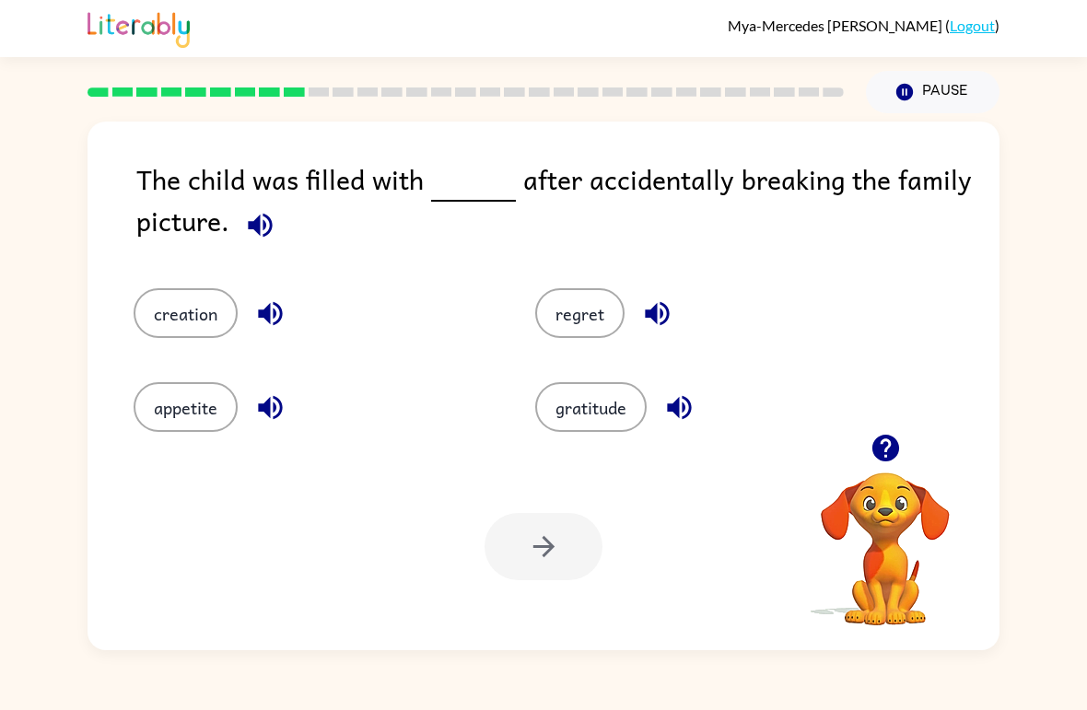
click at [598, 307] on button "regret" at bounding box center [579, 313] width 89 height 50
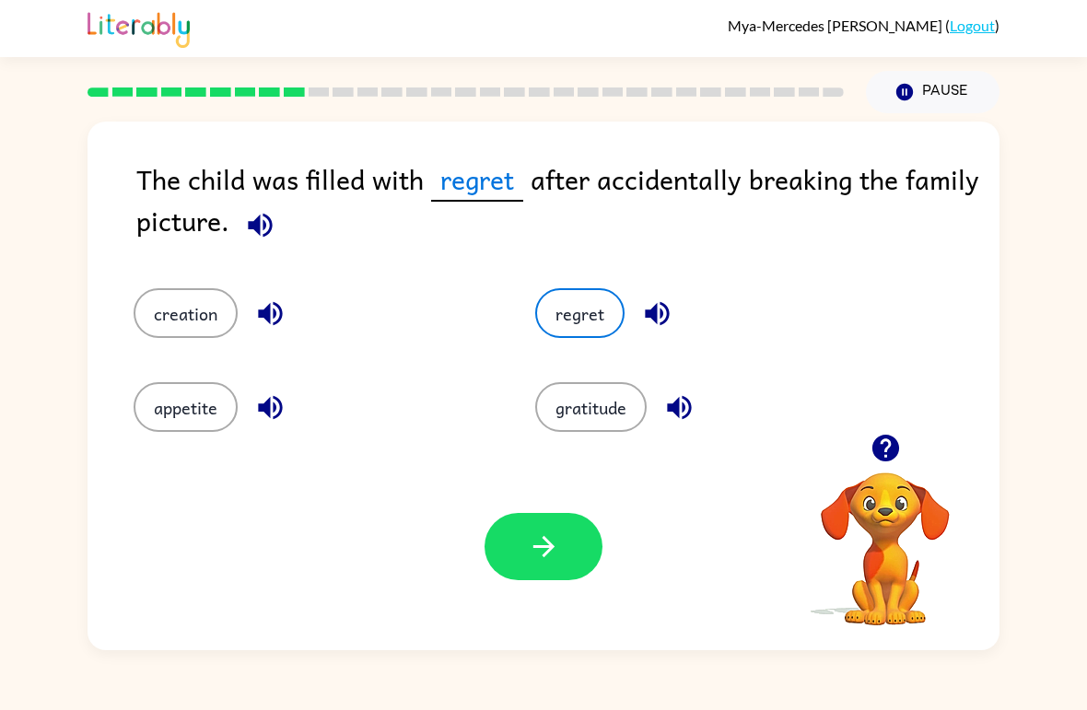
click at [553, 539] on icon "button" at bounding box center [544, 547] width 32 height 32
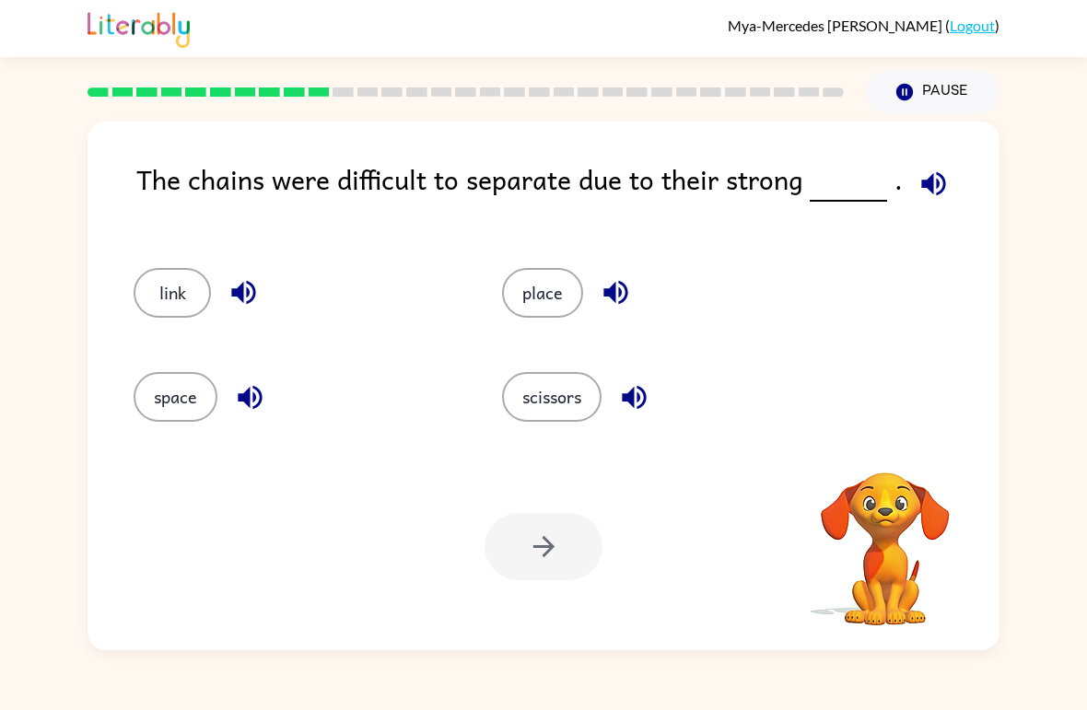
click at [910, 181] on button "button" at bounding box center [933, 183] width 47 height 47
click at [919, 194] on icon "button" at bounding box center [934, 184] width 32 height 32
click at [930, 186] on icon "button" at bounding box center [934, 184] width 32 height 32
click at [626, 300] on icon "button" at bounding box center [615, 293] width 24 height 24
click at [238, 303] on icon "button" at bounding box center [244, 292] width 32 height 32
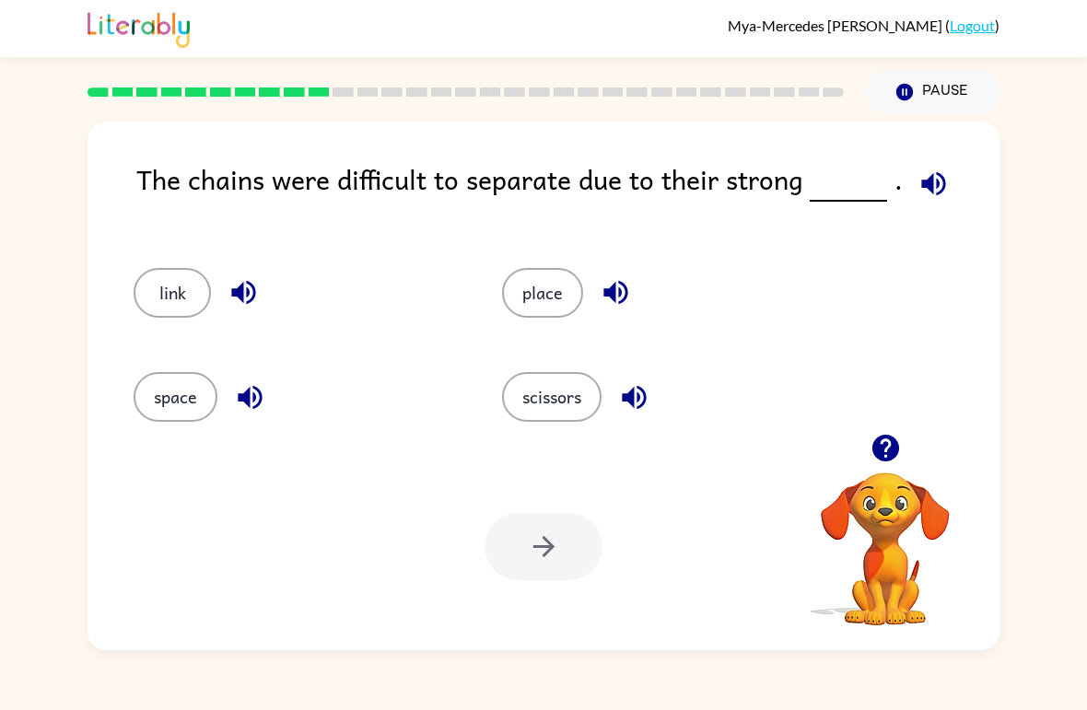
click at [242, 398] on icon "button" at bounding box center [250, 397] width 24 height 24
click at [643, 401] on icon "button" at bounding box center [634, 397] width 32 height 32
click at [625, 299] on icon "button" at bounding box center [616, 292] width 32 height 32
click at [237, 403] on icon "button" at bounding box center [250, 397] width 32 height 32
click at [249, 297] on icon "button" at bounding box center [243, 293] width 24 height 24
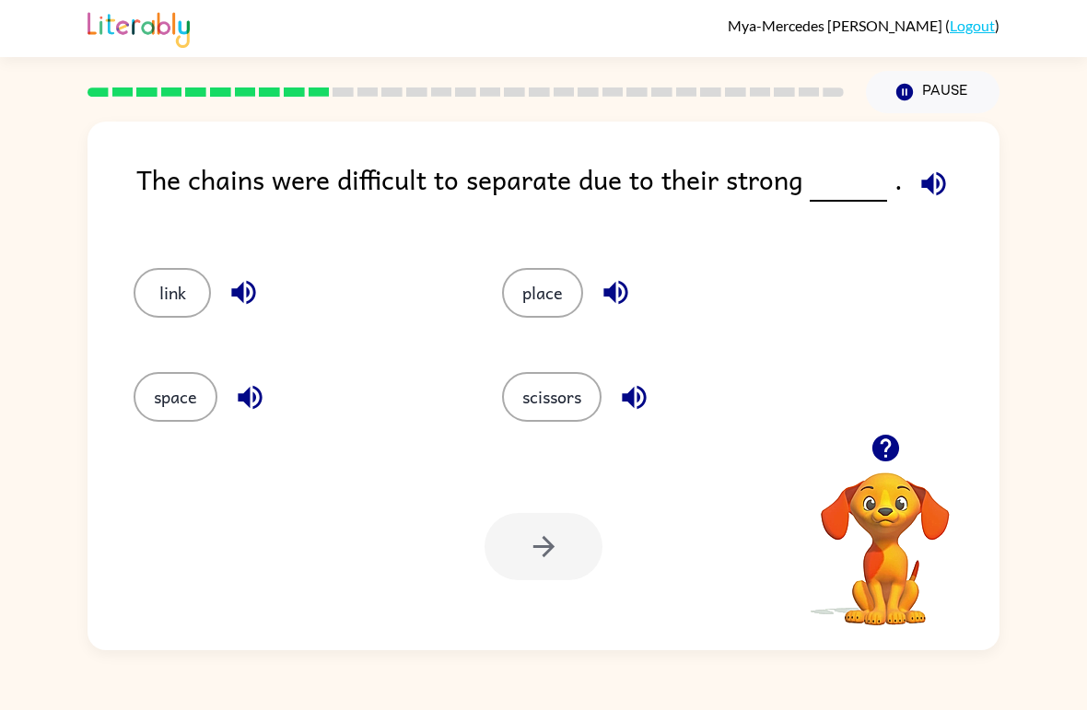
click at [650, 392] on icon "button" at bounding box center [634, 397] width 32 height 32
click at [599, 406] on button "scissors" at bounding box center [552, 397] width 100 height 50
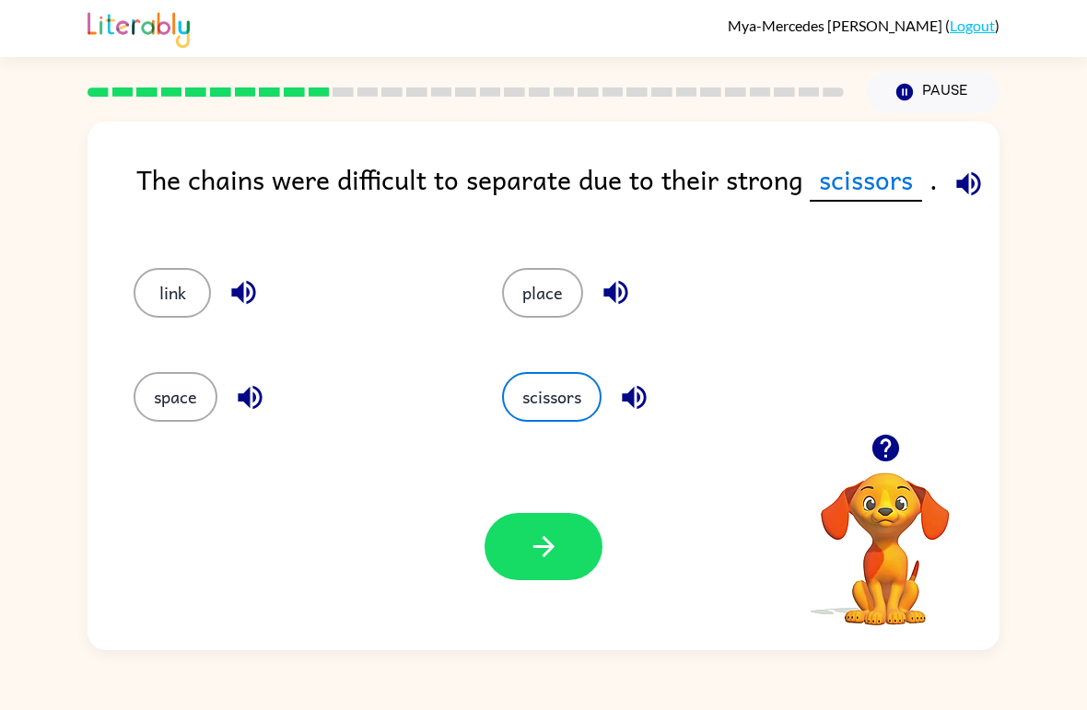
click at [525, 539] on button "button" at bounding box center [544, 546] width 118 height 67
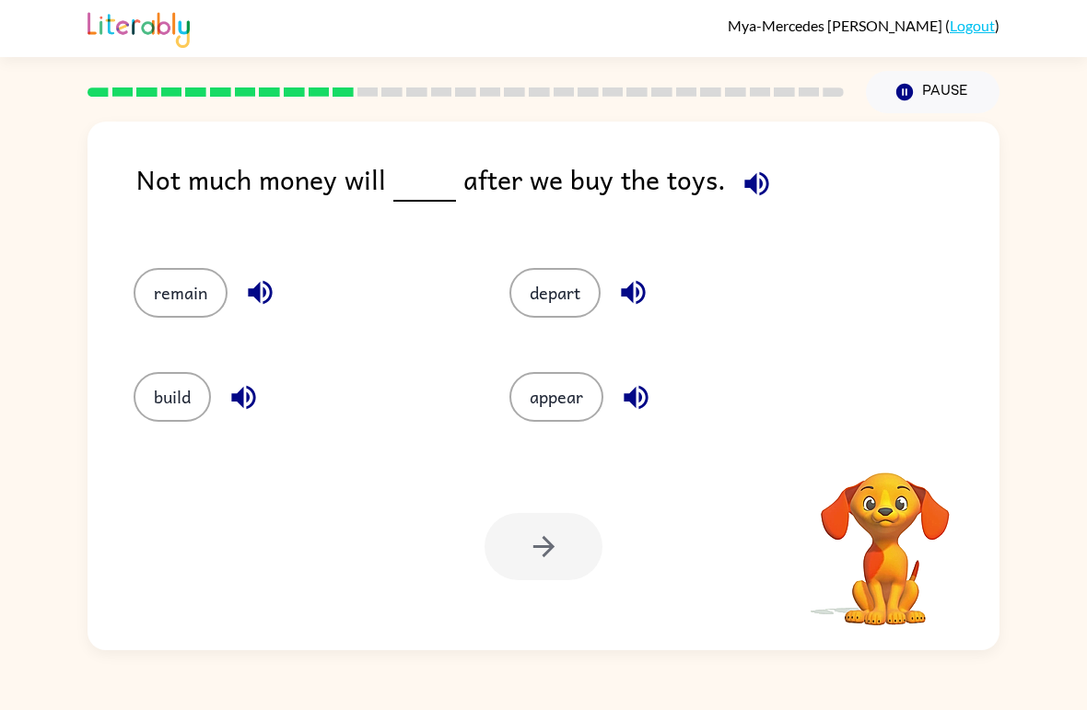
click at [749, 174] on icon "button" at bounding box center [757, 184] width 32 height 32
click at [251, 316] on button "button" at bounding box center [260, 292] width 47 height 47
click at [243, 412] on icon "button" at bounding box center [244, 397] width 32 height 32
click at [635, 299] on icon "button" at bounding box center [633, 292] width 32 height 32
click at [635, 407] on icon "button" at bounding box center [636, 397] width 32 height 32
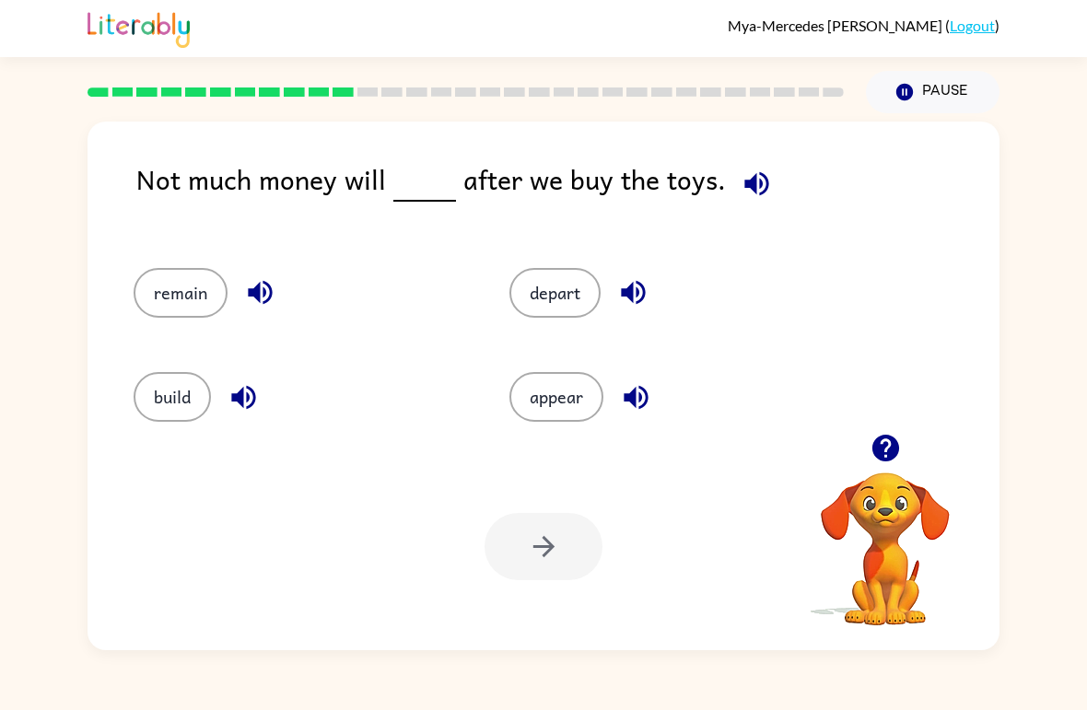
click at [577, 393] on button "appear" at bounding box center [556, 397] width 94 height 50
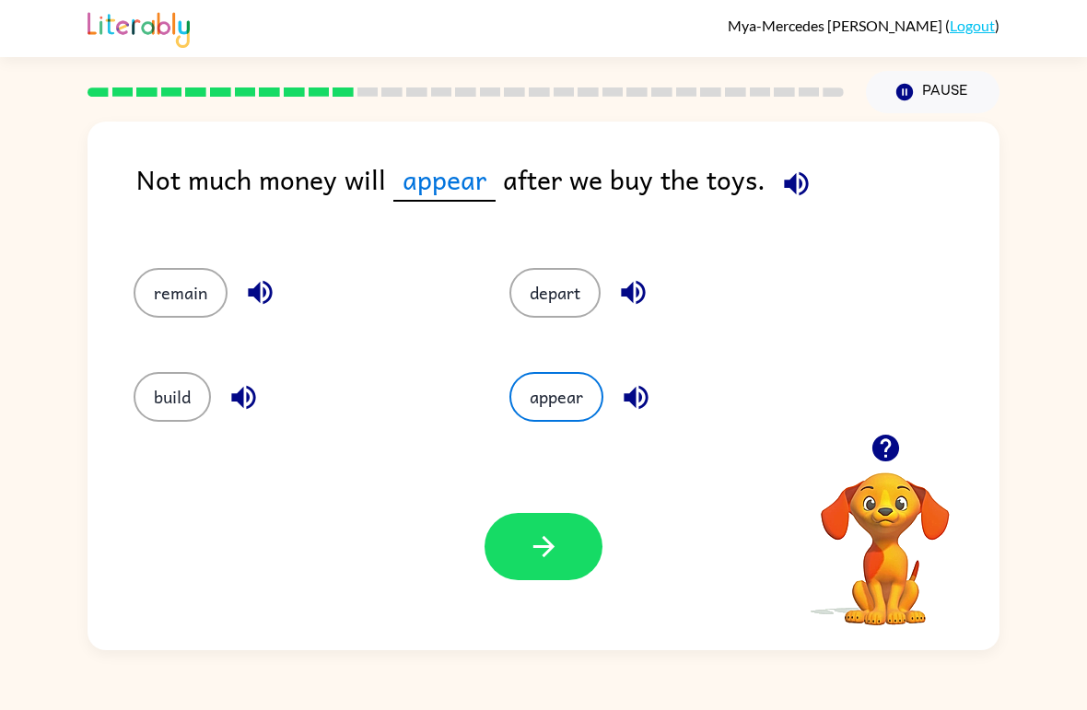
click at [549, 535] on icon "button" at bounding box center [544, 547] width 32 height 32
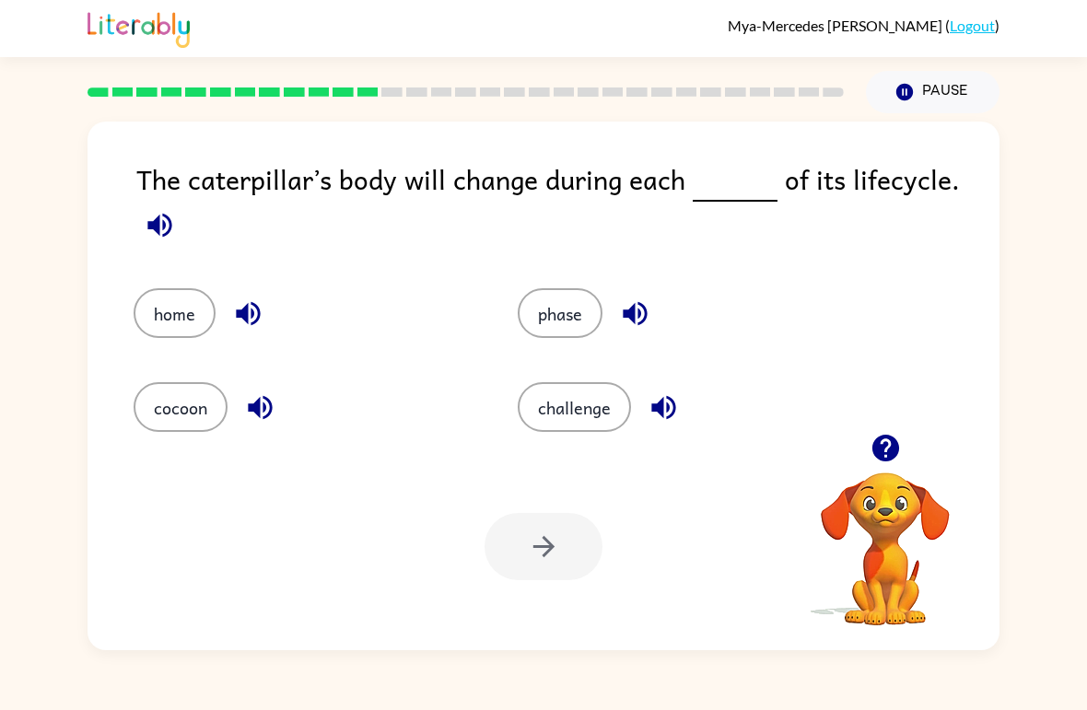
click at [250, 314] on icon "button" at bounding box center [248, 314] width 32 height 32
click at [162, 209] on button "button" at bounding box center [159, 225] width 47 height 47
click at [234, 311] on icon "button" at bounding box center [248, 314] width 32 height 32
click at [639, 310] on icon "button" at bounding box center [635, 314] width 24 height 24
click at [673, 409] on icon "button" at bounding box center [664, 408] width 32 height 32
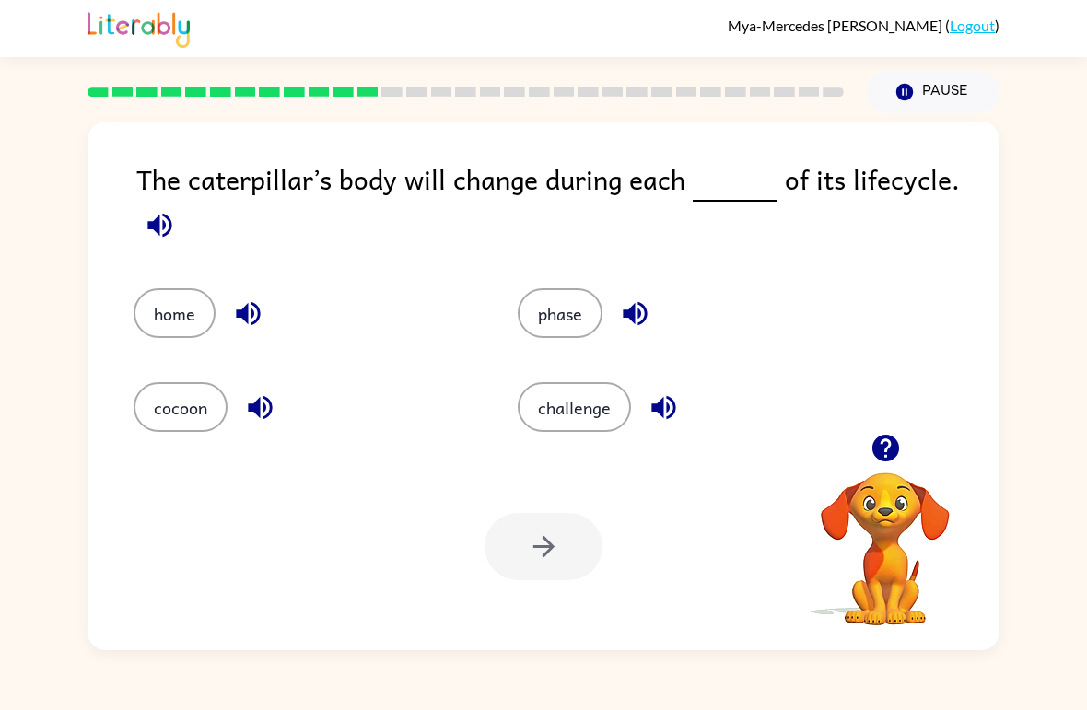
click at [251, 408] on icon "button" at bounding box center [260, 408] width 24 height 24
click at [563, 309] on button "phase" at bounding box center [560, 313] width 85 height 50
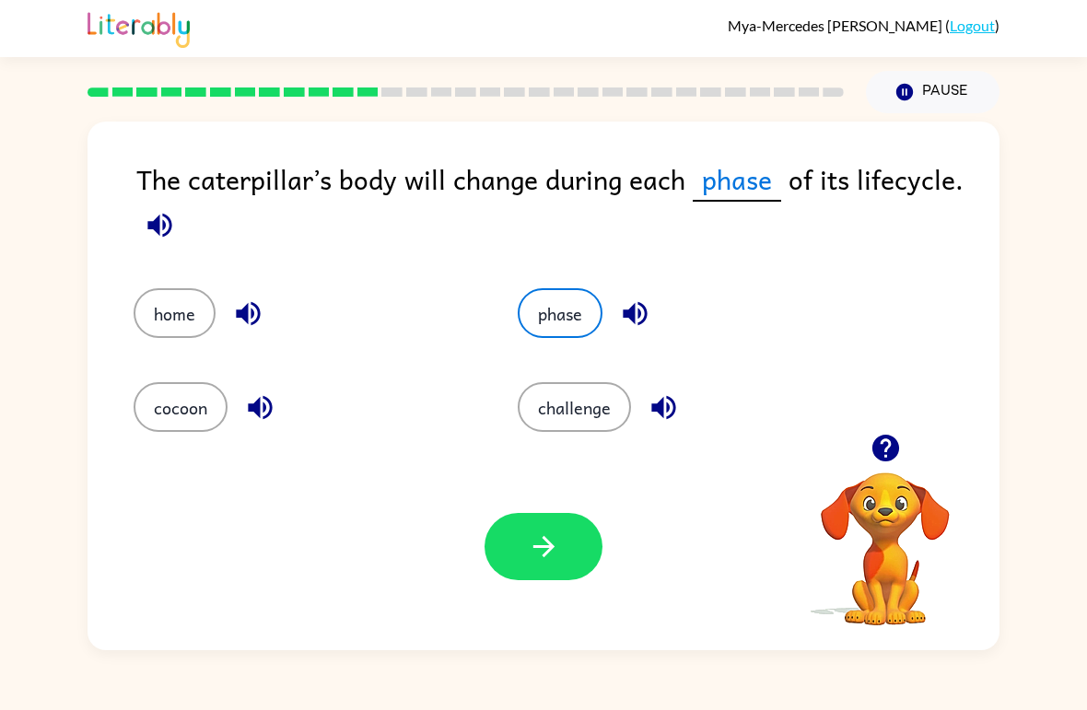
click at [533, 537] on icon "button" at bounding box center [544, 547] width 32 height 32
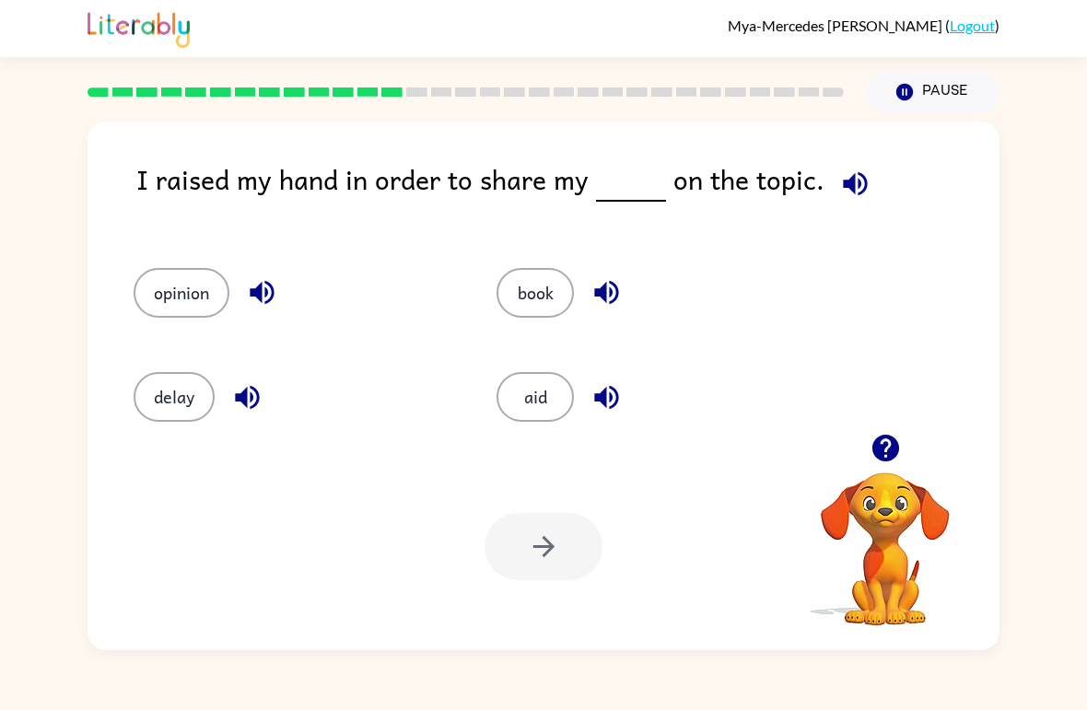
click at [868, 181] on button "button" at bounding box center [855, 183] width 47 height 47
click at [250, 293] on icon "button" at bounding box center [262, 292] width 32 height 32
click at [245, 391] on icon "button" at bounding box center [247, 397] width 24 height 24
click at [604, 299] on icon "button" at bounding box center [606, 293] width 24 height 24
click at [616, 404] on icon "button" at bounding box center [606, 397] width 24 height 24
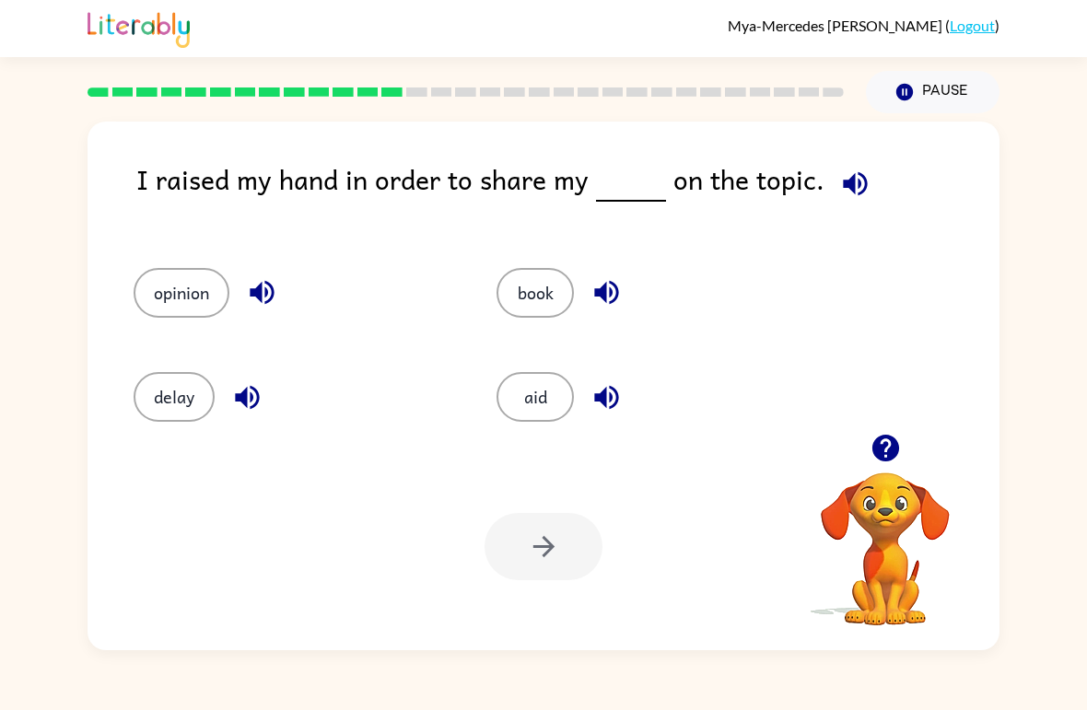
click at [191, 298] on button "opinion" at bounding box center [182, 293] width 96 height 50
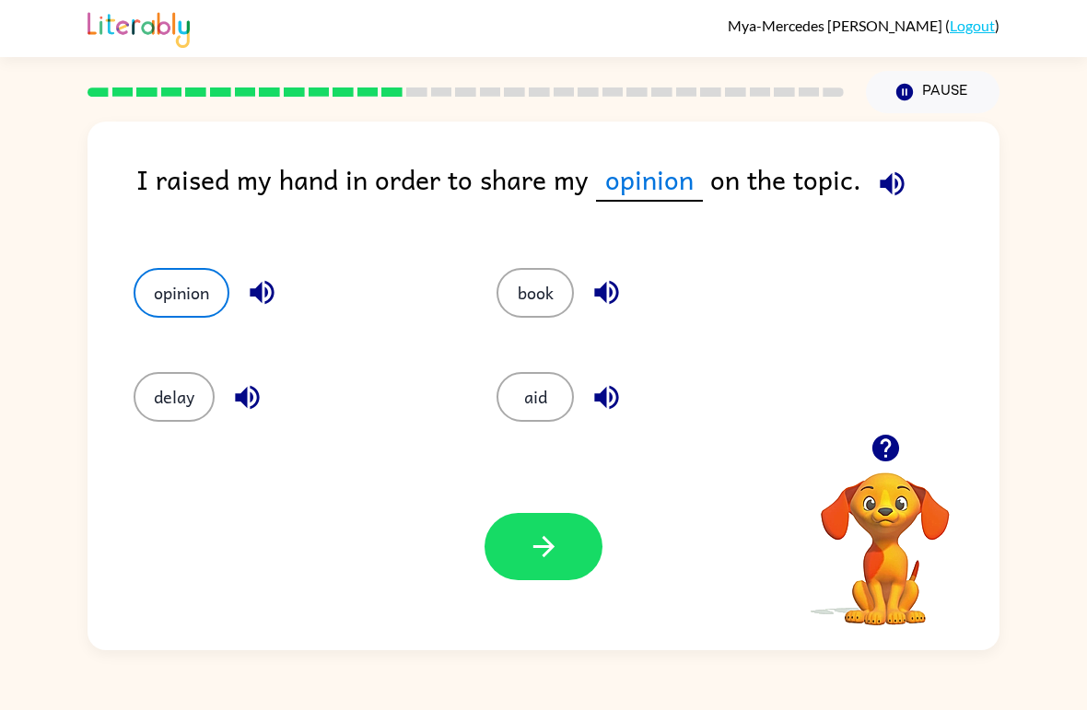
click at [569, 559] on button "button" at bounding box center [544, 546] width 118 height 67
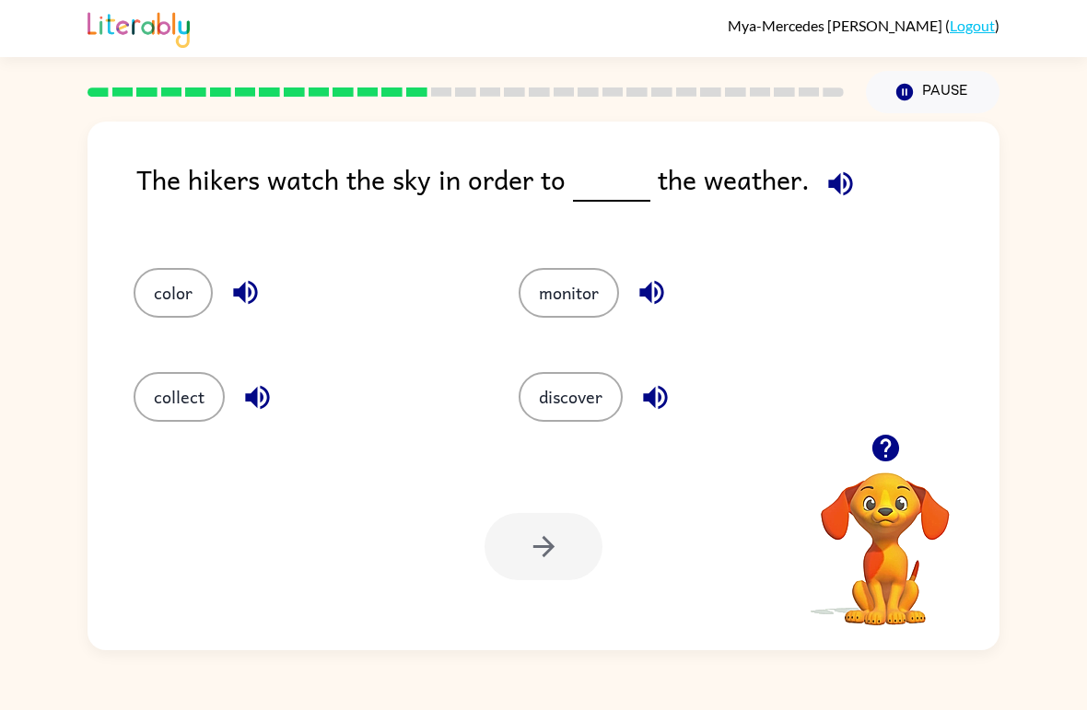
click at [845, 179] on icon "button" at bounding box center [841, 184] width 32 height 32
click at [228, 309] on button "button" at bounding box center [245, 292] width 47 height 47
click at [234, 396] on button "button" at bounding box center [257, 397] width 47 height 47
click at [650, 289] on icon "button" at bounding box center [651, 293] width 24 height 24
click at [859, 162] on div "The hikers watch the sky in order to the weather." at bounding box center [567, 194] width 863 height 73
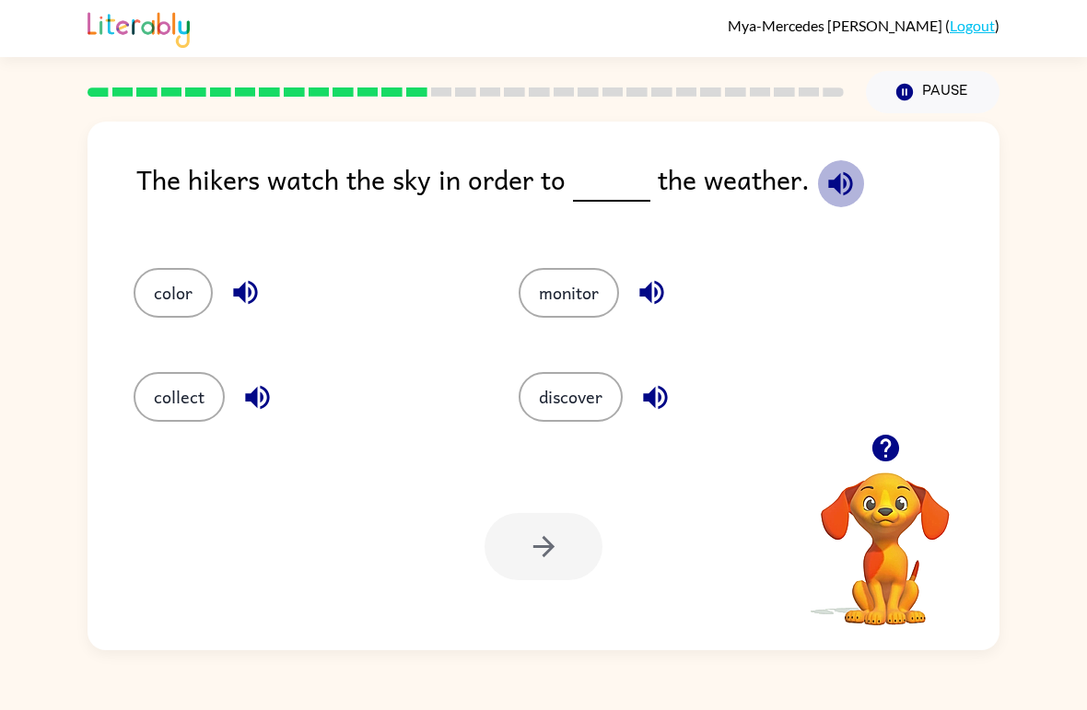
click at [843, 180] on icon "button" at bounding box center [840, 183] width 24 height 24
click at [224, 287] on button "button" at bounding box center [245, 292] width 47 height 47
click at [255, 379] on button "button" at bounding box center [257, 397] width 47 height 47
click at [253, 390] on icon "button" at bounding box center [257, 397] width 32 height 32
click at [260, 390] on icon "button" at bounding box center [257, 397] width 32 height 32
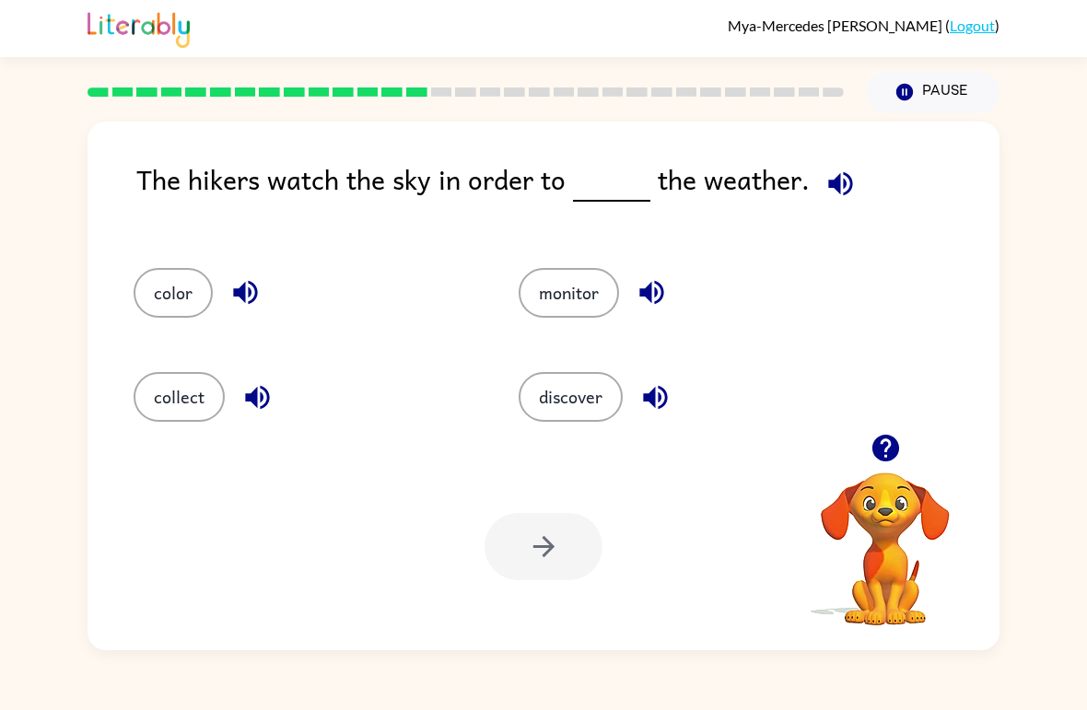
click at [659, 287] on icon "button" at bounding box center [651, 293] width 24 height 24
click at [664, 391] on icon "button" at bounding box center [655, 397] width 24 height 24
click at [562, 299] on button "monitor" at bounding box center [569, 293] width 100 height 50
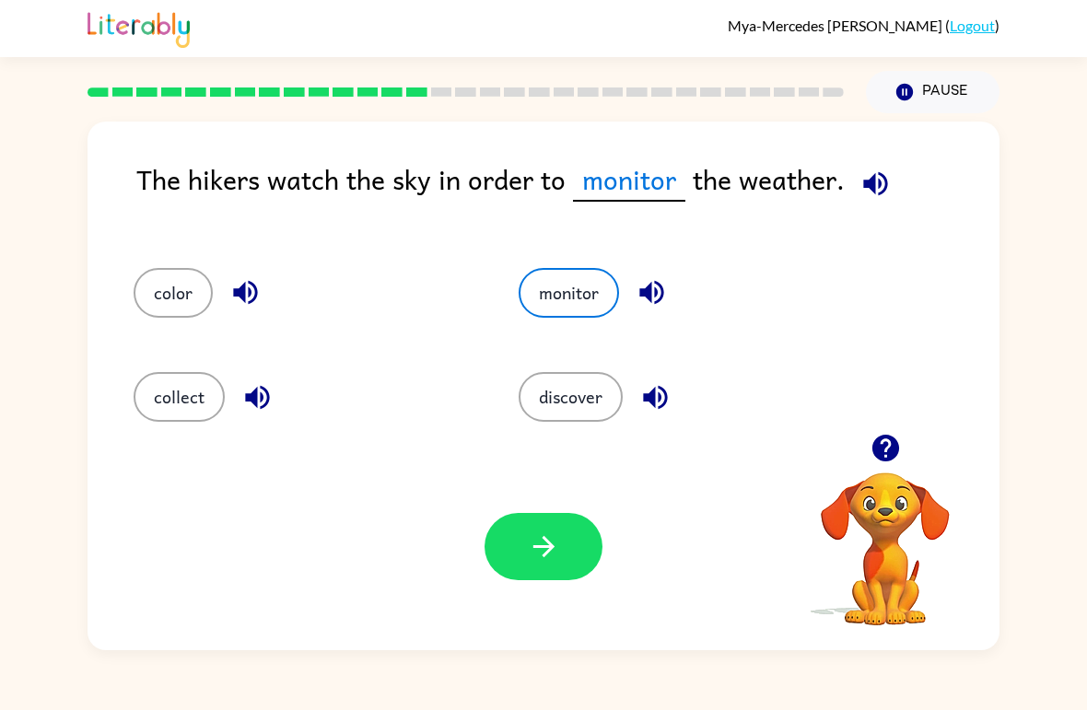
click at [577, 531] on button "button" at bounding box center [544, 546] width 118 height 67
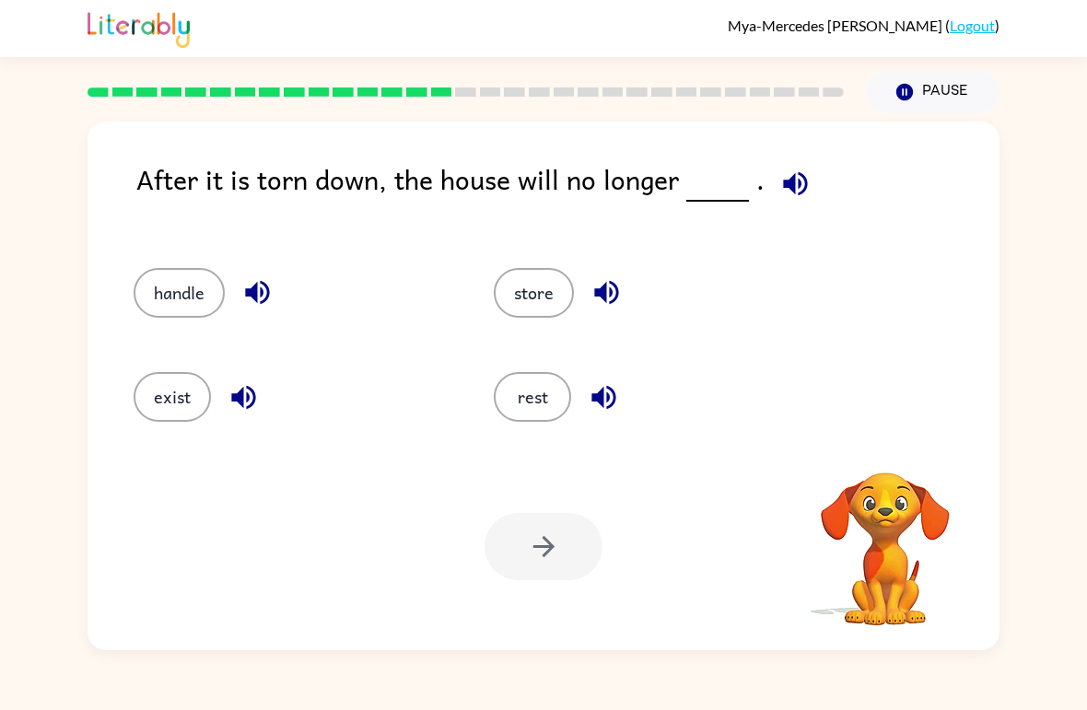
click at [252, 308] on icon "button" at bounding box center [257, 292] width 32 height 32
click at [822, 170] on div "After it is torn down, the house will no longer ." at bounding box center [567, 194] width 863 height 73
click at [779, 190] on icon "button" at bounding box center [795, 184] width 32 height 32
click at [255, 282] on icon "button" at bounding box center [257, 292] width 32 height 32
click at [209, 393] on button "exist" at bounding box center [172, 397] width 77 height 50
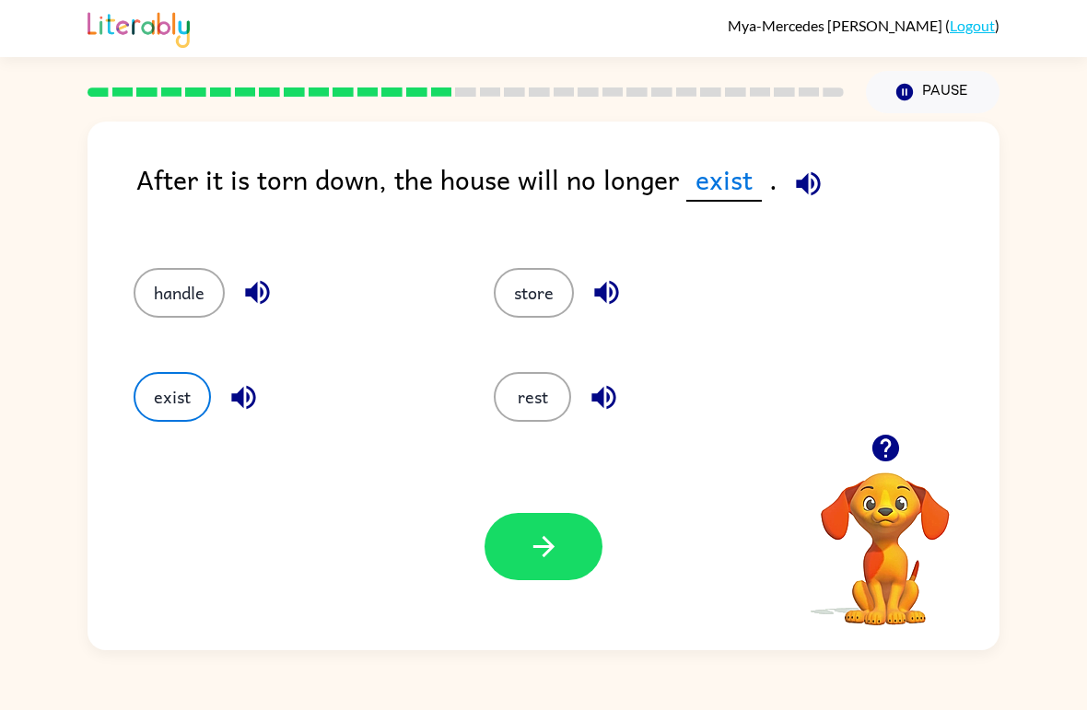
click at [177, 277] on button "handle" at bounding box center [179, 293] width 91 height 50
click at [603, 281] on icon "button" at bounding box center [607, 292] width 32 height 32
click at [617, 393] on icon "button" at bounding box center [604, 397] width 32 height 32
click at [535, 533] on icon "button" at bounding box center [544, 547] width 32 height 32
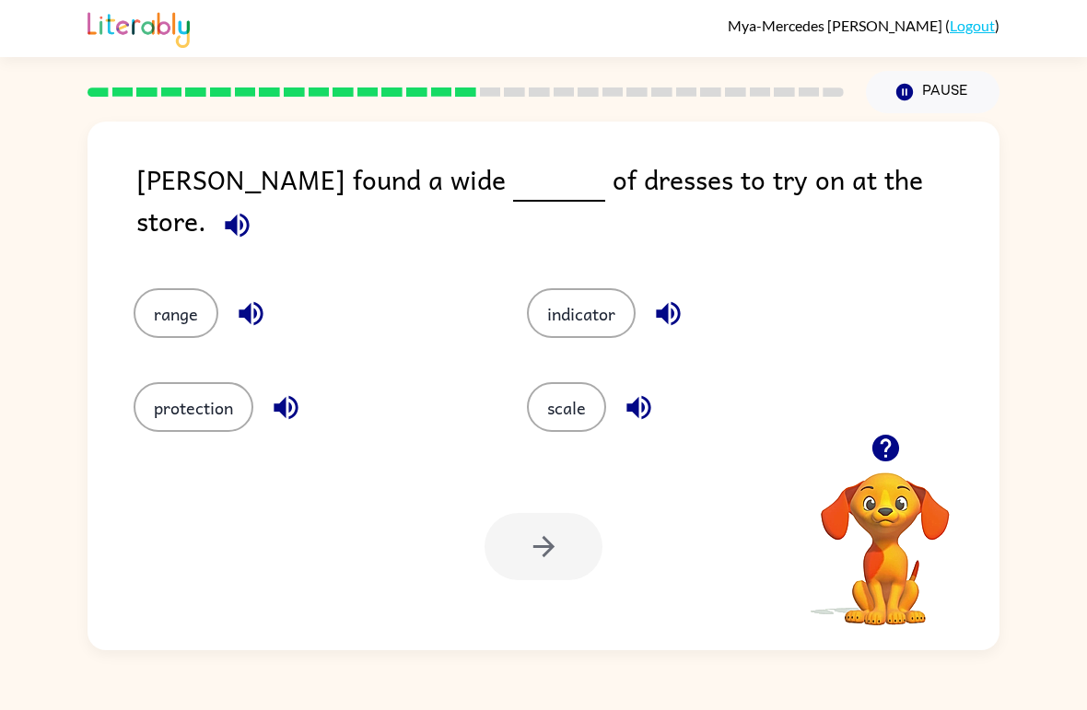
click at [261, 206] on button "button" at bounding box center [237, 225] width 47 height 47
click at [246, 309] on icon "button" at bounding box center [251, 314] width 32 height 32
click at [274, 401] on icon "button" at bounding box center [286, 408] width 32 height 32
click at [664, 298] on icon "button" at bounding box center [668, 314] width 32 height 32
click at [636, 414] on icon "button" at bounding box center [639, 408] width 32 height 32
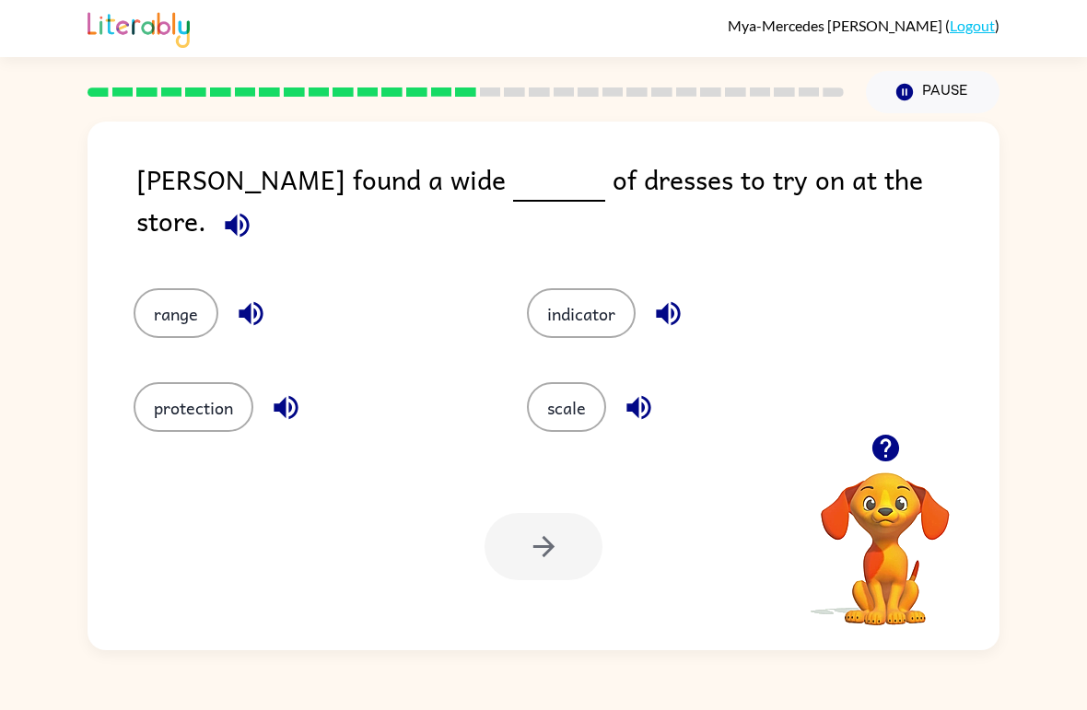
click at [591, 307] on button "indicator" at bounding box center [581, 313] width 109 height 50
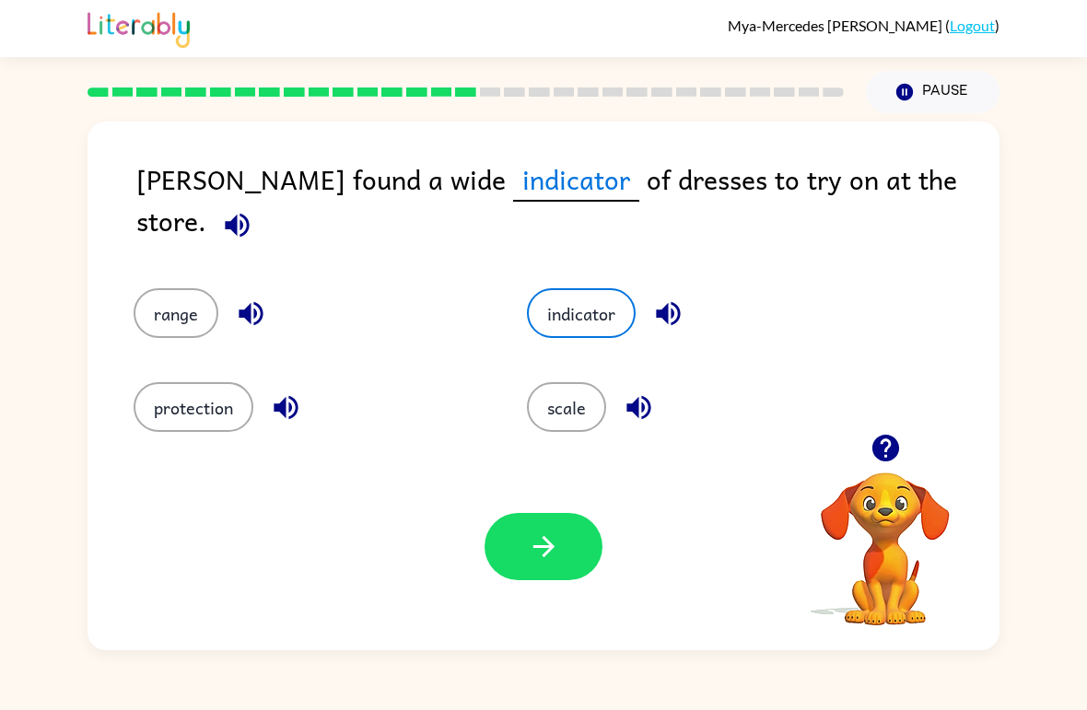
click at [547, 539] on icon "button" at bounding box center [544, 547] width 32 height 32
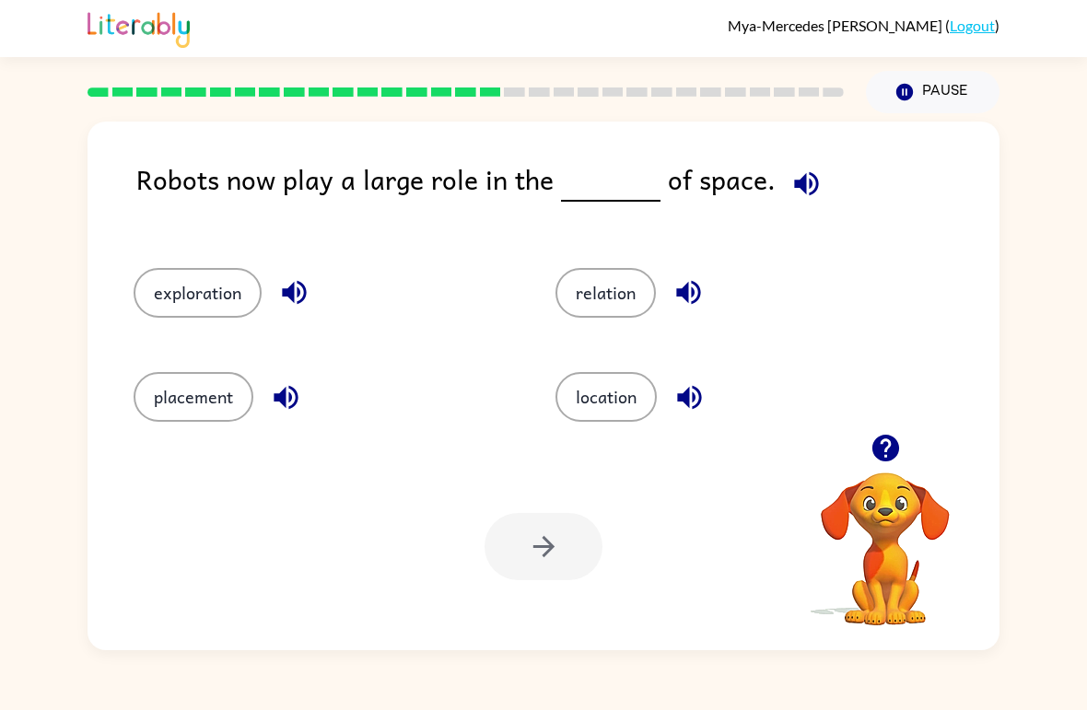
click at [776, 177] on span at bounding box center [803, 178] width 54 height 41
click at [803, 193] on icon "button" at bounding box center [806, 183] width 24 height 24
click at [290, 294] on icon "button" at bounding box center [294, 293] width 24 height 24
click at [297, 404] on icon "button" at bounding box center [286, 397] width 32 height 32
click at [688, 299] on icon "button" at bounding box center [688, 293] width 24 height 24
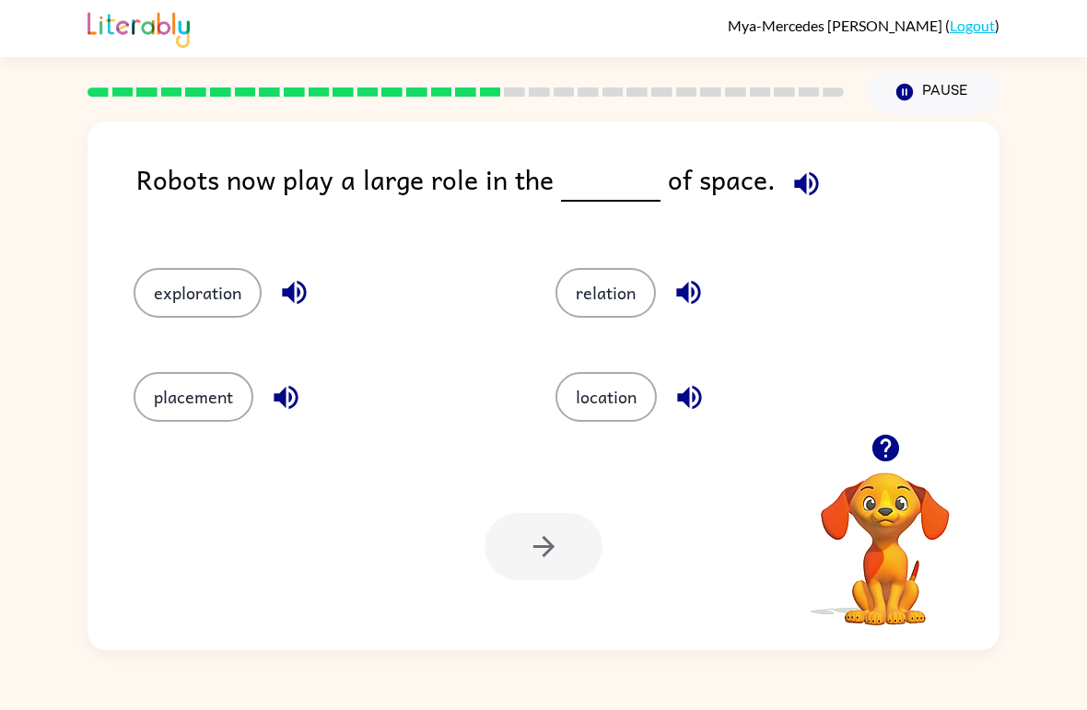
click at [695, 417] on button "button" at bounding box center [689, 397] width 47 height 47
click at [216, 403] on button "placement" at bounding box center [194, 397] width 120 height 50
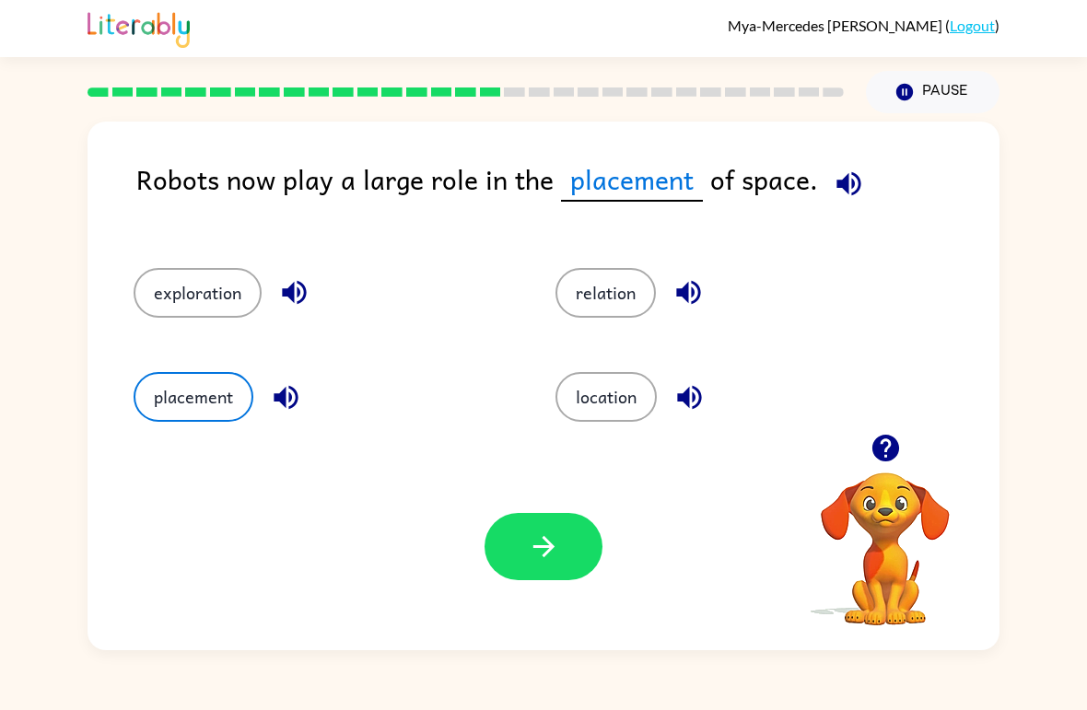
click at [536, 540] on icon "button" at bounding box center [544, 547] width 32 height 32
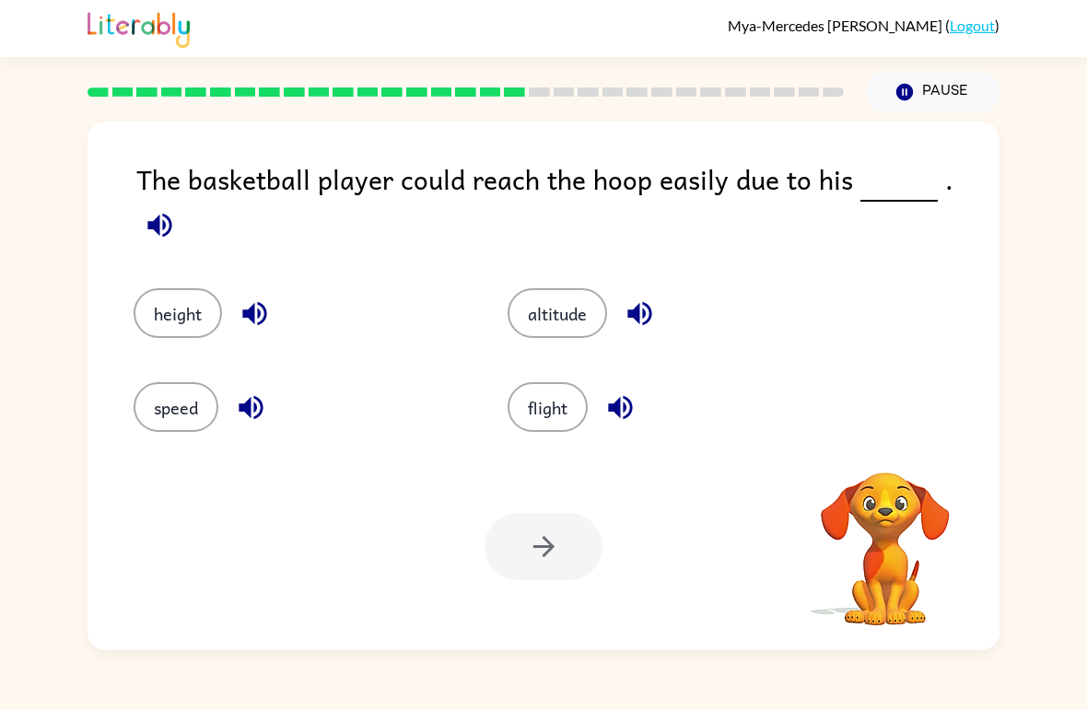
click at [183, 202] on button "button" at bounding box center [159, 225] width 47 height 47
click at [171, 213] on icon "button" at bounding box center [159, 225] width 24 height 24
click at [240, 307] on icon "button" at bounding box center [255, 314] width 32 height 32
click at [260, 401] on icon "button" at bounding box center [251, 408] width 32 height 32
click at [639, 302] on icon "button" at bounding box center [639, 314] width 24 height 24
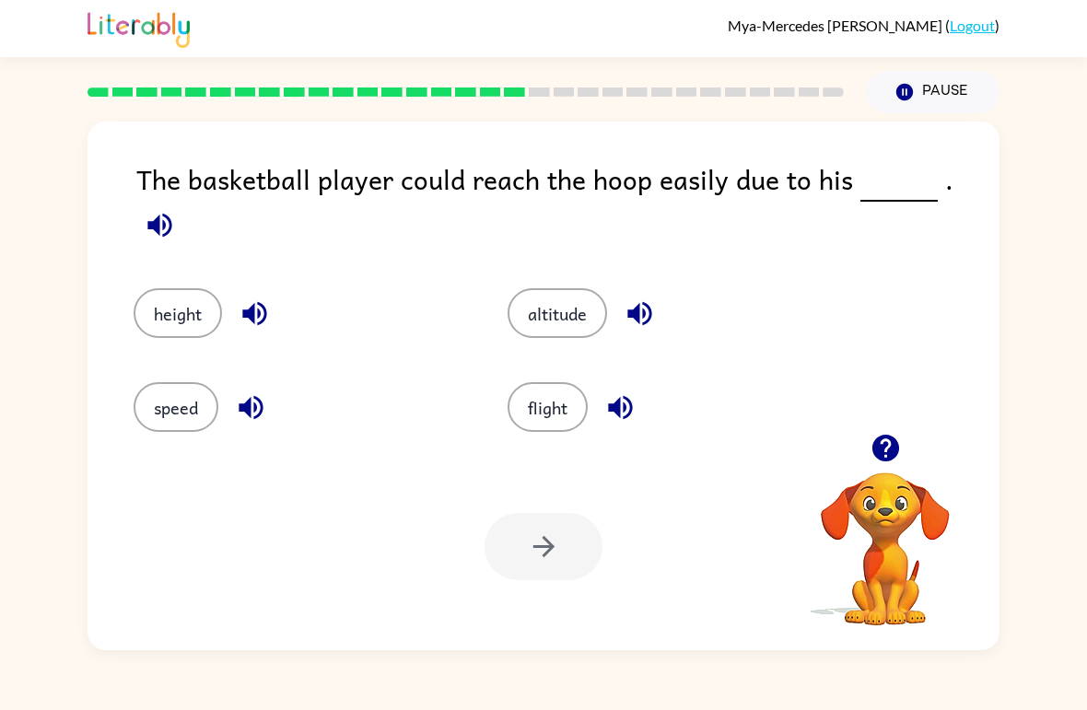
click at [626, 403] on icon "button" at bounding box center [620, 408] width 32 height 32
click at [207, 288] on button "height" at bounding box center [178, 313] width 88 height 50
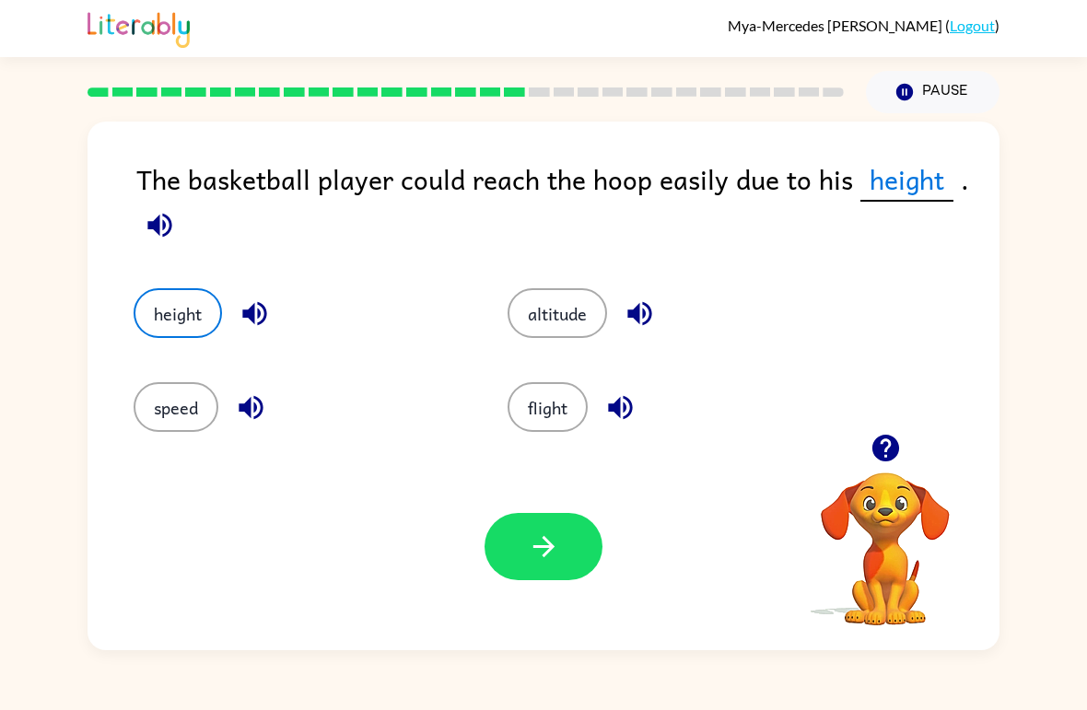
click at [518, 559] on button "button" at bounding box center [544, 546] width 118 height 67
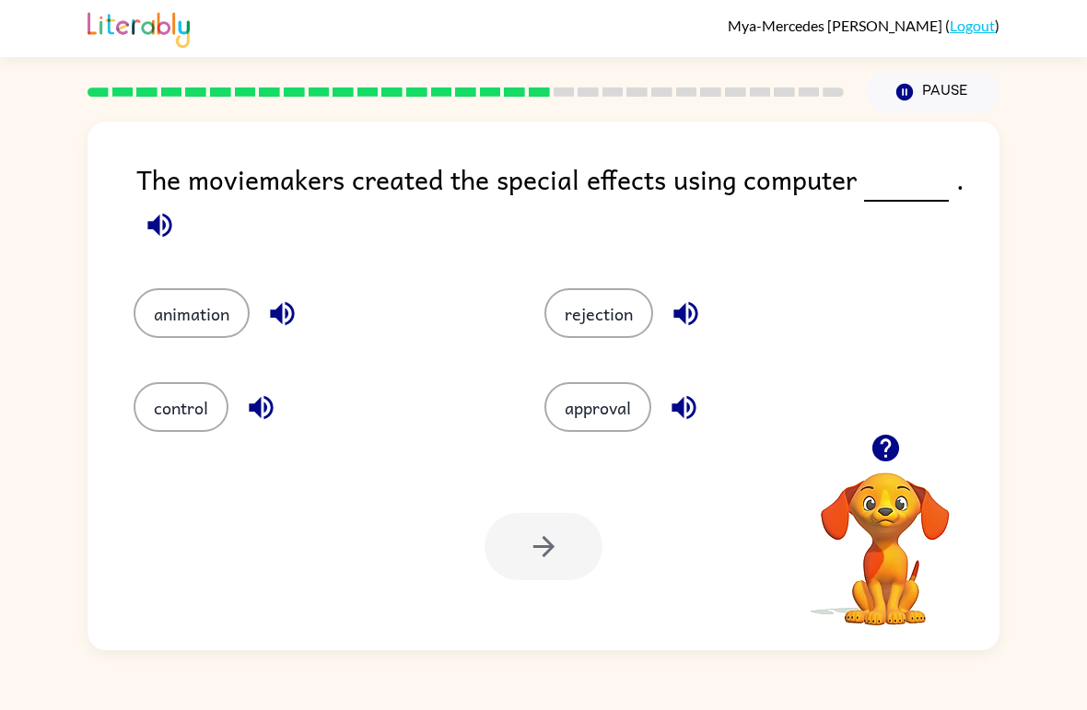
click at [164, 235] on icon "button" at bounding box center [160, 225] width 32 height 32
click at [281, 308] on icon "button" at bounding box center [282, 314] width 24 height 24
click at [271, 423] on icon "button" at bounding box center [261, 408] width 32 height 32
click at [694, 315] on icon "button" at bounding box center [686, 314] width 32 height 32
click at [694, 419] on icon "button" at bounding box center [684, 408] width 32 height 32
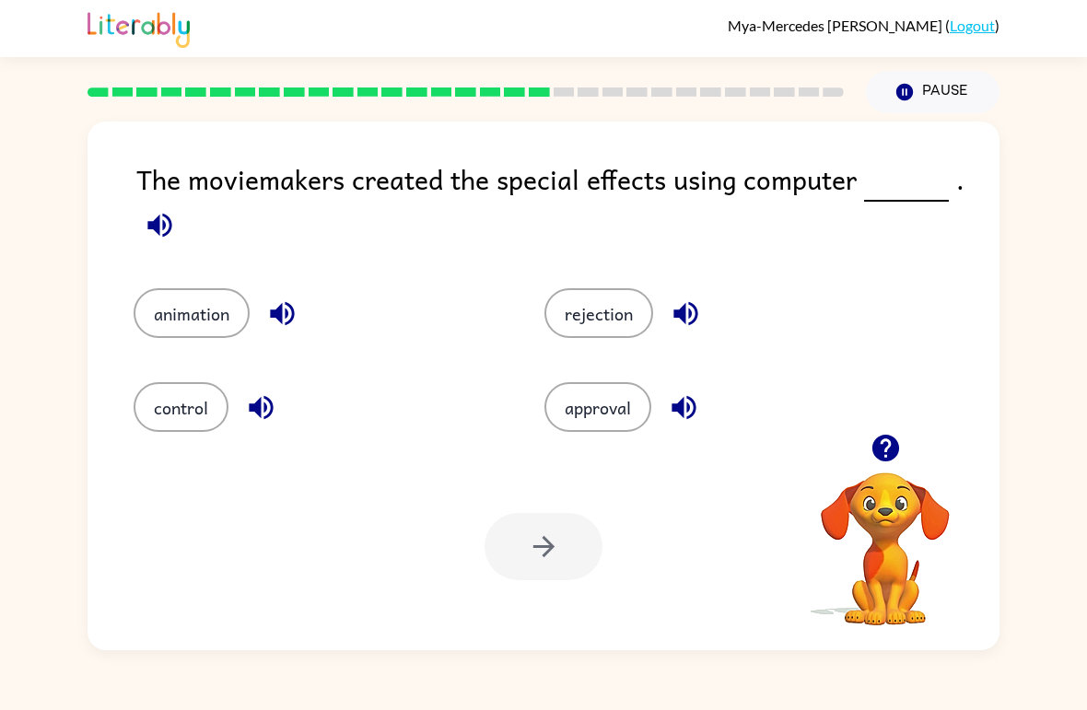
click at [238, 312] on button "animation" at bounding box center [192, 313] width 116 height 50
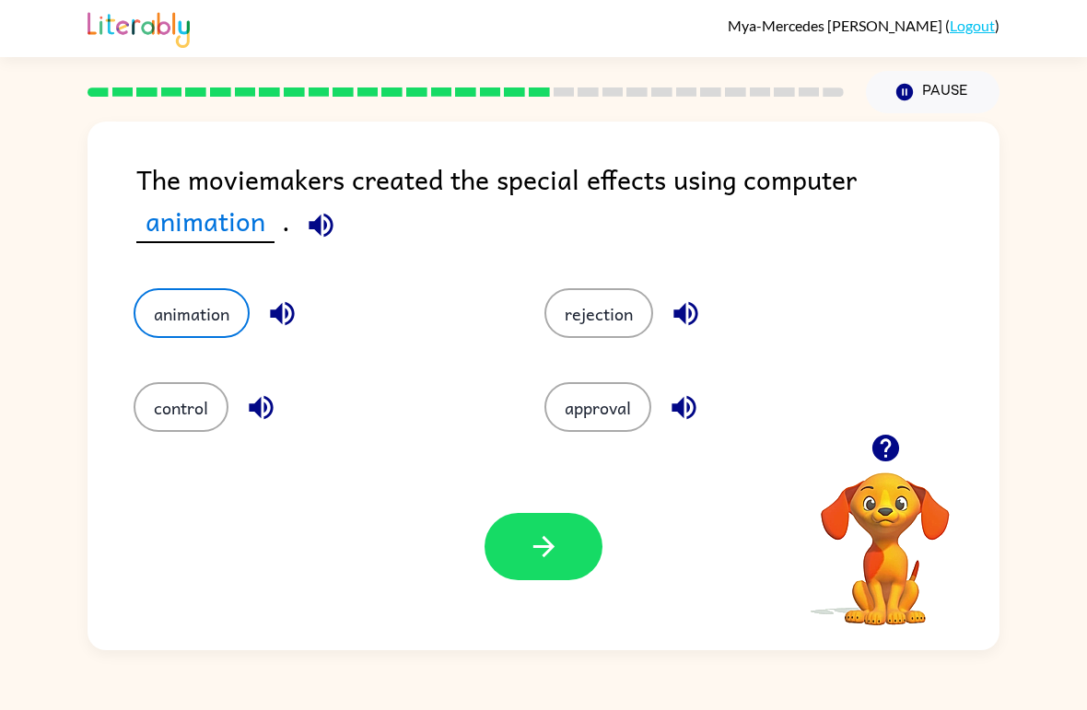
click at [566, 542] on button "button" at bounding box center [544, 546] width 118 height 67
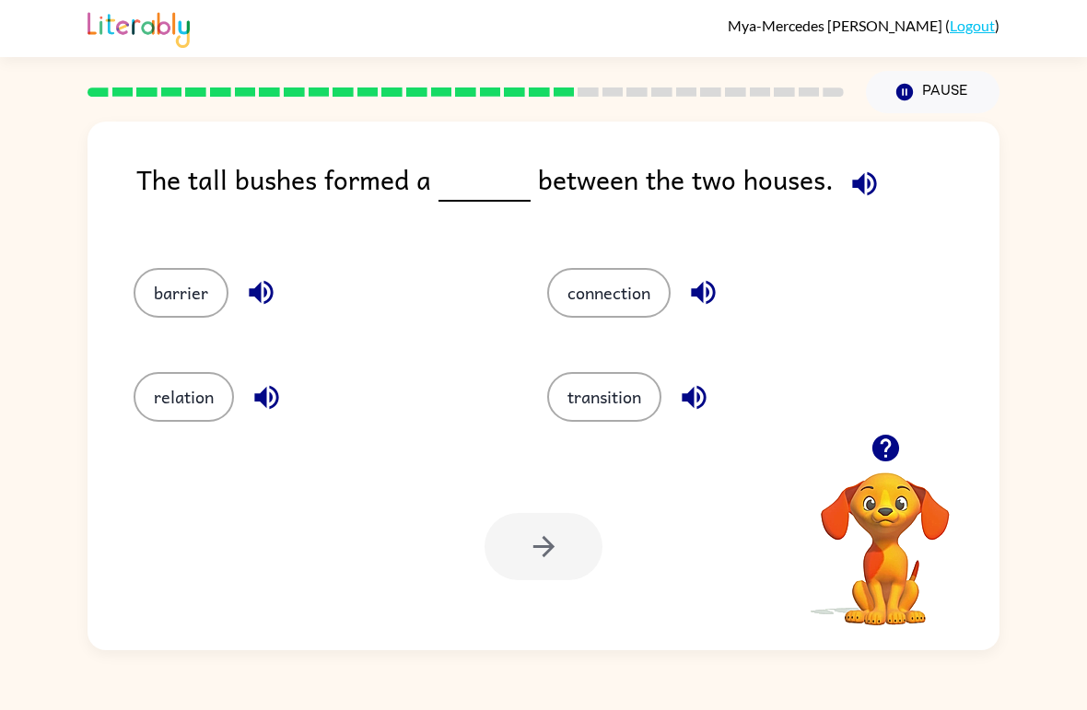
click at [860, 193] on icon "button" at bounding box center [865, 184] width 32 height 32
click at [253, 291] on icon "button" at bounding box center [261, 293] width 24 height 24
click at [267, 396] on icon "button" at bounding box center [267, 397] width 32 height 32
click at [204, 408] on button "relation" at bounding box center [184, 397] width 100 height 50
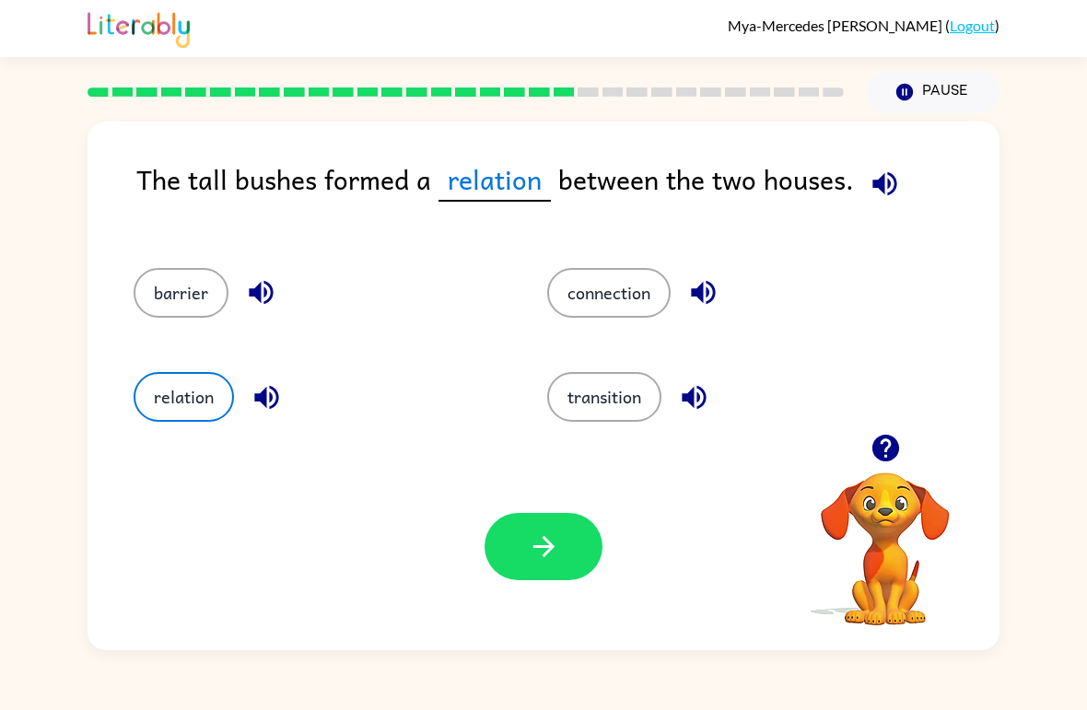
click at [899, 199] on button "button" at bounding box center [884, 183] width 47 height 47
click at [892, 188] on icon "button" at bounding box center [884, 183] width 24 height 24
click at [562, 553] on button "button" at bounding box center [544, 546] width 118 height 67
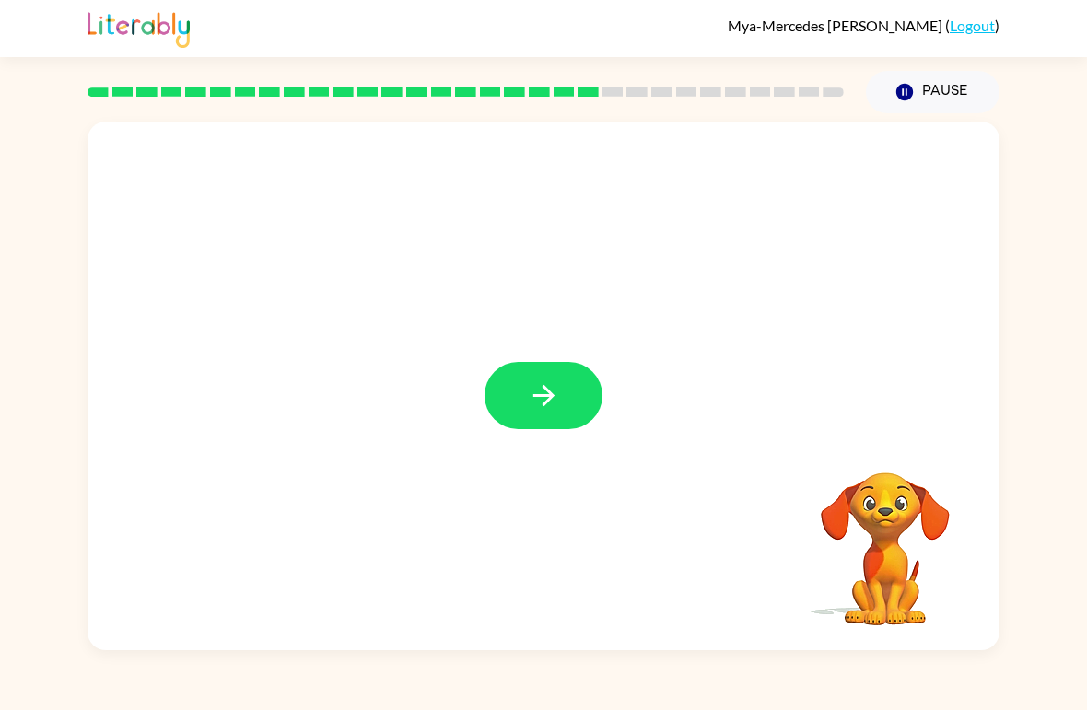
click at [855, 481] on video "Your browser must support playing .mp4 files to use Literably. Please try using…" at bounding box center [885, 536] width 184 height 184
click at [881, 497] on video "Your browser must support playing .mp4 files to use Literably. Please try using…" at bounding box center [885, 536] width 184 height 184
click at [566, 381] on button "button" at bounding box center [544, 395] width 118 height 67
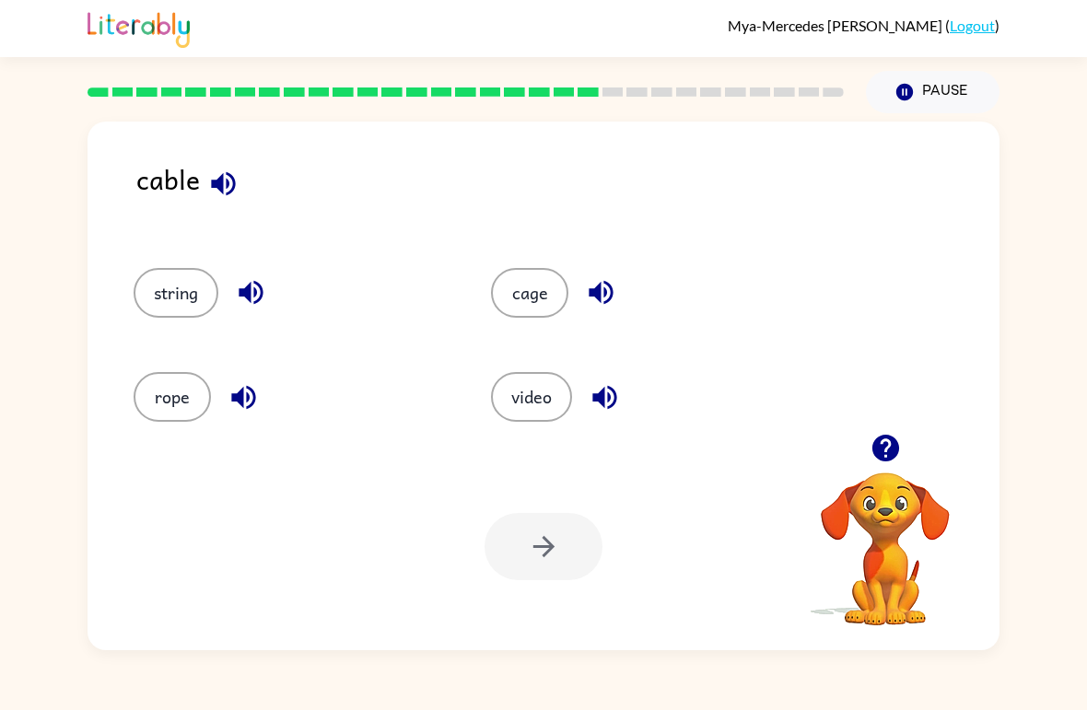
click at [224, 207] on button "button" at bounding box center [223, 183] width 47 height 47
click at [227, 211] on div "cable" at bounding box center [567, 194] width 863 height 73
click at [213, 180] on icon "button" at bounding box center [223, 184] width 32 height 32
click at [611, 303] on icon "button" at bounding box center [601, 292] width 32 height 32
click at [615, 392] on icon "button" at bounding box center [604, 397] width 24 height 24
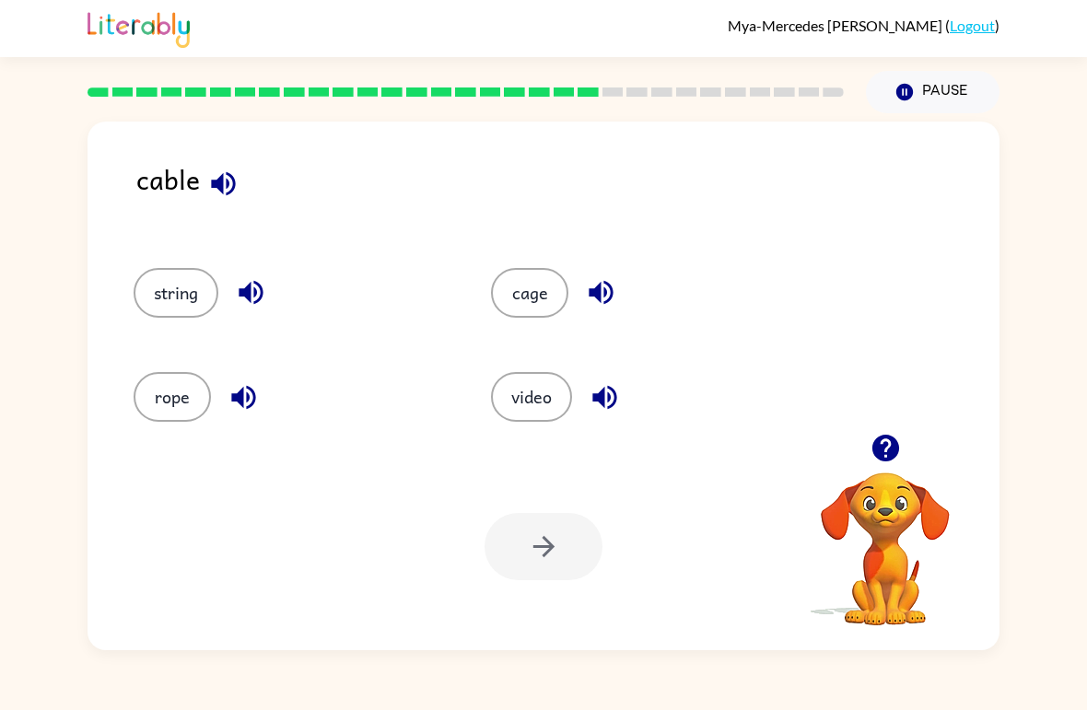
click at [228, 408] on icon "button" at bounding box center [244, 397] width 32 height 32
click at [254, 287] on icon "button" at bounding box center [251, 292] width 32 height 32
click at [612, 287] on icon "button" at bounding box center [601, 293] width 24 height 24
click at [544, 308] on button "cage" at bounding box center [529, 293] width 77 height 50
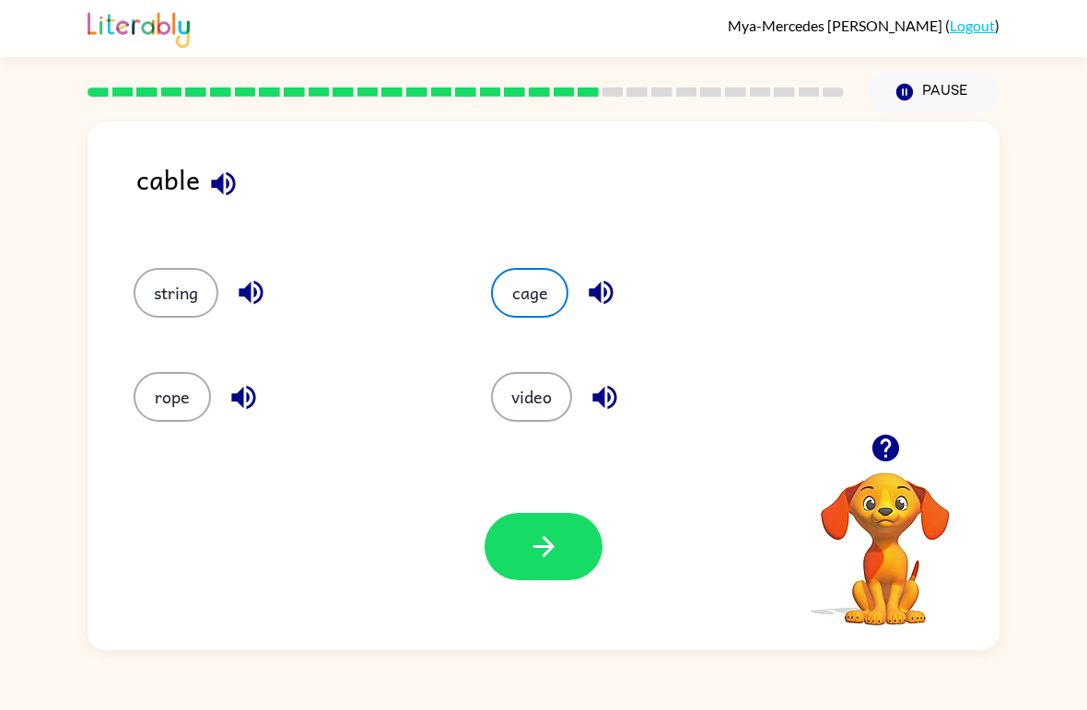
click at [571, 536] on button "button" at bounding box center [544, 546] width 118 height 67
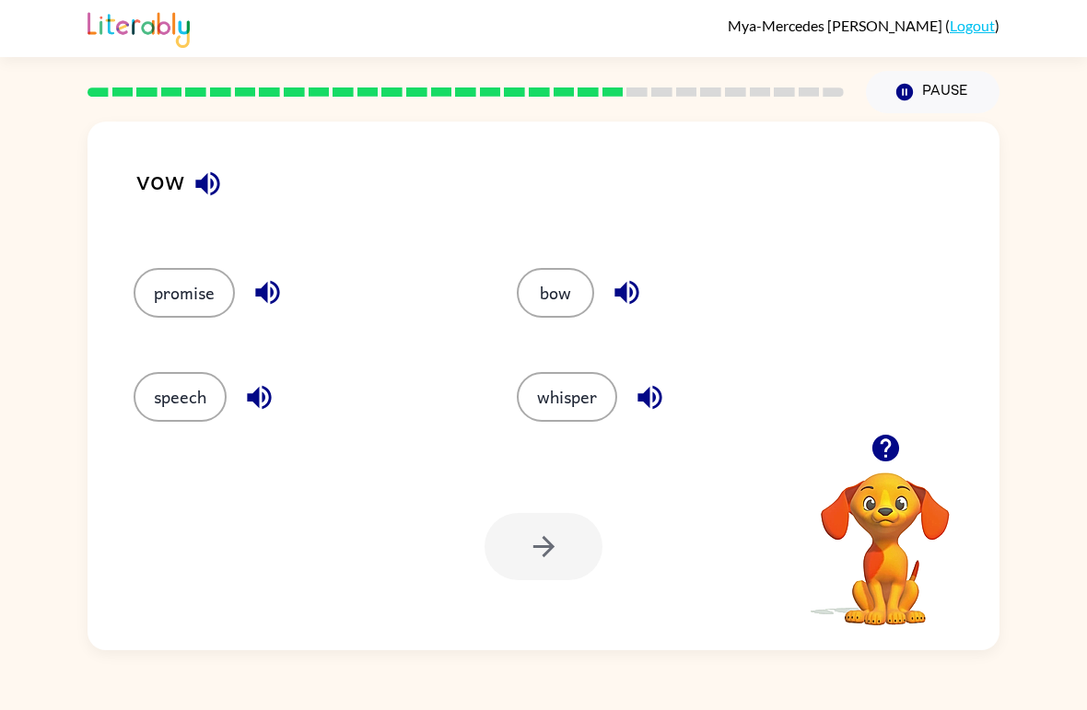
click at [210, 199] on icon "button" at bounding box center [208, 184] width 32 height 32
click at [615, 294] on icon "button" at bounding box center [627, 293] width 24 height 24
click at [662, 404] on icon "button" at bounding box center [650, 397] width 32 height 32
click at [237, 406] on button "button" at bounding box center [259, 397] width 47 height 47
click at [264, 281] on icon "button" at bounding box center [268, 292] width 32 height 32
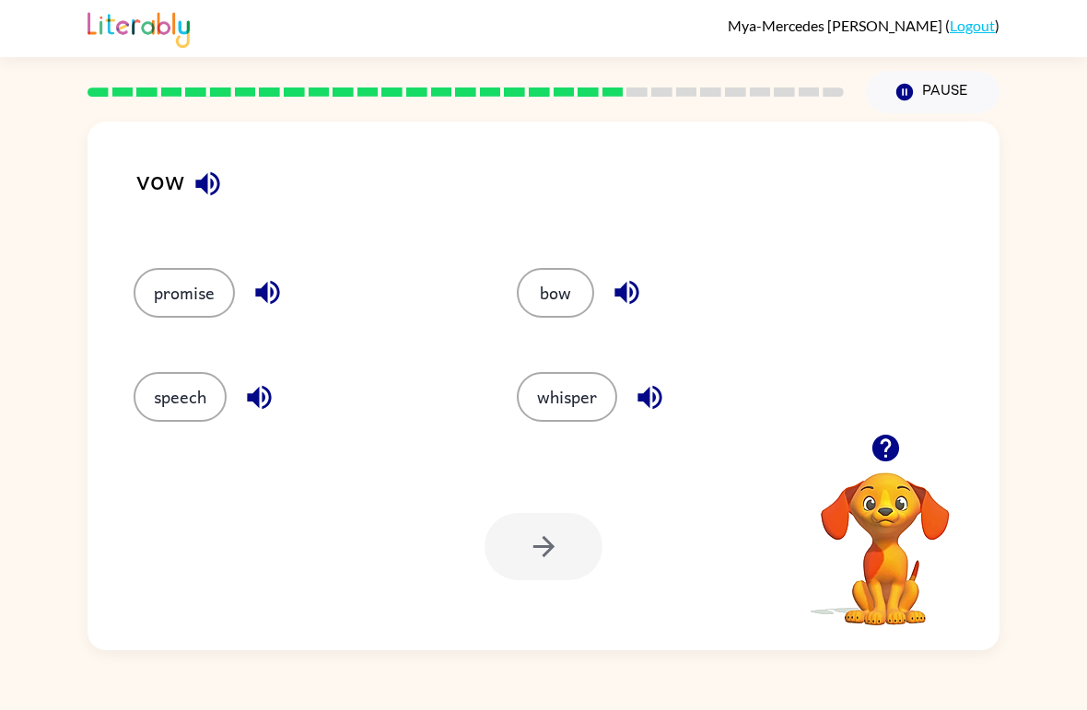
click at [579, 300] on button "bow" at bounding box center [555, 293] width 77 height 50
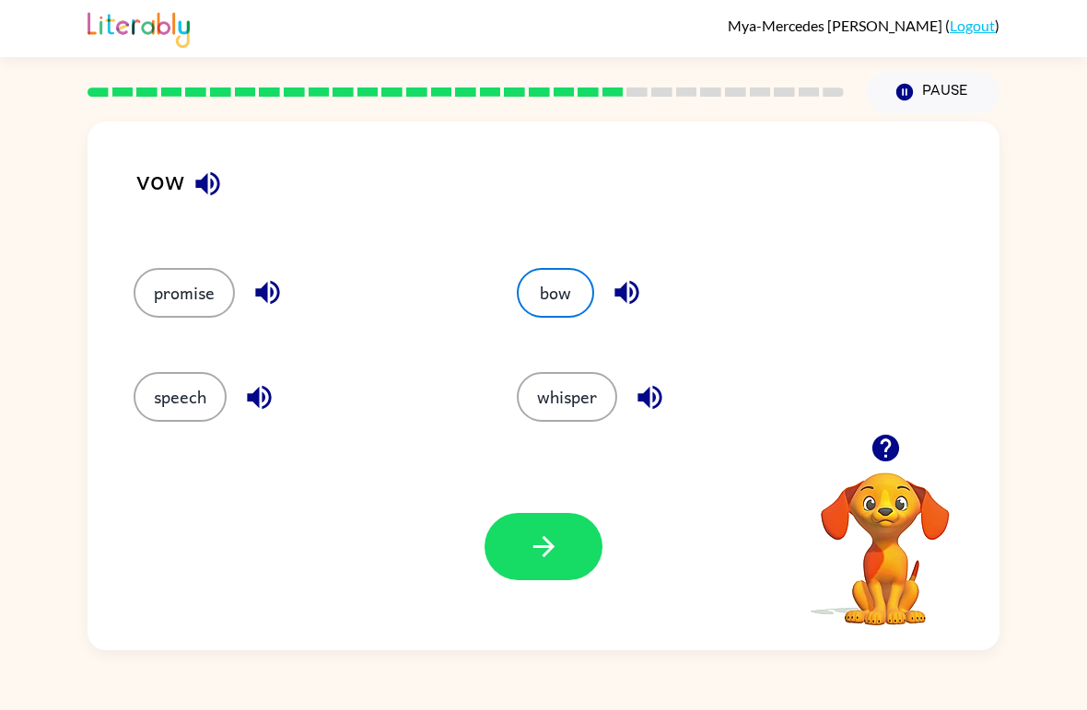
click at [564, 530] on button "button" at bounding box center [544, 546] width 118 height 67
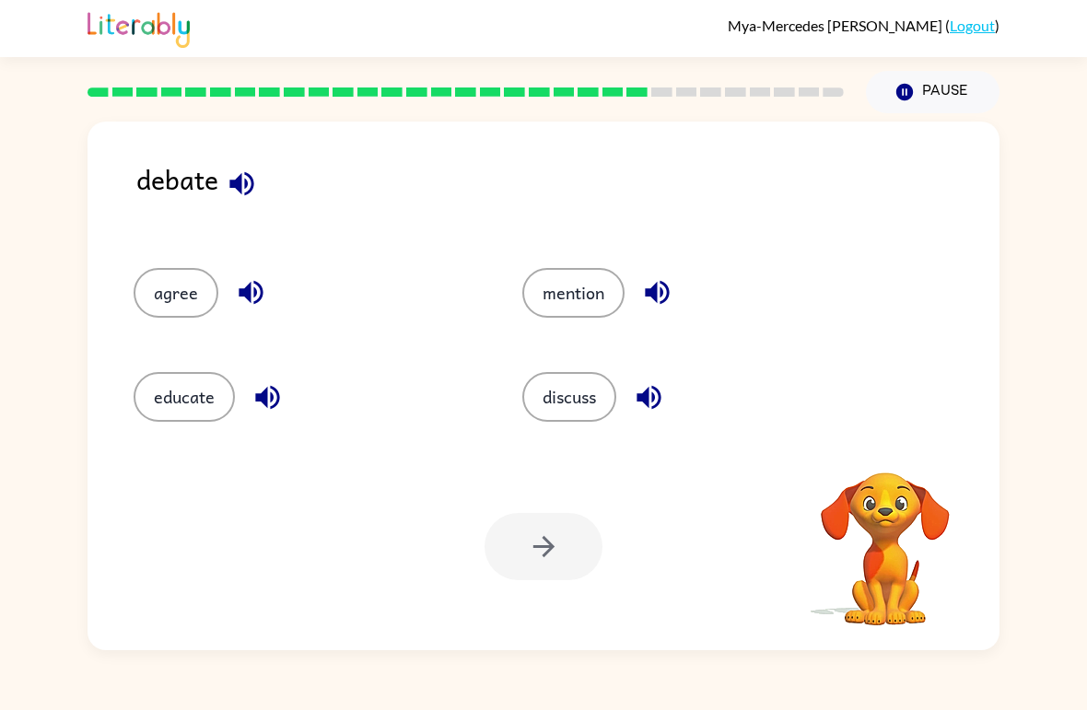
click at [246, 189] on icon "button" at bounding box center [241, 183] width 24 height 24
click at [256, 294] on icon "button" at bounding box center [251, 293] width 24 height 24
click at [266, 418] on button "button" at bounding box center [267, 397] width 47 height 47
click at [677, 303] on button "button" at bounding box center [657, 292] width 47 height 47
click at [653, 399] on icon "button" at bounding box center [649, 397] width 32 height 32
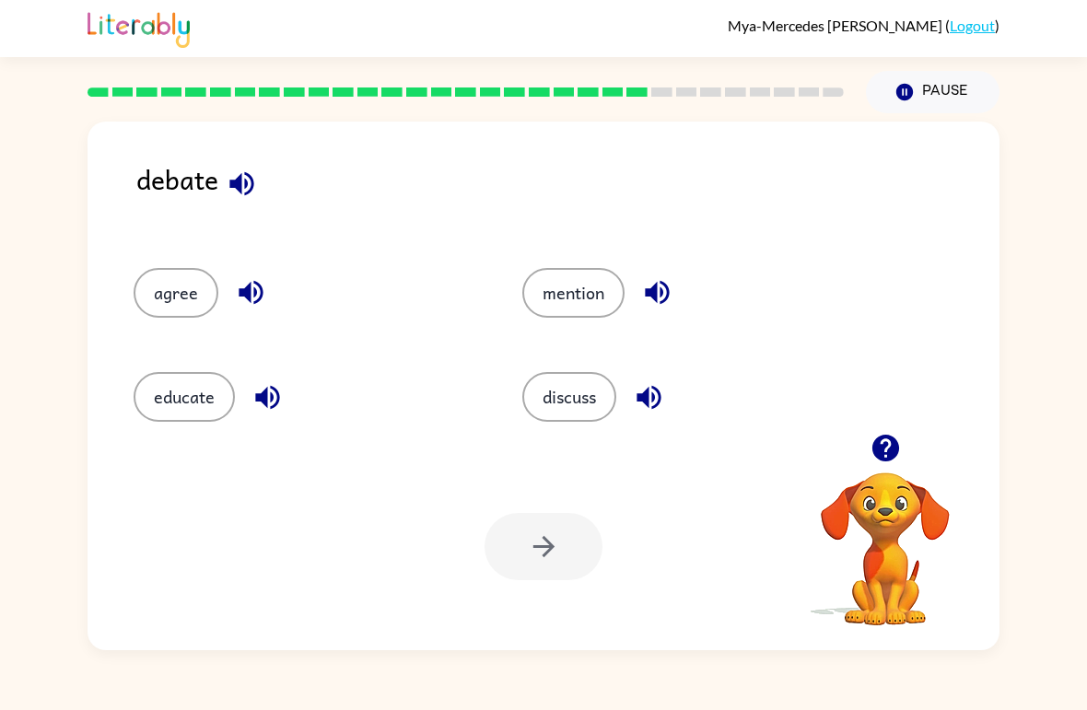
click at [592, 406] on button "discuss" at bounding box center [569, 397] width 94 height 50
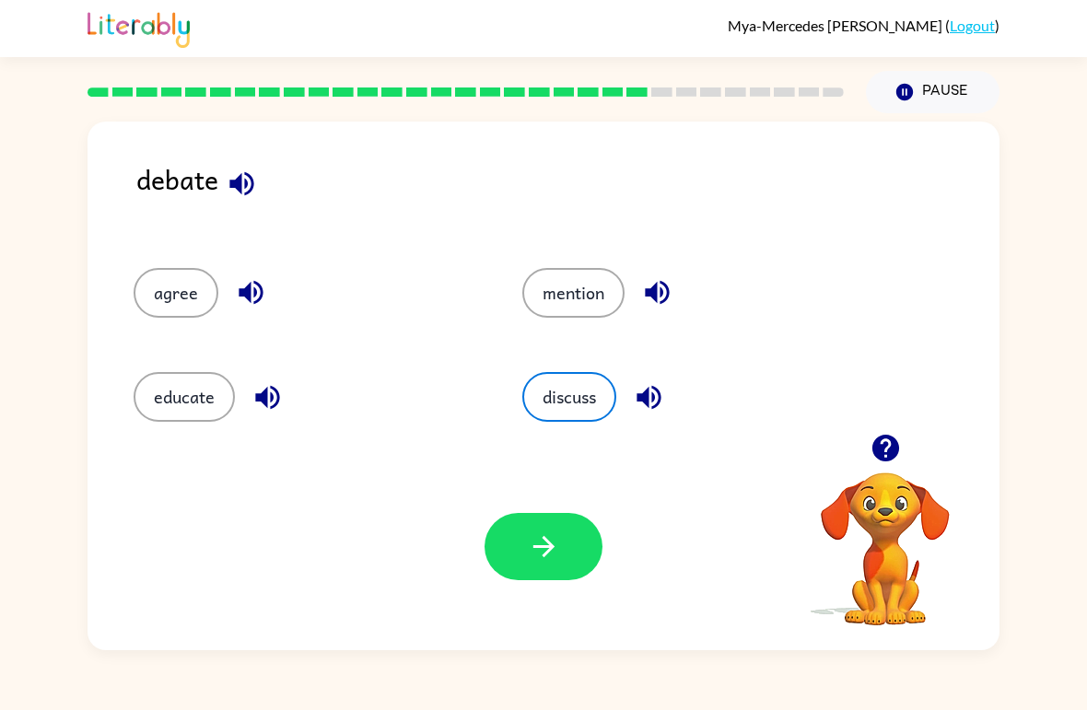
click at [515, 557] on button "button" at bounding box center [544, 546] width 118 height 67
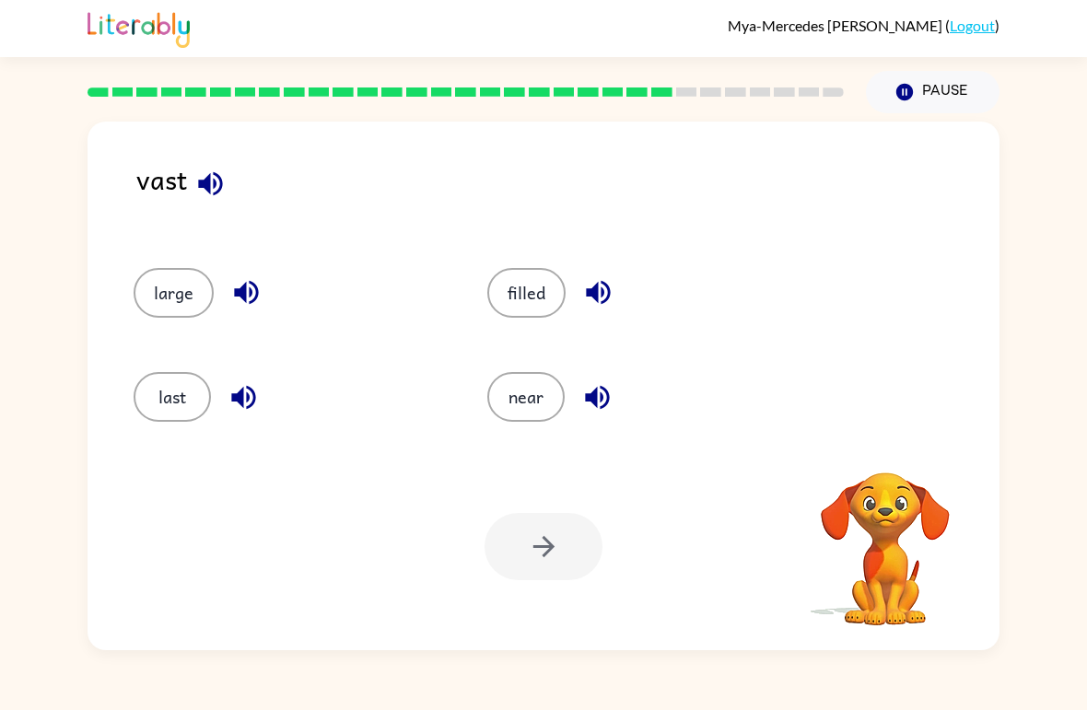
click at [225, 195] on icon "button" at bounding box center [210, 184] width 32 height 32
click at [231, 183] on button "button" at bounding box center [210, 183] width 47 height 47
click at [220, 193] on icon "button" at bounding box center [210, 184] width 32 height 32
click at [608, 292] on icon "button" at bounding box center [598, 293] width 24 height 24
click at [591, 413] on icon "button" at bounding box center [597, 397] width 32 height 32
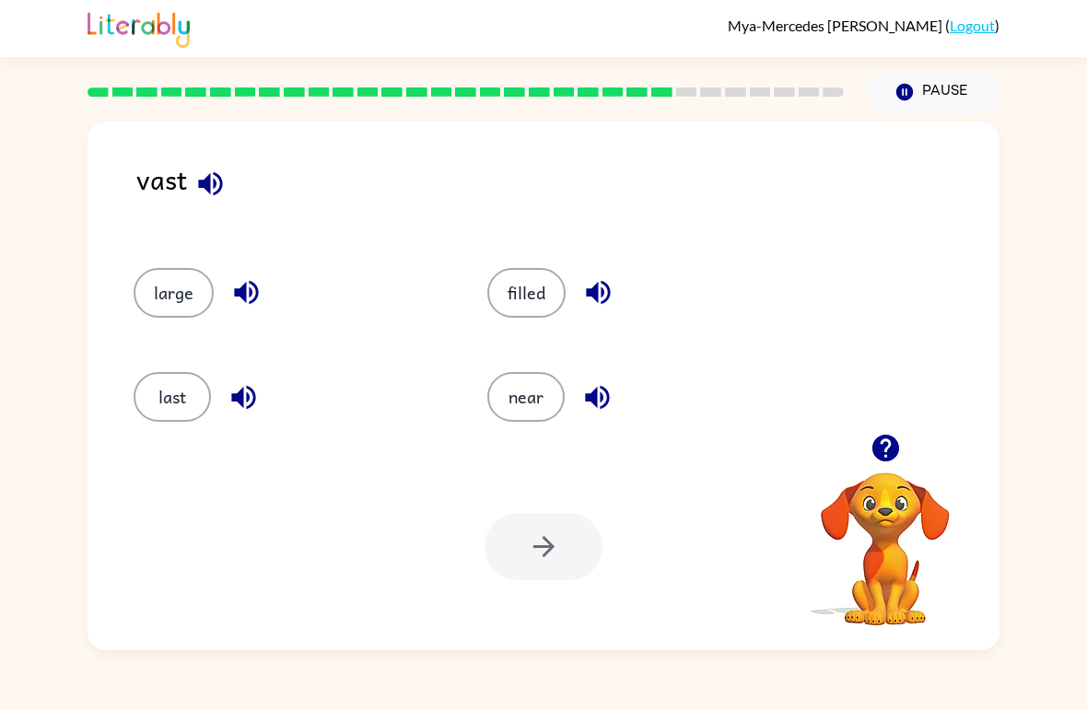
click at [242, 291] on icon "button" at bounding box center [246, 293] width 24 height 24
click at [246, 401] on icon "button" at bounding box center [244, 397] width 32 height 32
click at [184, 406] on button "last" at bounding box center [172, 397] width 77 height 50
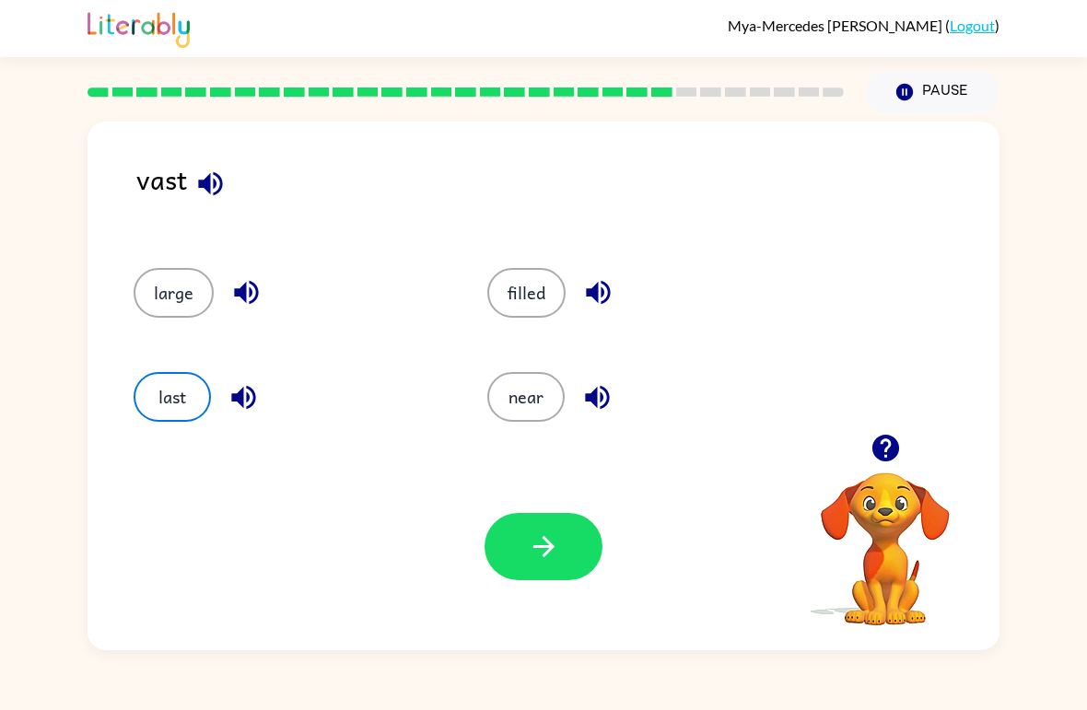
click at [537, 546] on icon "button" at bounding box center [544, 547] width 32 height 32
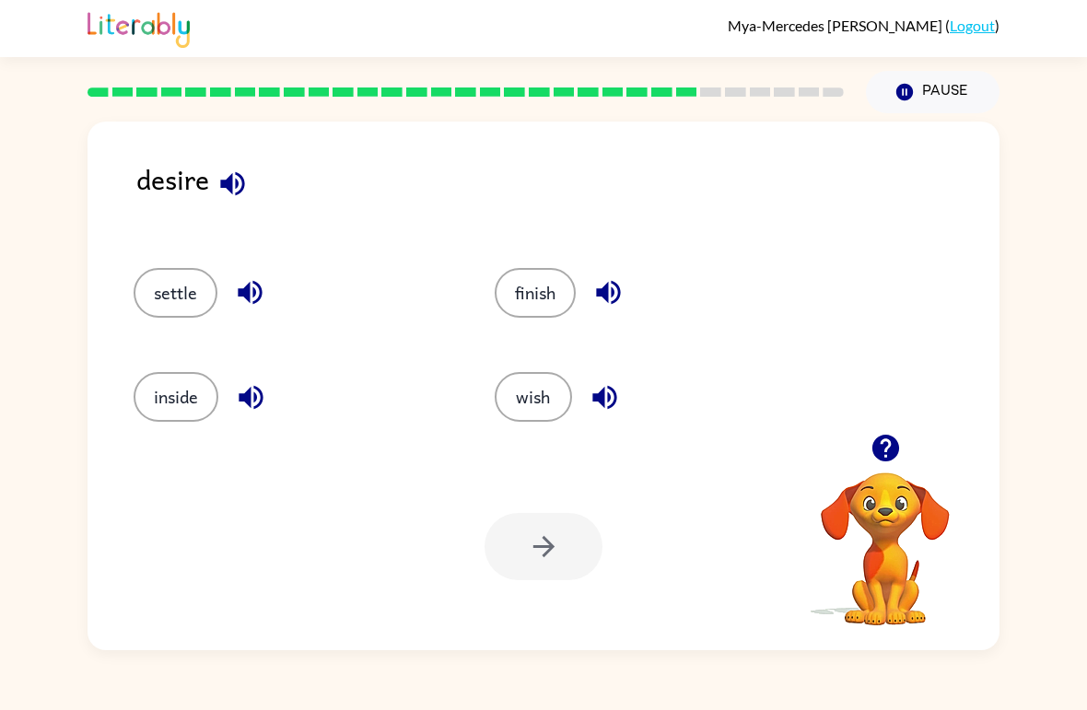
click at [234, 192] on icon "button" at bounding box center [233, 184] width 32 height 32
click at [244, 312] on button "button" at bounding box center [250, 292] width 47 height 47
click at [264, 404] on icon "button" at bounding box center [251, 397] width 32 height 32
click at [620, 293] on icon "button" at bounding box center [608, 293] width 24 height 24
click at [609, 392] on icon "button" at bounding box center [605, 397] width 32 height 32
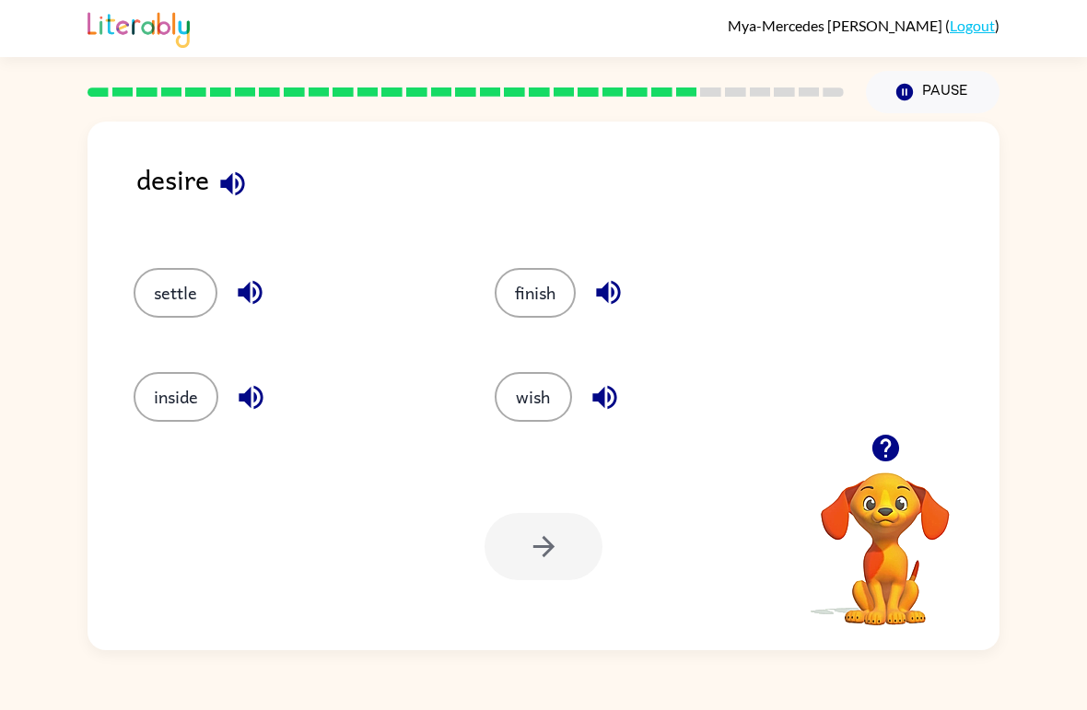
click at [237, 296] on icon "button" at bounding box center [250, 292] width 32 height 32
click at [202, 291] on button "settle" at bounding box center [176, 293] width 84 height 50
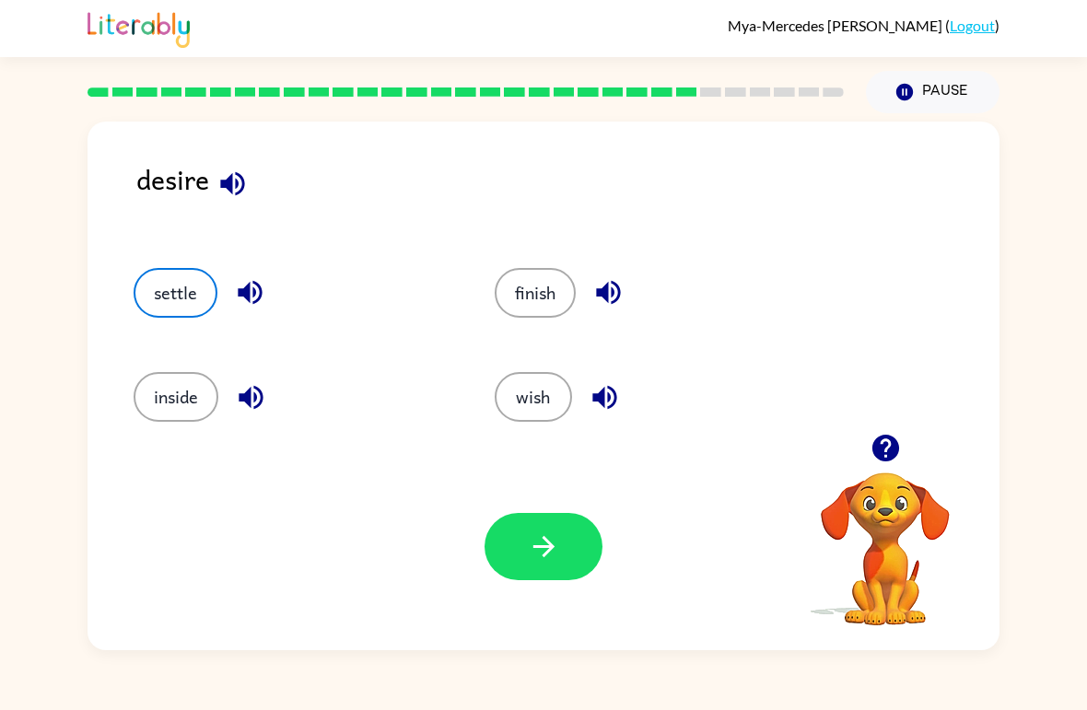
click at [194, 380] on button "inside" at bounding box center [176, 397] width 85 height 50
click at [252, 401] on icon "button" at bounding box center [251, 397] width 32 height 32
click at [606, 300] on icon "button" at bounding box center [608, 293] width 24 height 24
click at [614, 404] on icon "button" at bounding box center [604, 397] width 24 height 24
click at [242, 291] on icon "button" at bounding box center [250, 293] width 24 height 24
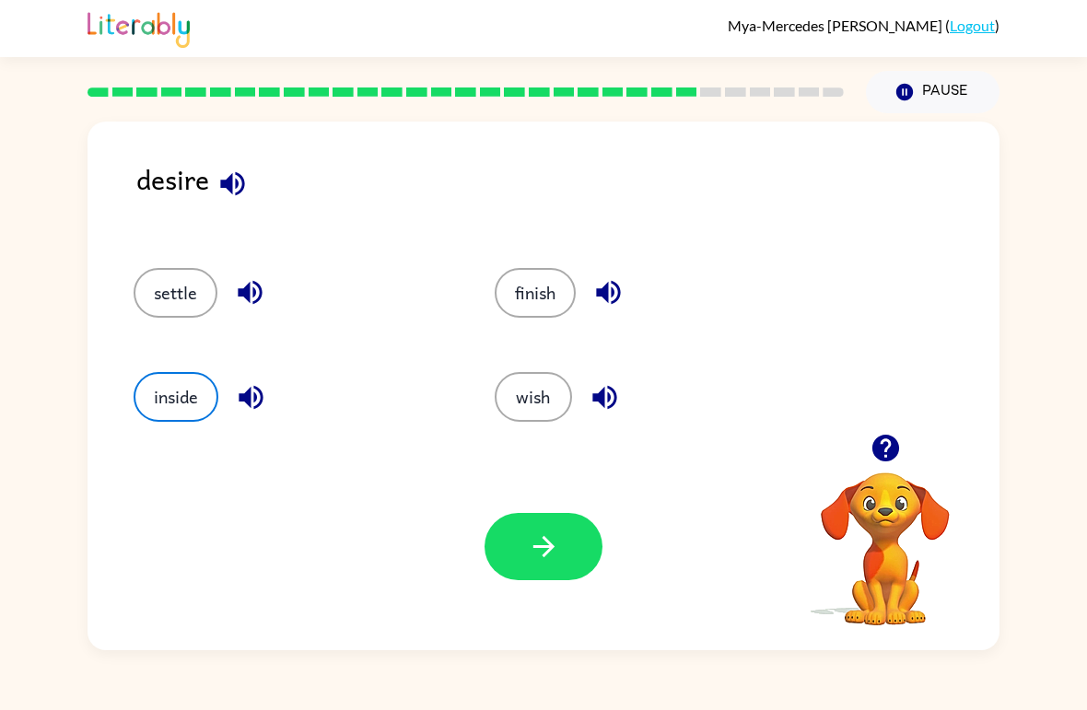
click at [205, 292] on button "settle" at bounding box center [176, 293] width 84 height 50
click at [524, 527] on button "button" at bounding box center [544, 546] width 118 height 67
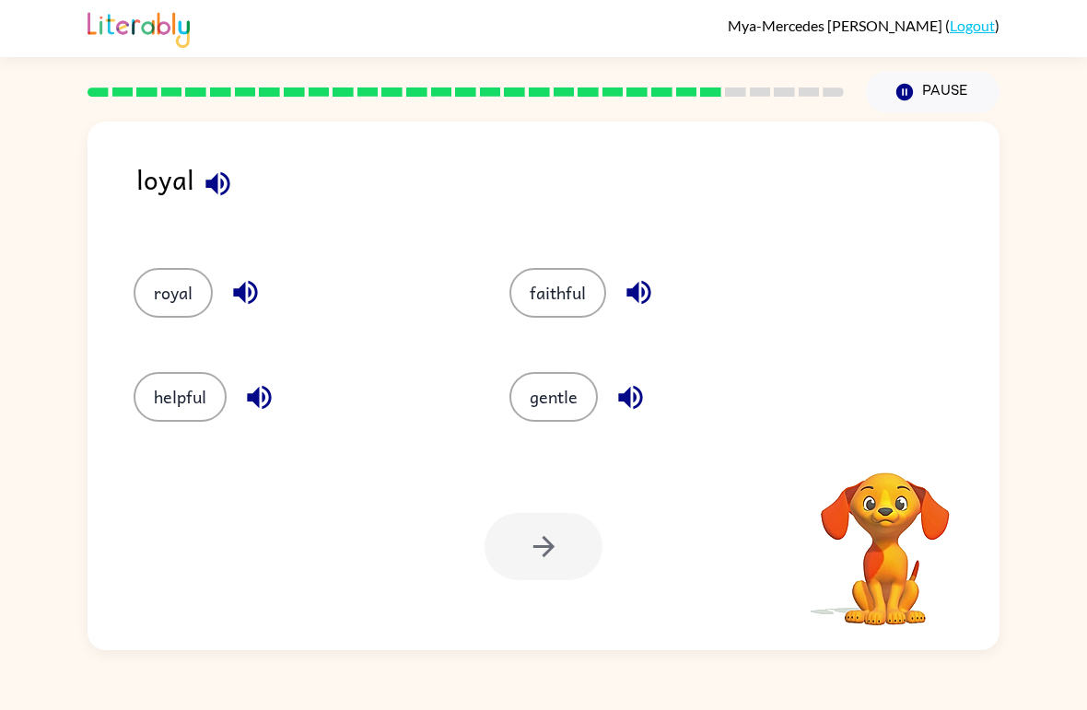
click at [222, 185] on icon "button" at bounding box center [217, 183] width 24 height 24
click at [243, 298] on icon "button" at bounding box center [245, 293] width 24 height 24
click at [194, 310] on button "royal" at bounding box center [173, 293] width 79 height 50
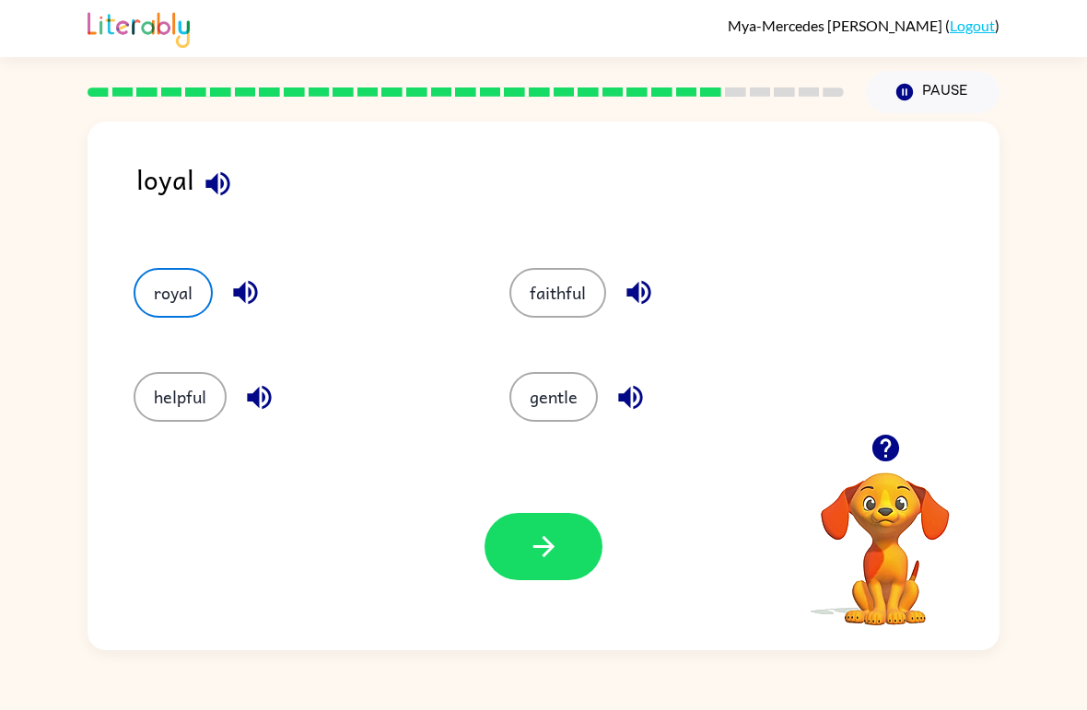
click at [544, 536] on icon "button" at bounding box center [544, 547] width 32 height 32
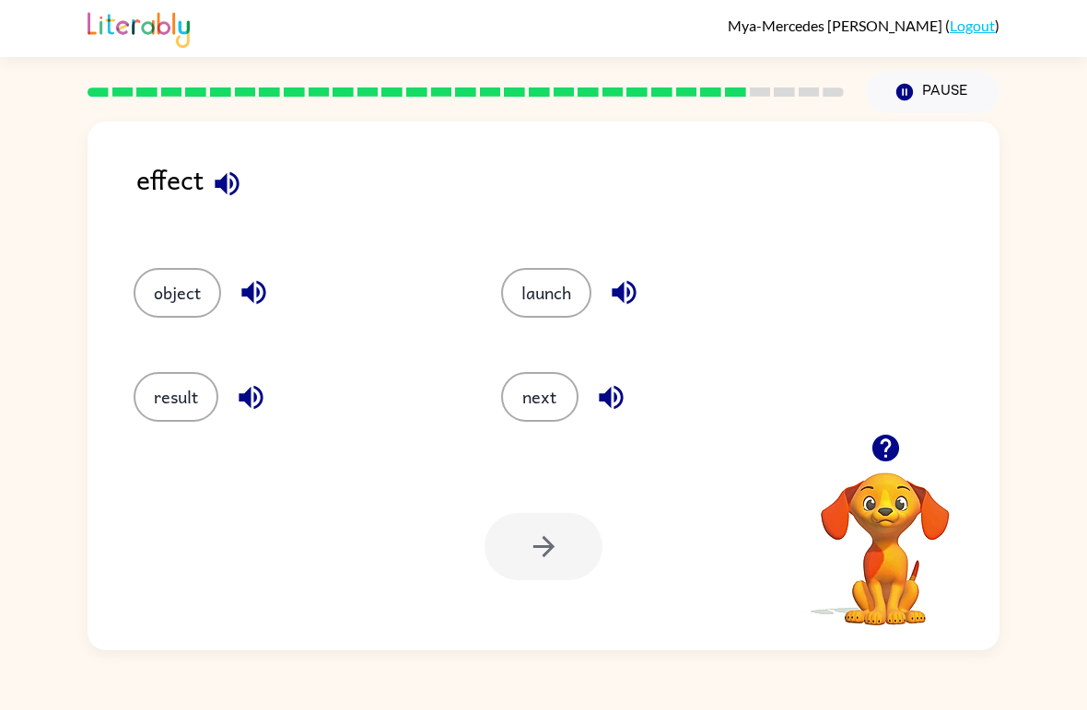
click at [267, 294] on icon "button" at bounding box center [254, 292] width 32 height 32
click at [222, 180] on icon "button" at bounding box center [227, 184] width 32 height 32
click at [263, 290] on icon "button" at bounding box center [254, 292] width 32 height 32
click at [254, 404] on icon "button" at bounding box center [251, 397] width 32 height 32
click at [631, 291] on icon "button" at bounding box center [624, 292] width 32 height 32
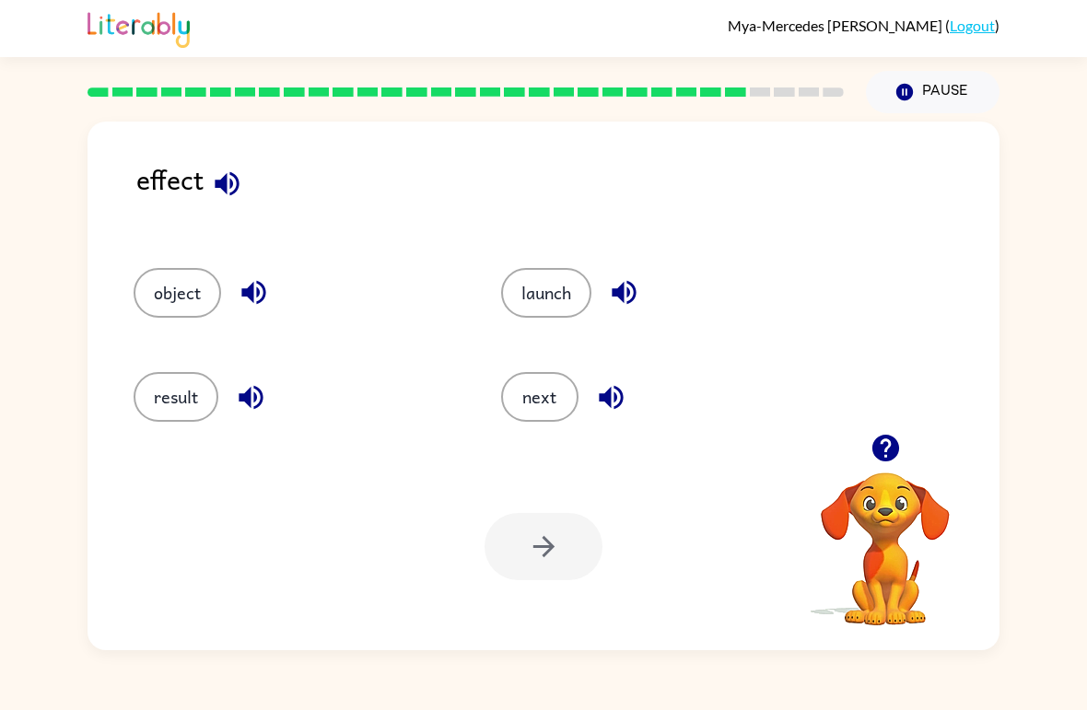
click at [611, 399] on icon "button" at bounding box center [611, 397] width 24 height 24
click at [231, 186] on icon "button" at bounding box center [227, 183] width 24 height 24
click at [613, 297] on icon "button" at bounding box center [624, 292] width 32 height 32
click at [607, 403] on icon "button" at bounding box center [611, 397] width 24 height 24
click at [249, 399] on icon "button" at bounding box center [251, 397] width 24 height 24
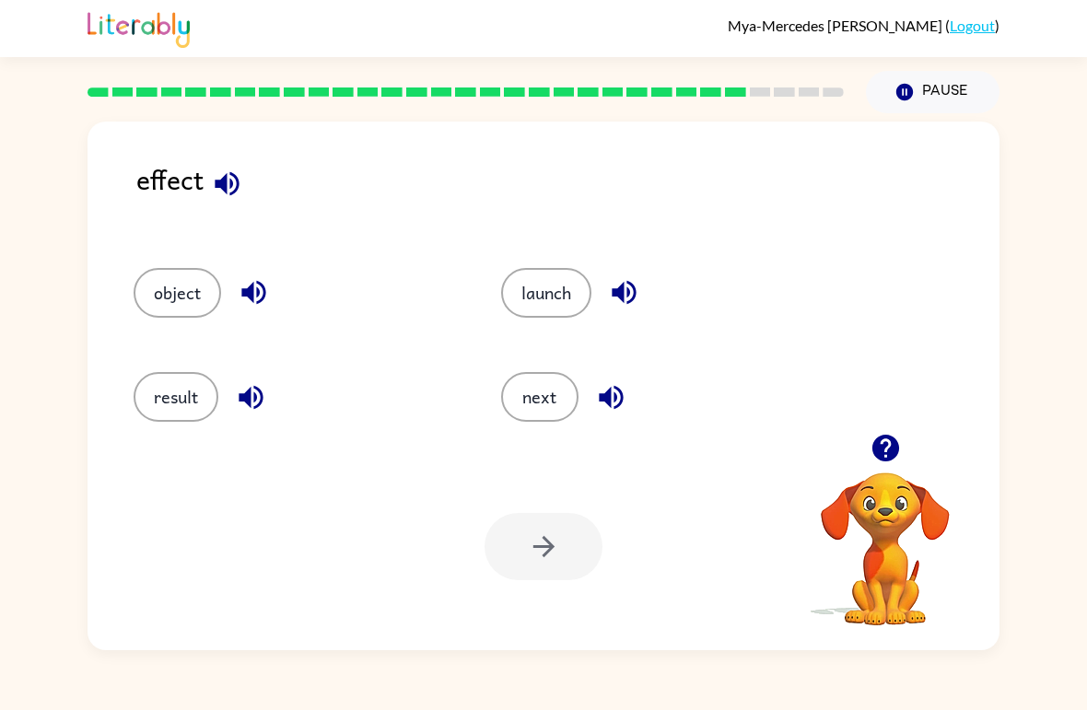
click at [254, 401] on icon "button" at bounding box center [251, 397] width 32 height 32
click at [256, 297] on icon "button" at bounding box center [254, 292] width 32 height 32
click at [231, 207] on button "button" at bounding box center [227, 183] width 47 height 47
click at [251, 288] on icon "button" at bounding box center [253, 293] width 24 height 24
click at [621, 291] on icon "button" at bounding box center [624, 293] width 24 height 24
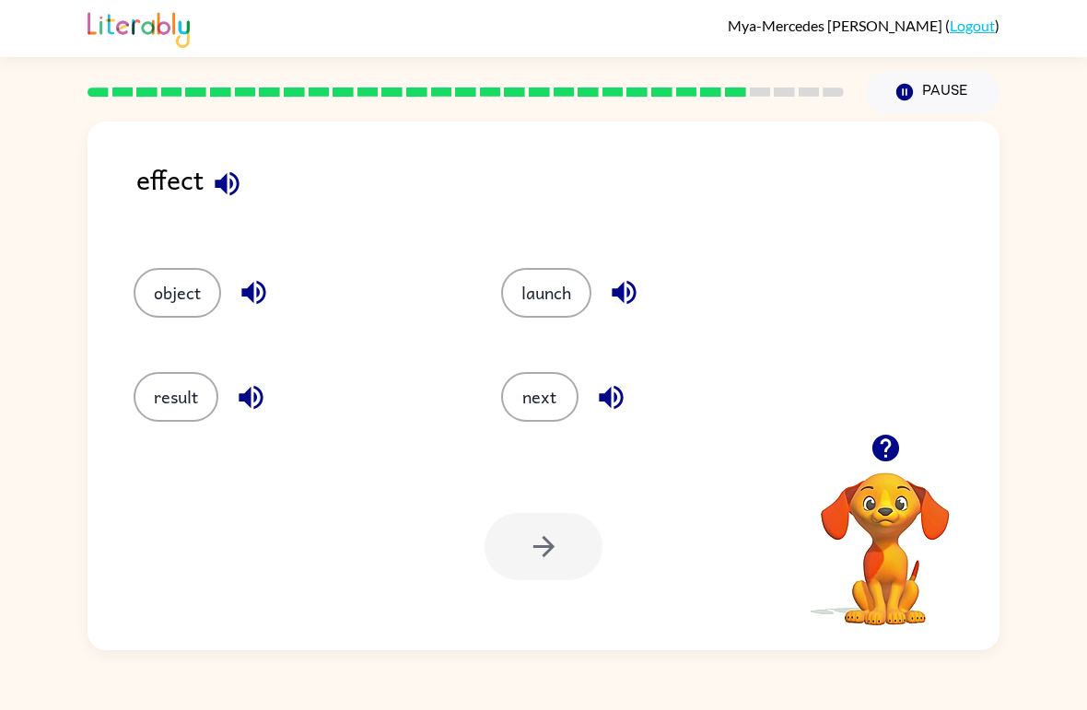
click at [615, 421] on button "button" at bounding box center [611, 397] width 47 height 47
click at [553, 398] on button "next" at bounding box center [539, 397] width 77 height 50
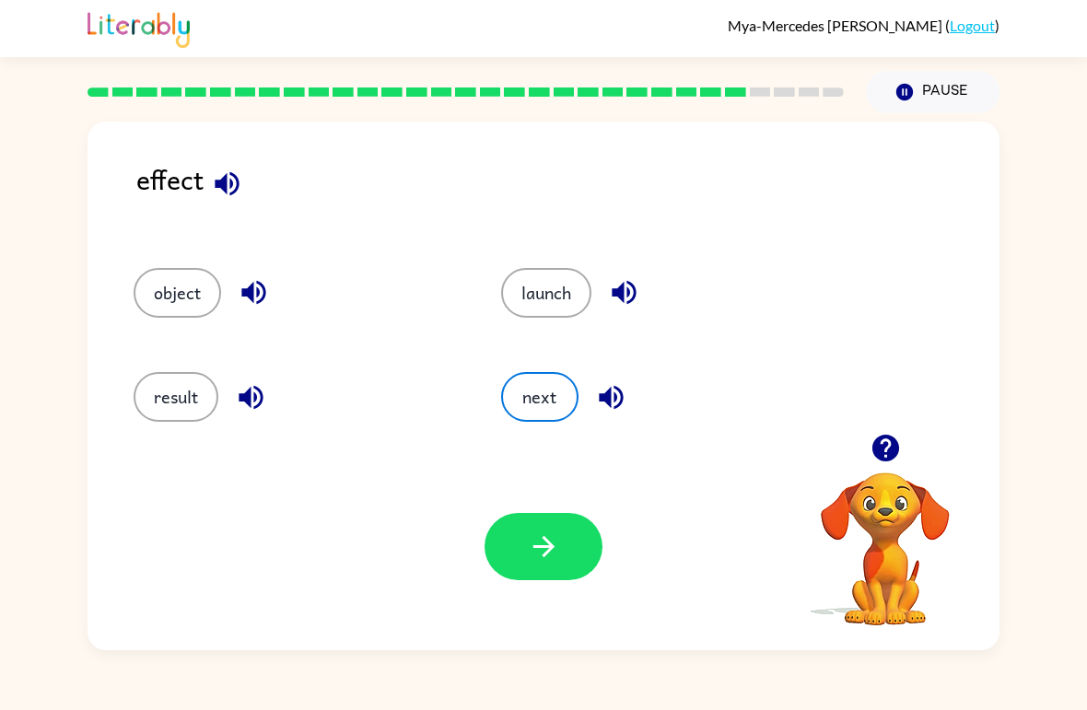
click at [556, 541] on icon "button" at bounding box center [544, 547] width 32 height 32
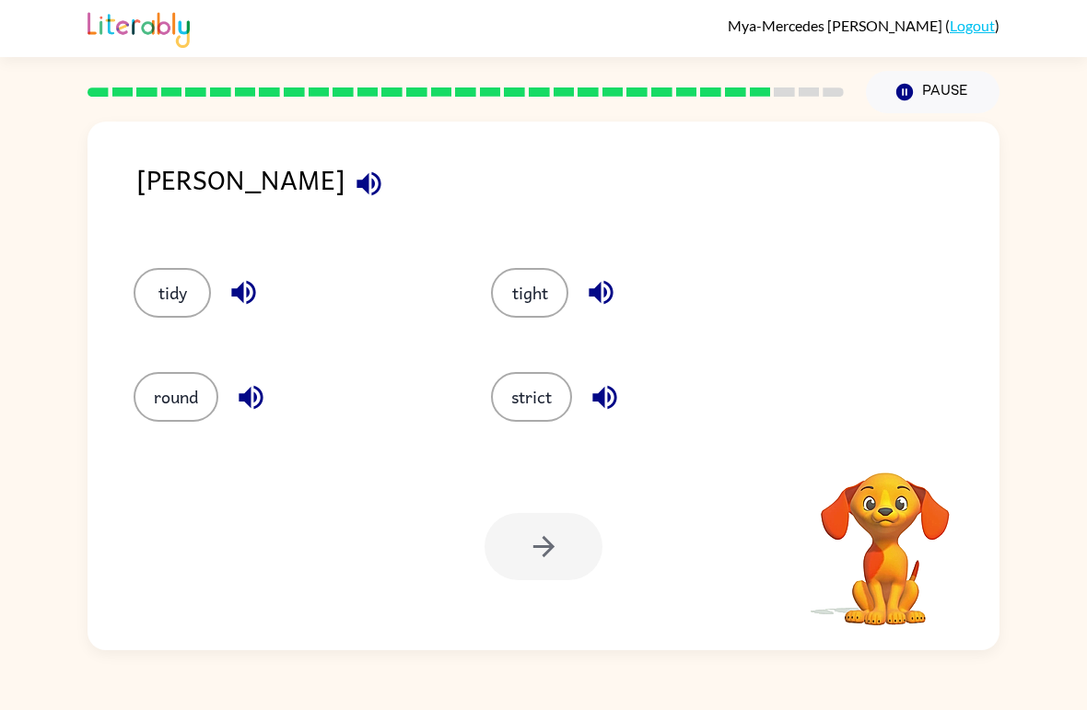
click at [345, 183] on button "button" at bounding box center [368, 183] width 47 height 47
click at [345, 182] on button "button" at bounding box center [368, 183] width 47 height 47
click at [235, 296] on icon "button" at bounding box center [243, 293] width 24 height 24
click at [240, 384] on icon "button" at bounding box center [251, 397] width 32 height 32
click at [619, 401] on icon "button" at bounding box center [605, 397] width 32 height 32
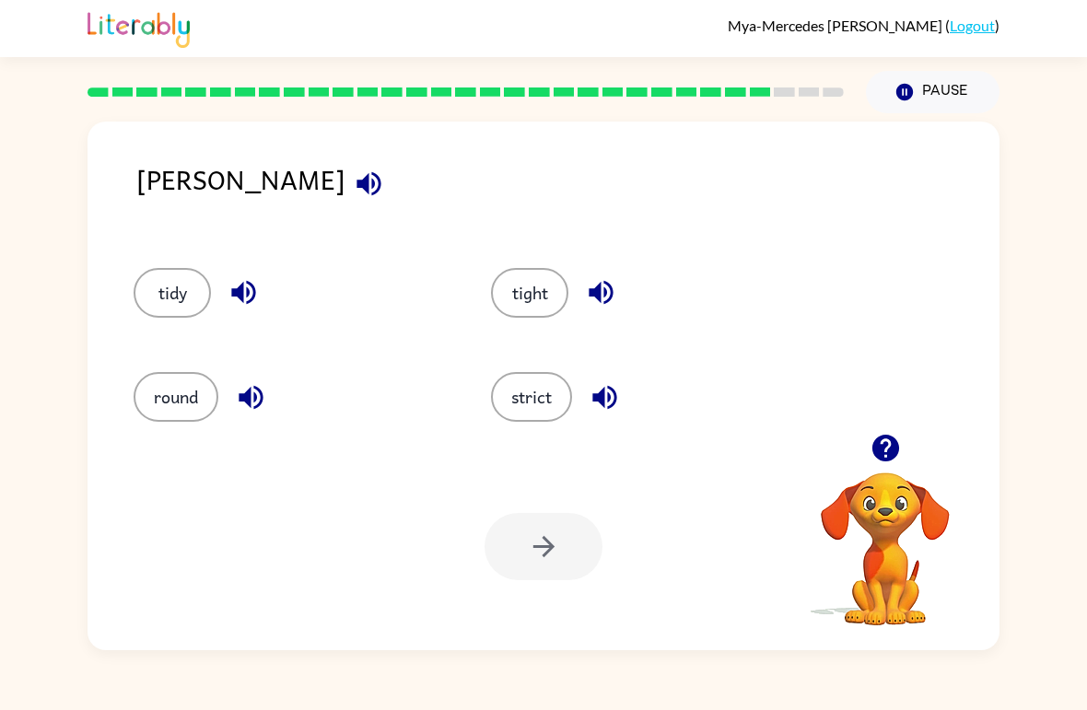
click at [598, 292] on icon "button" at bounding box center [601, 293] width 24 height 24
click at [544, 401] on button "strict" at bounding box center [531, 397] width 81 height 50
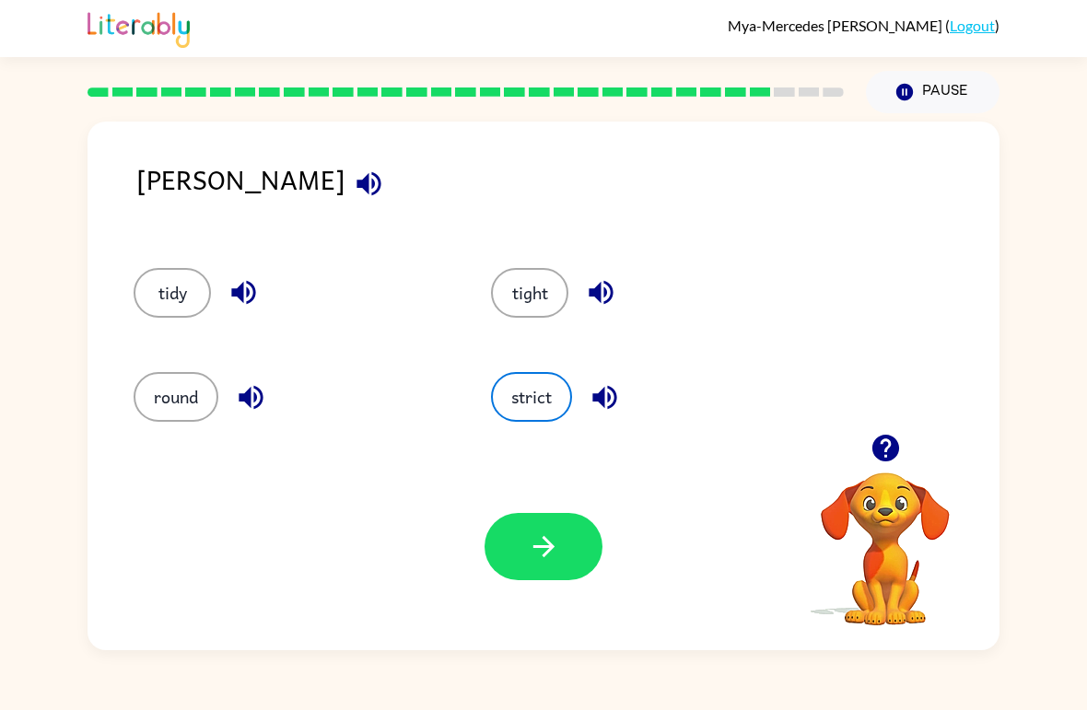
click at [545, 545] on icon "button" at bounding box center [544, 547] width 32 height 32
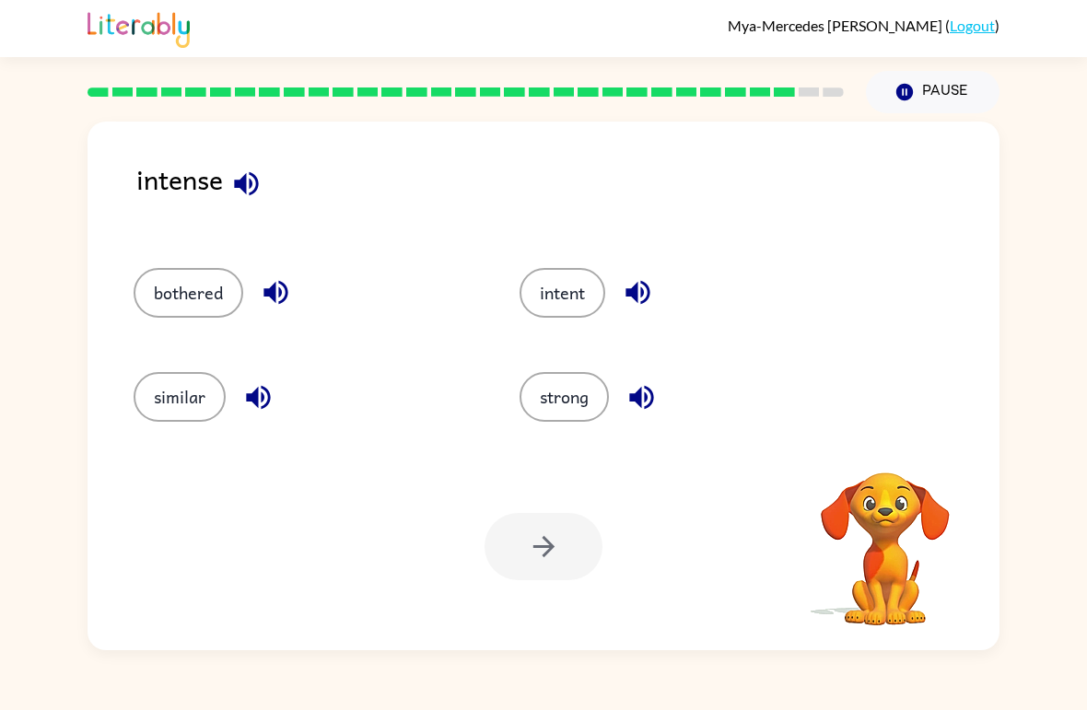
click at [261, 186] on icon "button" at bounding box center [246, 184] width 32 height 32
click at [278, 293] on icon "button" at bounding box center [276, 292] width 32 height 32
click at [257, 404] on icon "button" at bounding box center [258, 397] width 24 height 24
click at [640, 288] on icon "button" at bounding box center [638, 292] width 32 height 32
click at [583, 296] on button "intent" at bounding box center [563, 293] width 86 height 50
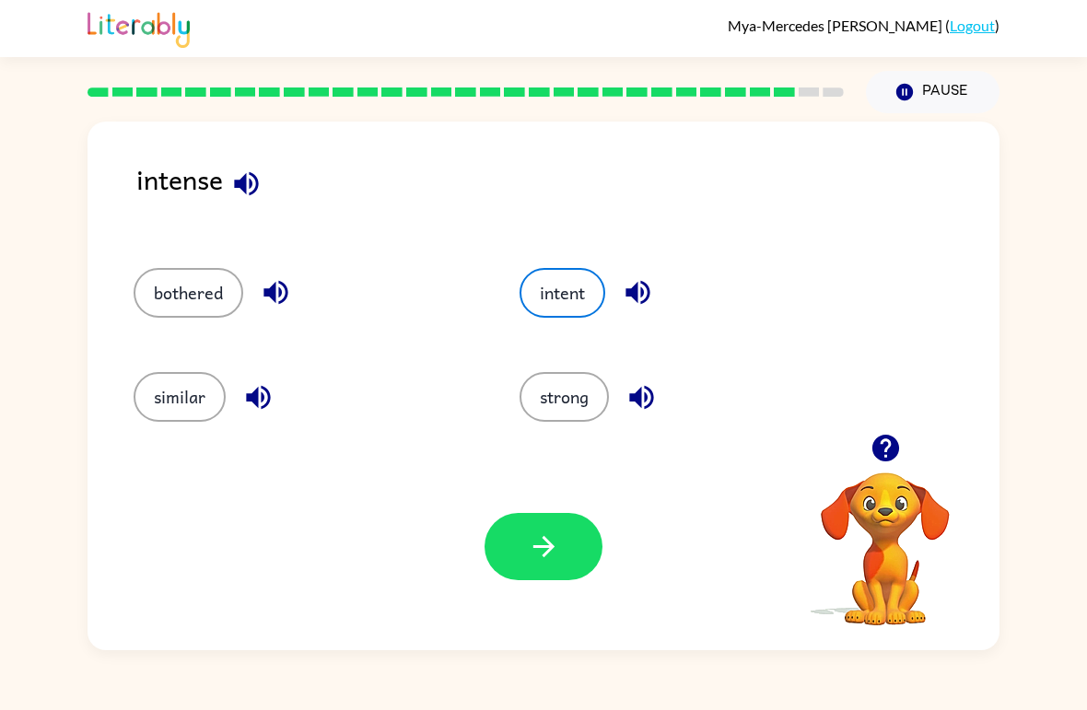
click at [533, 558] on icon "button" at bounding box center [544, 547] width 32 height 32
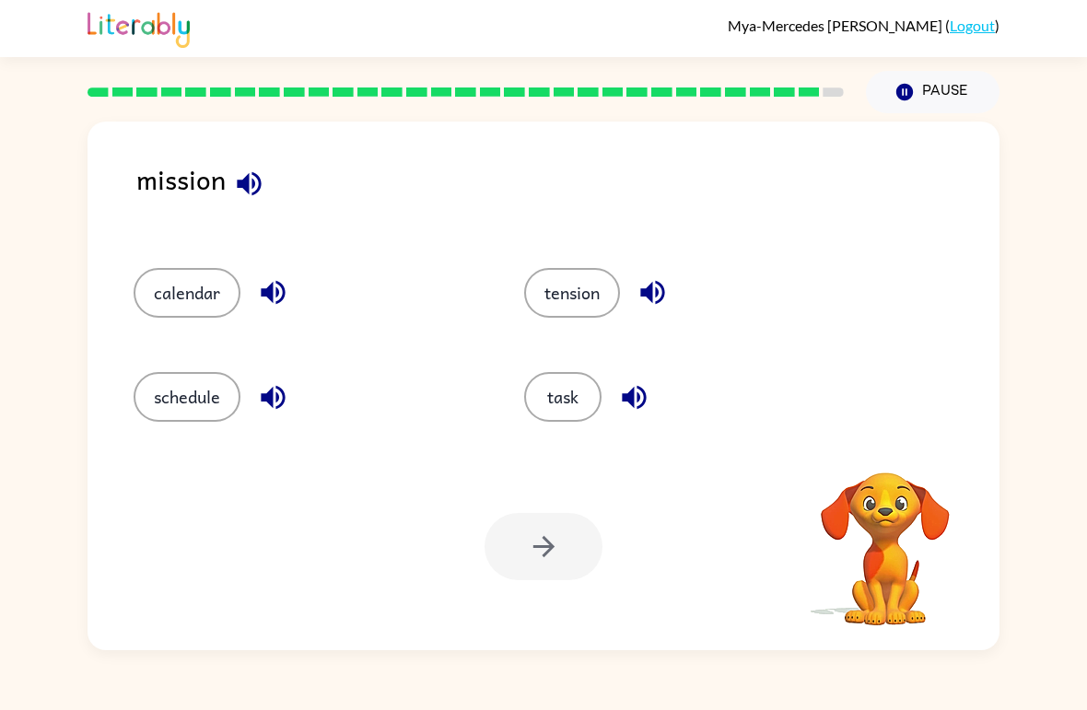
click at [255, 179] on icon "button" at bounding box center [249, 184] width 32 height 32
click at [258, 168] on button "button" at bounding box center [249, 183] width 47 height 47
click at [260, 304] on icon "button" at bounding box center [273, 292] width 32 height 32
click at [275, 404] on icon "button" at bounding box center [273, 397] width 32 height 32
click at [653, 294] on icon "button" at bounding box center [652, 293] width 24 height 24
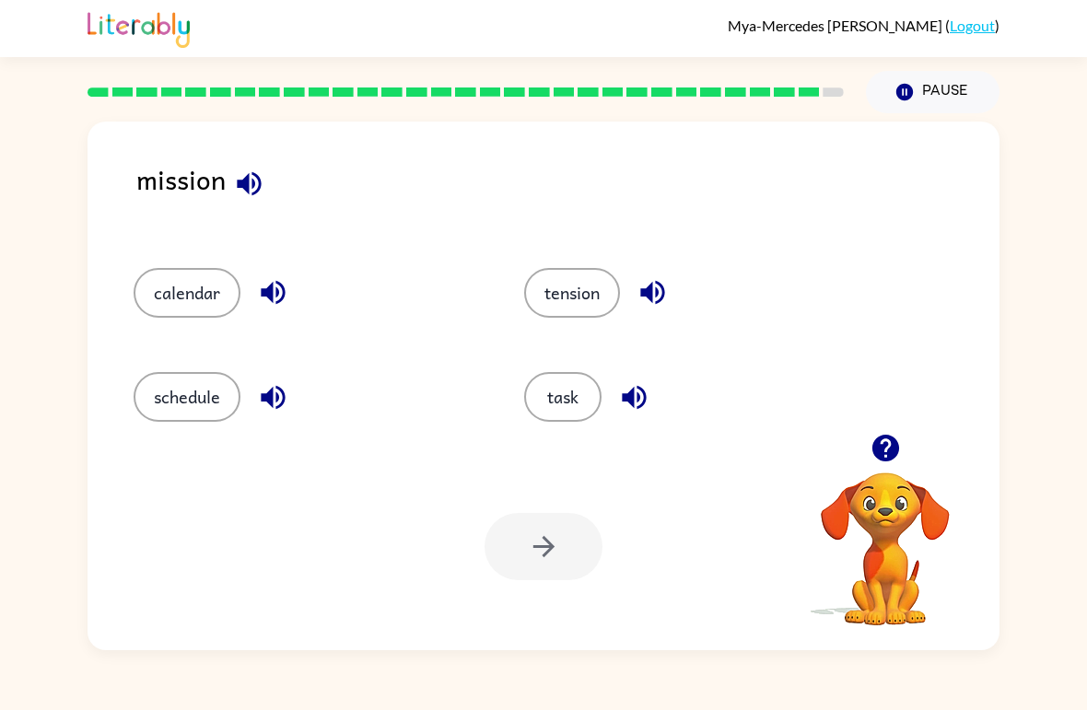
click at [638, 401] on icon "button" at bounding box center [634, 397] width 32 height 32
click at [597, 399] on button "task" at bounding box center [562, 397] width 77 height 50
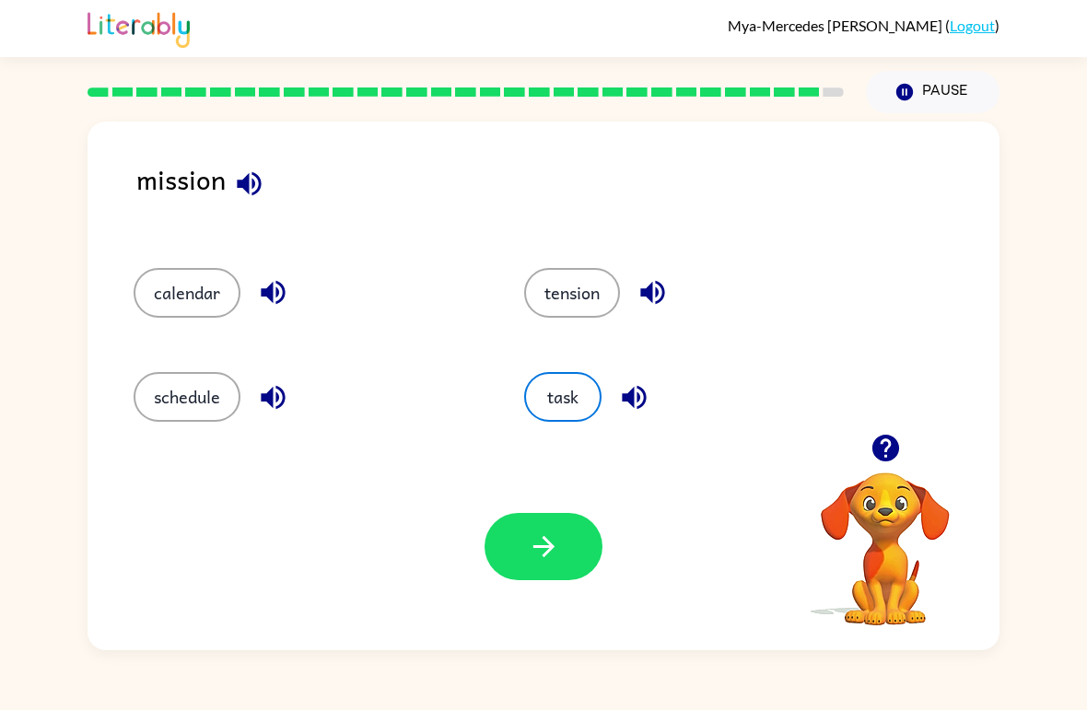
click at [568, 540] on button "button" at bounding box center [544, 546] width 118 height 67
